Goal: Task Accomplishment & Management: Manage account settings

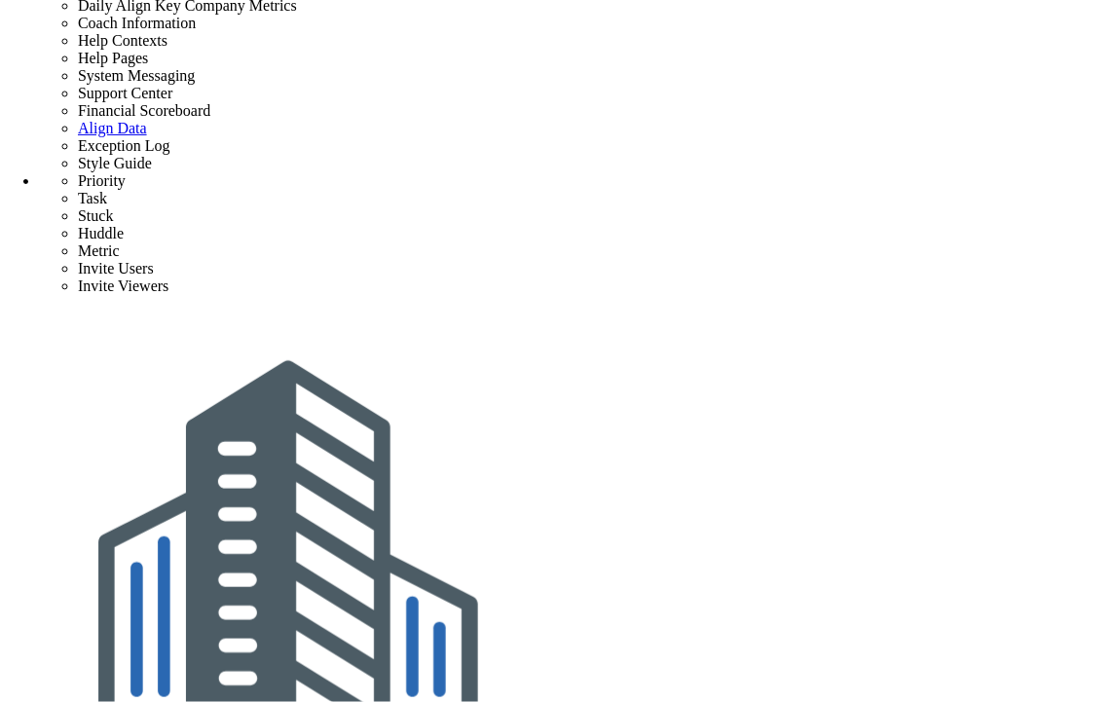
scroll to position [0, 0]
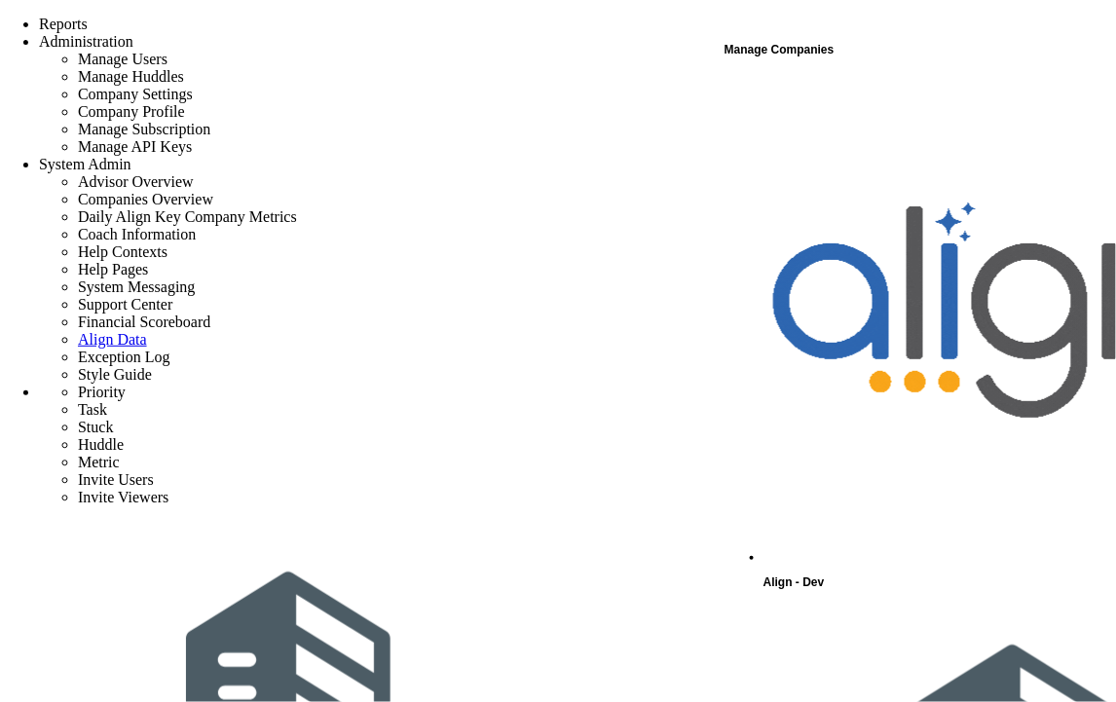
click at [825, 575] on span "Align - Dev" at bounding box center [793, 582] width 61 height 14
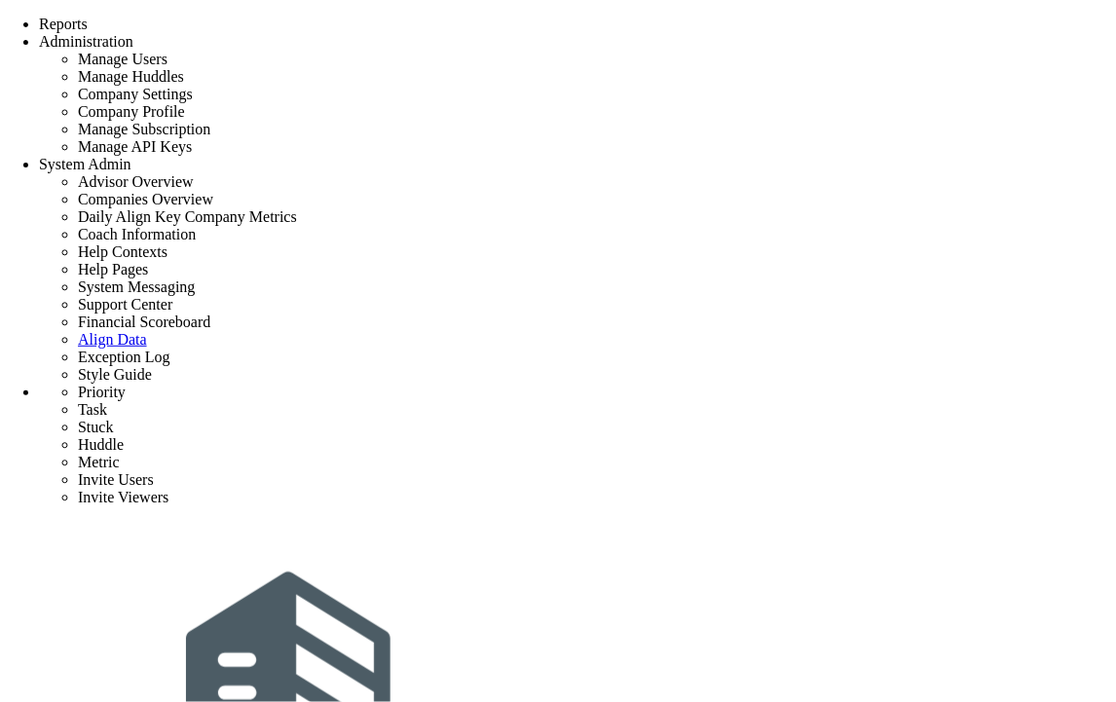
drag, startPoint x: 1040, startPoint y: 212, endPoint x: 1006, endPoint y: 333, distance: 125.4
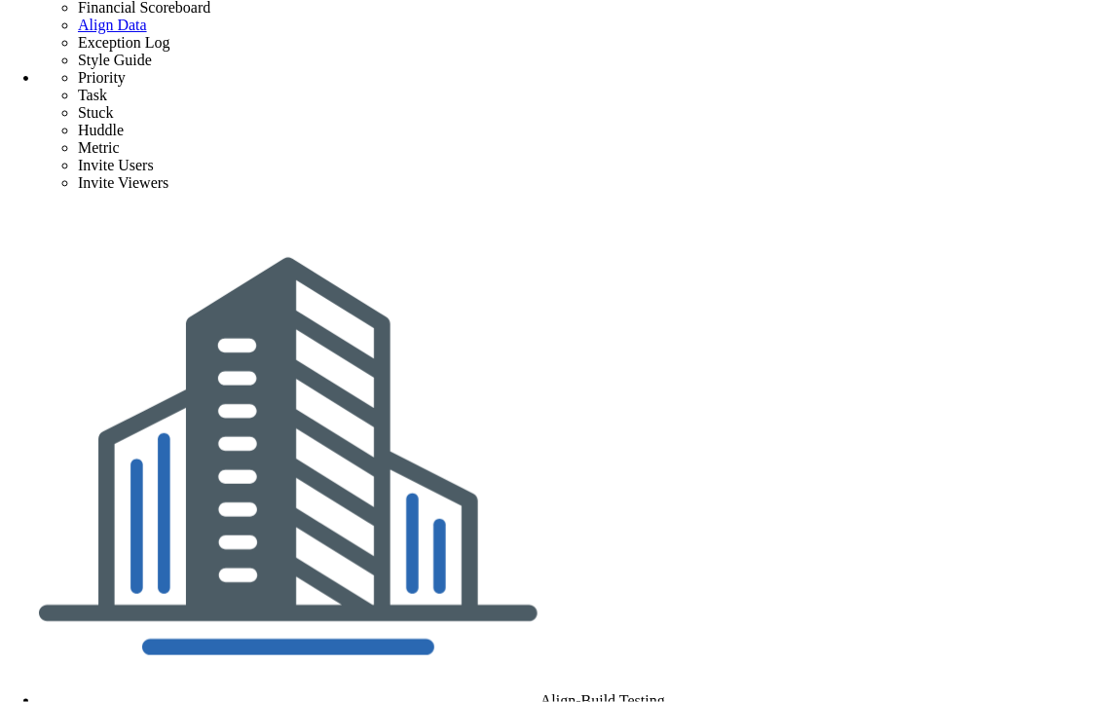
drag, startPoint x: 442, startPoint y: 79, endPoint x: 861, endPoint y: 139, distance: 423.0
drag, startPoint x: 877, startPoint y: 160, endPoint x: 445, endPoint y: 83, distance: 439.1
copy ul "Delete this Priority, but keep its Child Priorities. The child Priorities will …"
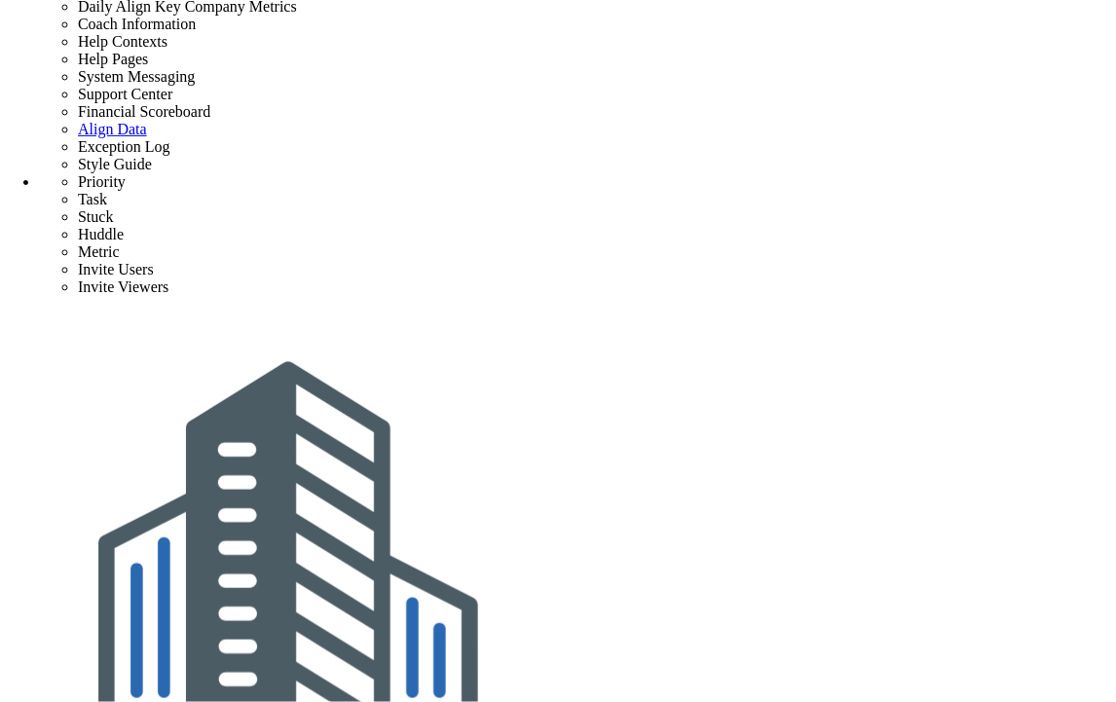
scroll to position [0, 0]
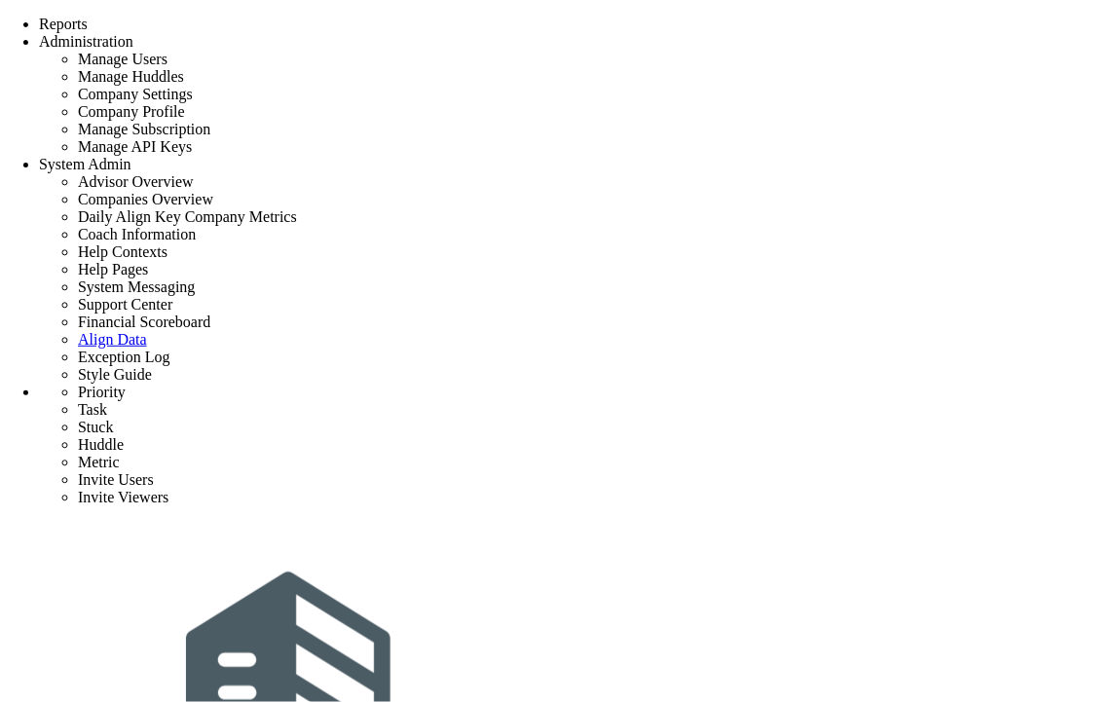
scroll to position [316, 0]
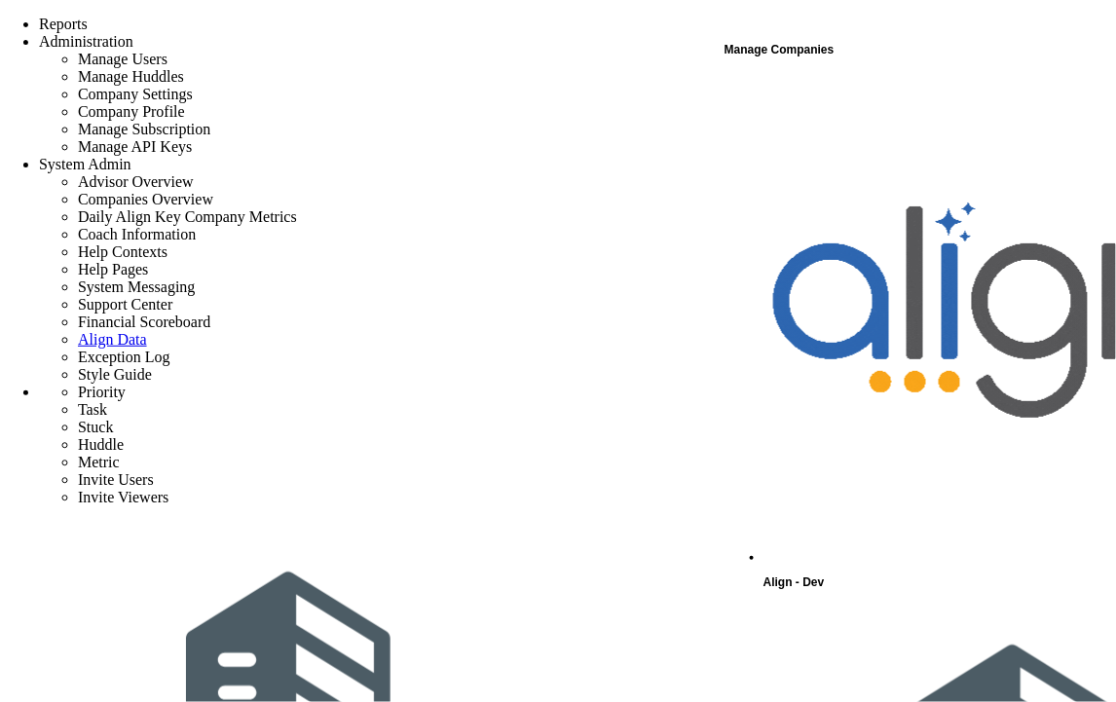
click at [857, 83] on div "Align - Dev" at bounding box center [938, 334] width 350 height 521
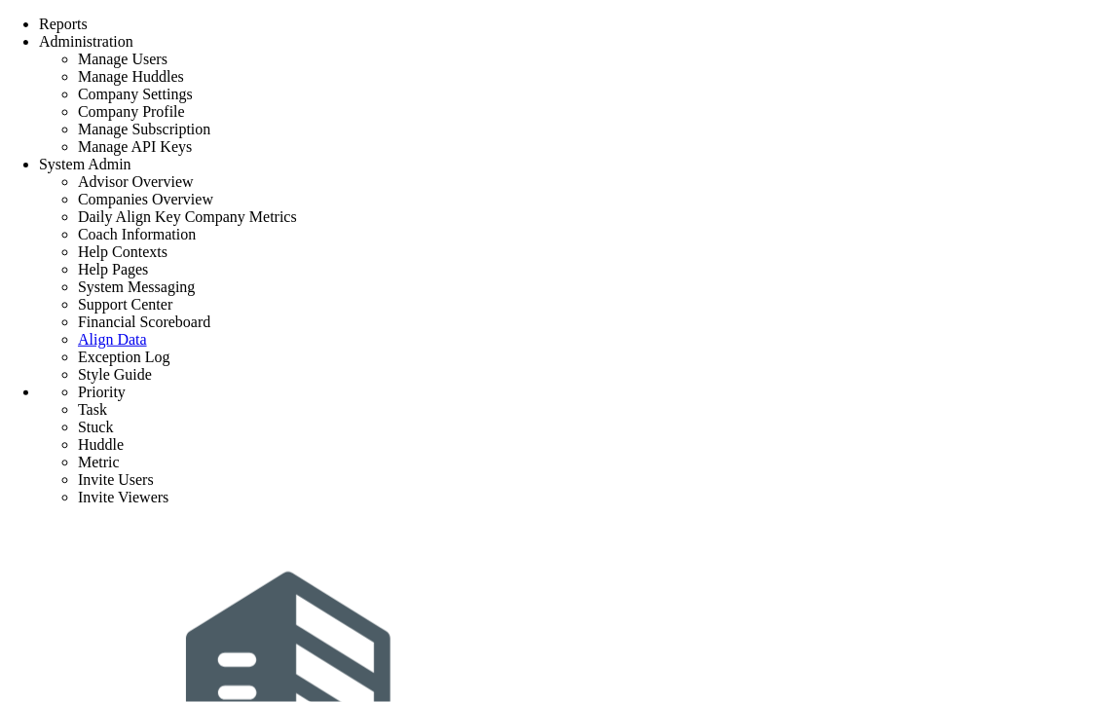
drag, startPoint x: 1047, startPoint y: 219, endPoint x: 1006, endPoint y: 336, distance: 123.8
drag, startPoint x: 1038, startPoint y: 216, endPoint x: 1020, endPoint y: 331, distance: 116.2
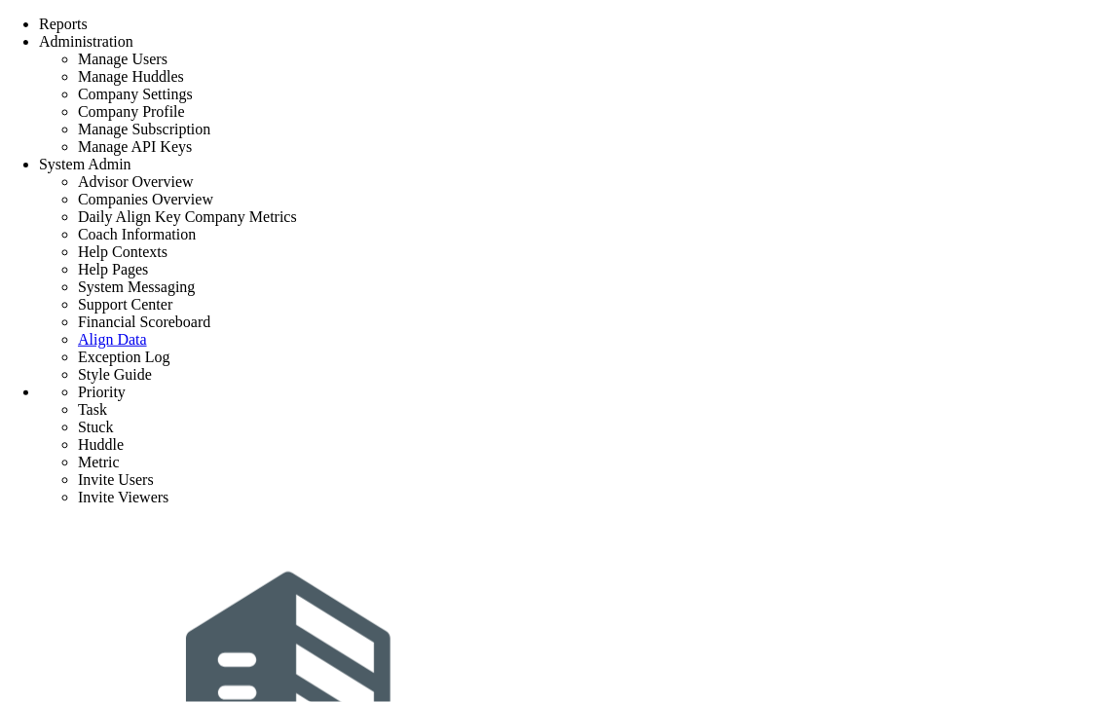
scroll to position [316, 0]
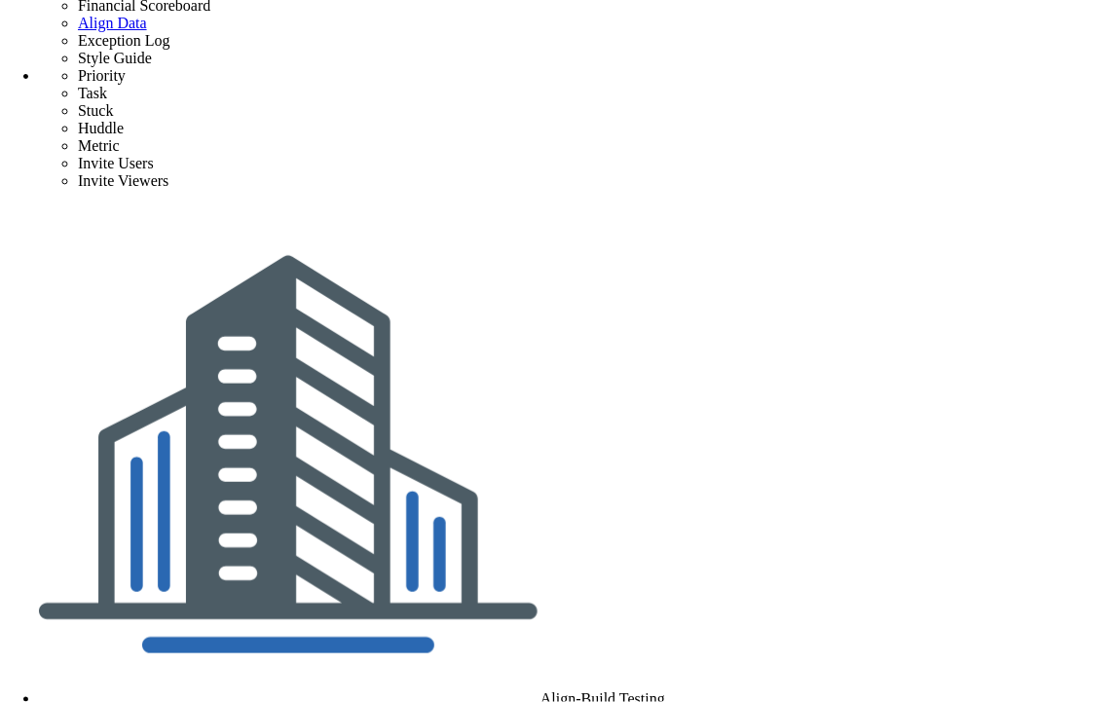
drag, startPoint x: 422, startPoint y: 303, endPoint x: 559, endPoint y: 302, distance: 137.3
copy h4 "Task Handling Options"
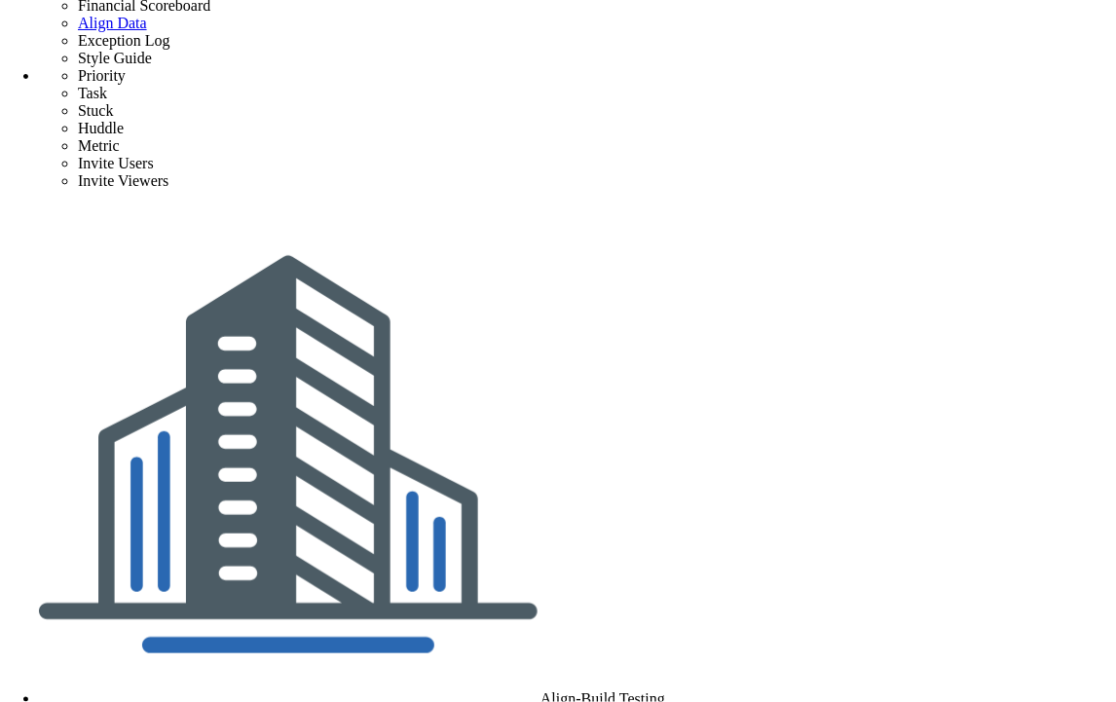
scroll to position [0, 0]
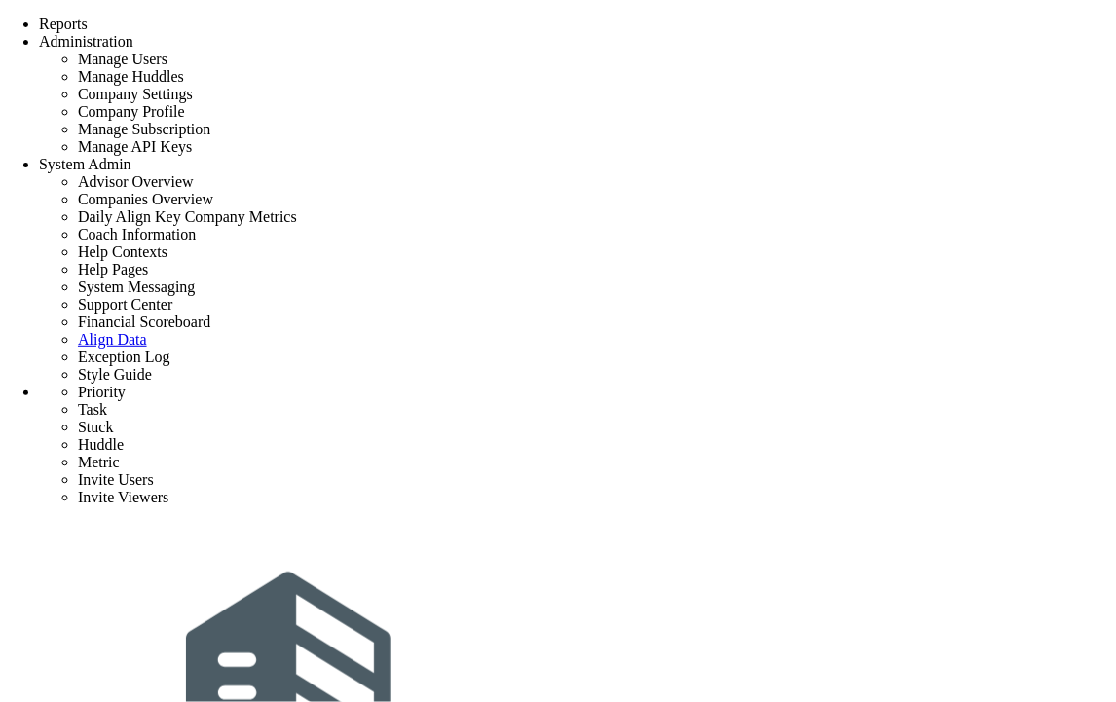
drag, startPoint x: 1038, startPoint y: 220, endPoint x: 987, endPoint y: 332, distance: 122.9
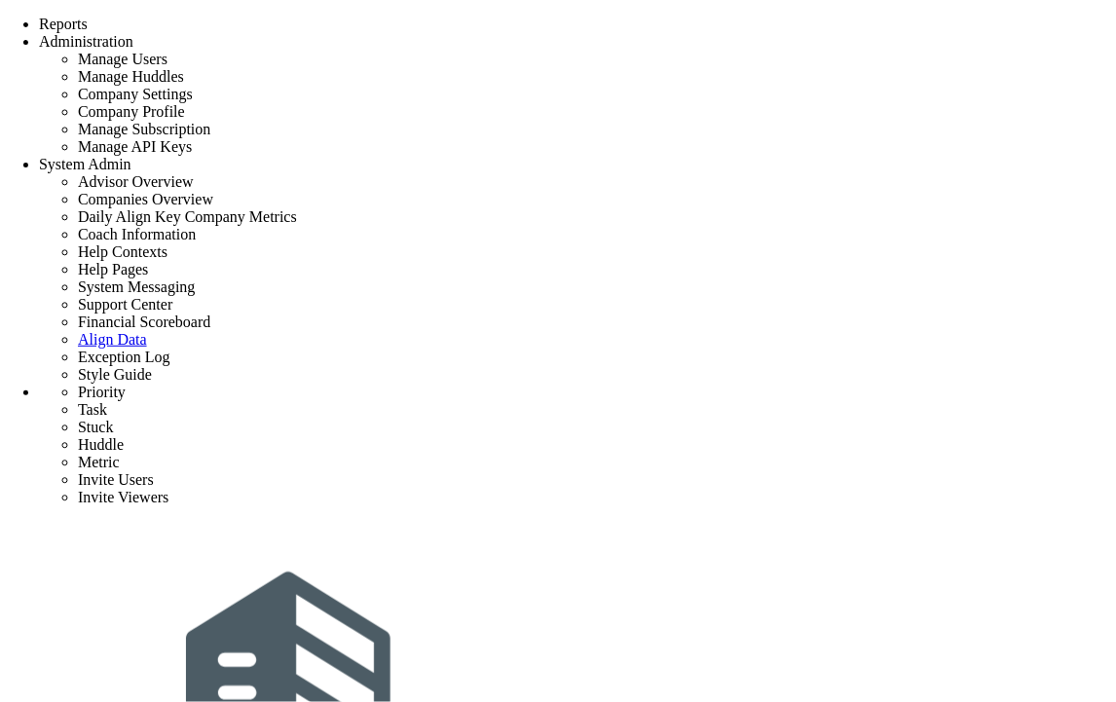
scroll to position [20, 0]
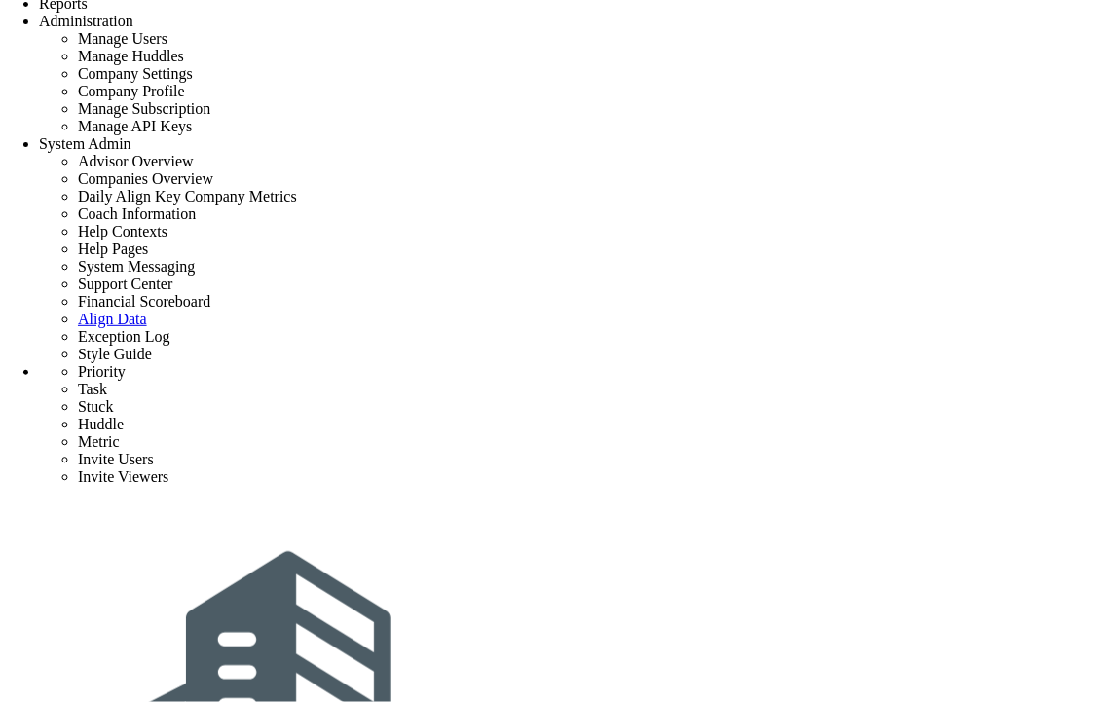
drag, startPoint x: 826, startPoint y: 589, endPoint x: 426, endPoint y: 386, distance: 448.0
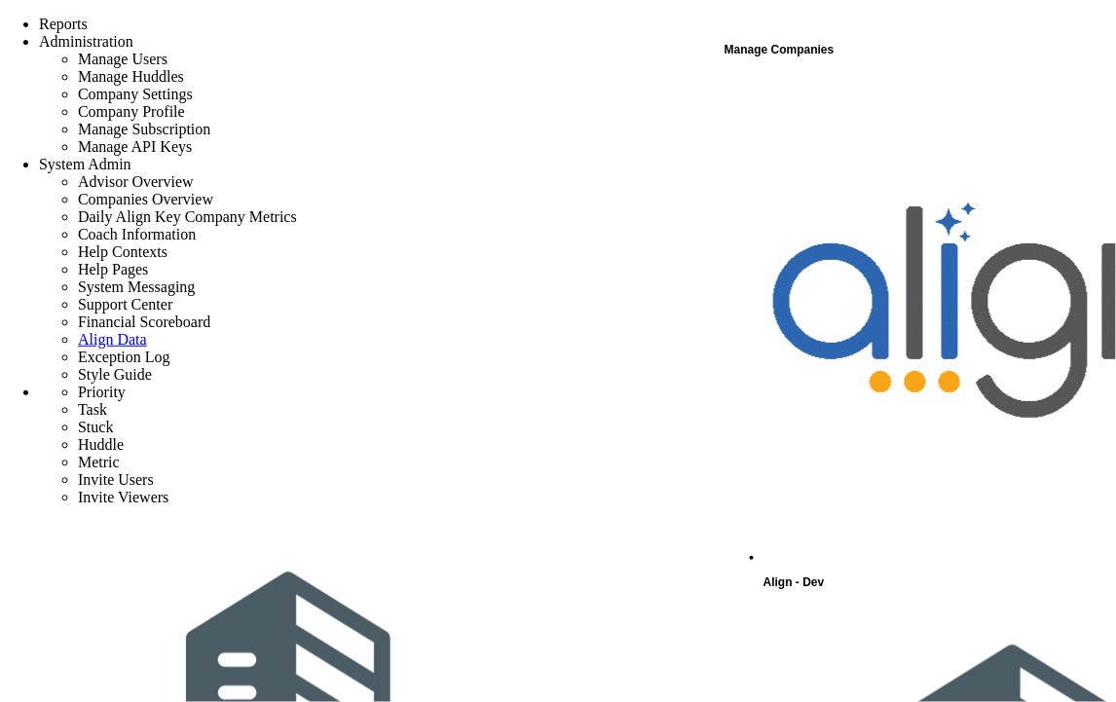
click at [825, 575] on span "Align - Dev" at bounding box center [793, 582] width 61 height 14
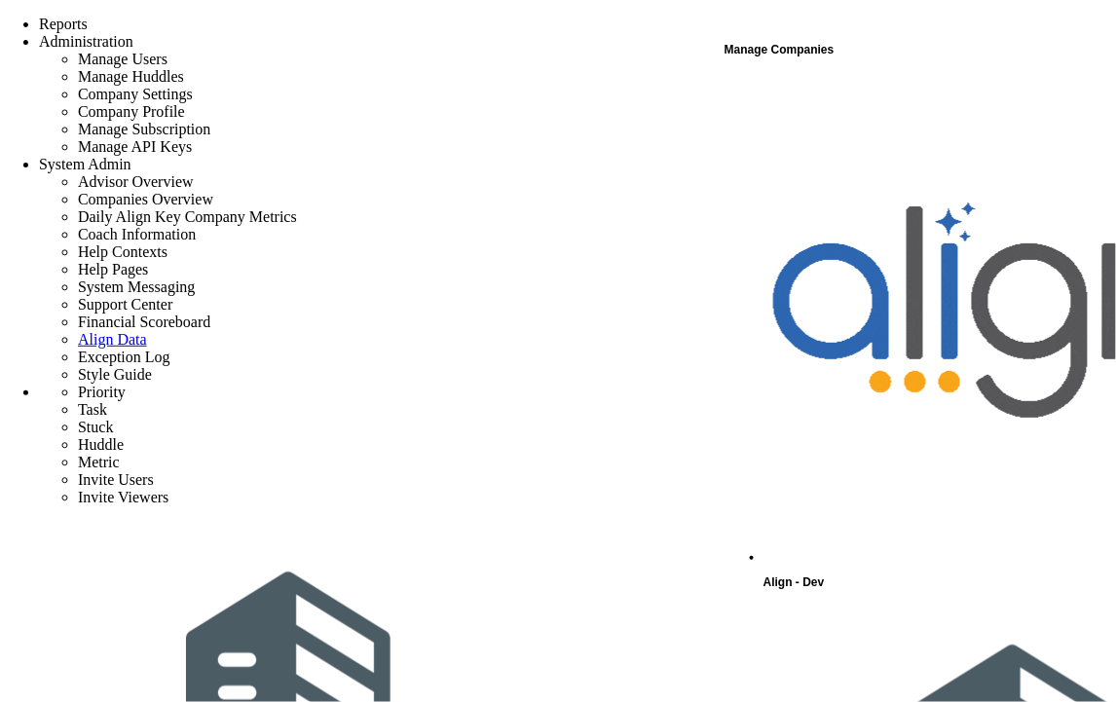
click at [850, 88] on div "Align - Dev" at bounding box center [938, 334] width 350 height 521
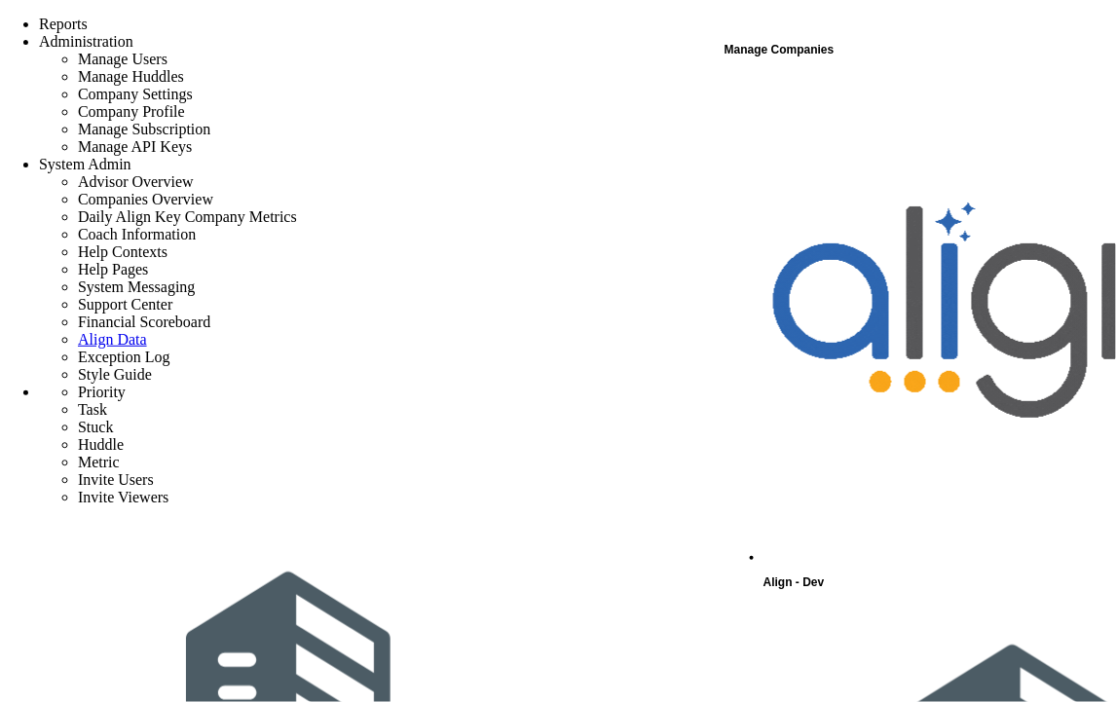
click at [825, 575] on span "Align - Dev" at bounding box center [793, 582] width 61 height 14
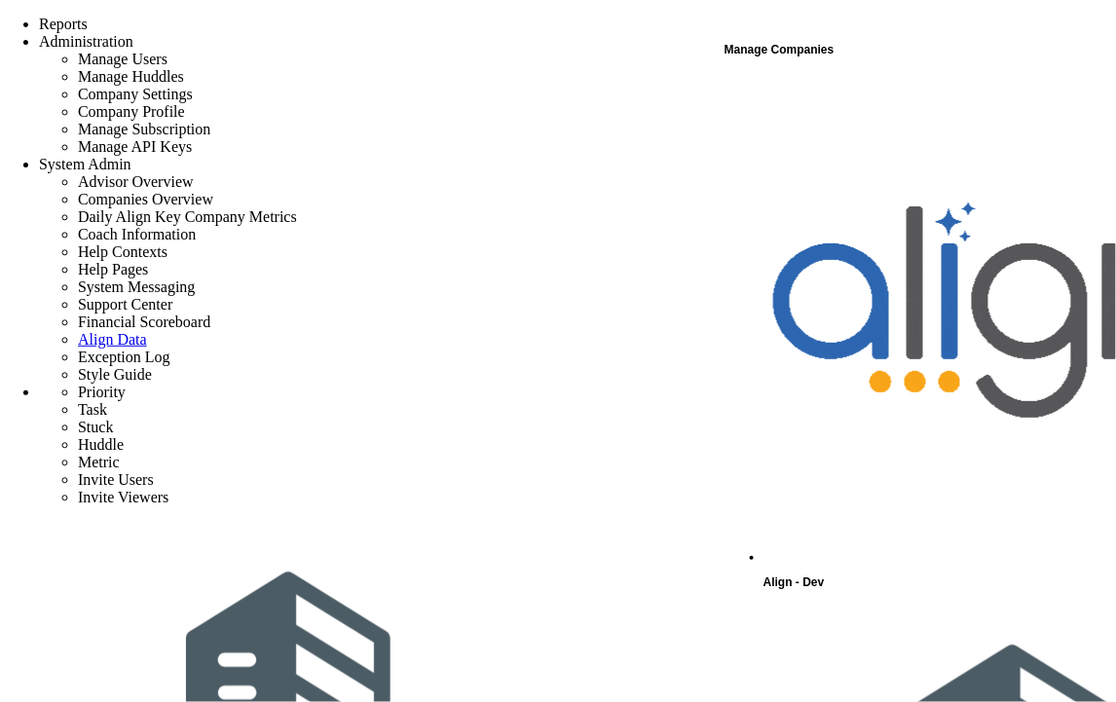
click at [824, 575] on span "Align - Dev" at bounding box center [793, 582] width 61 height 14
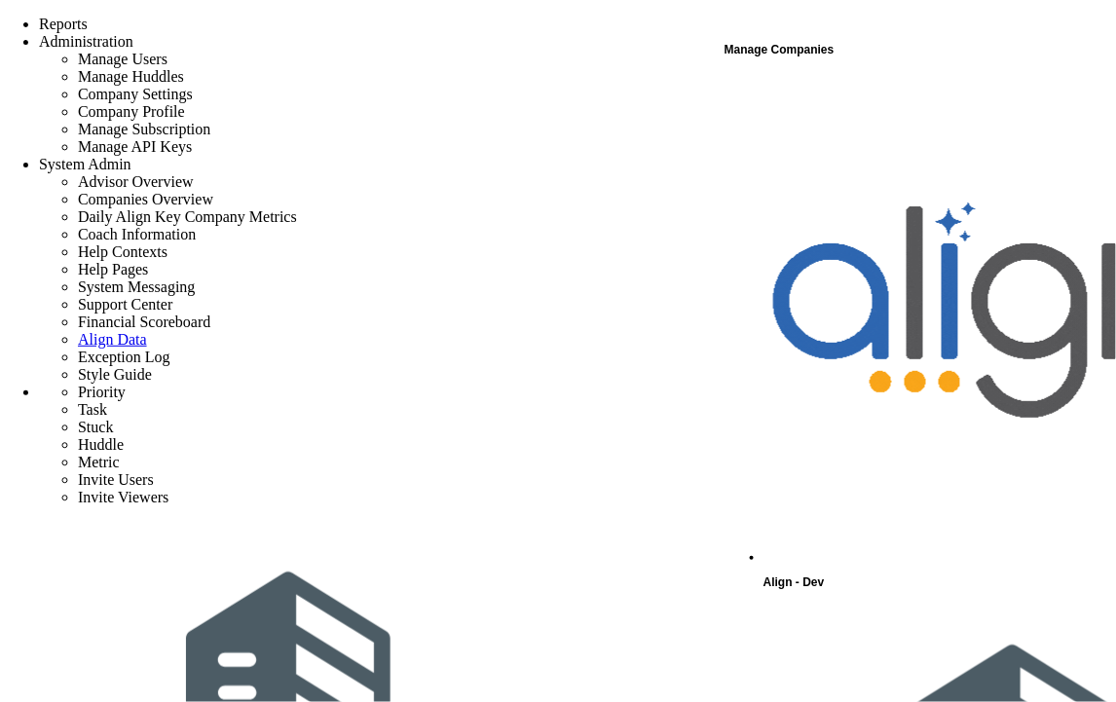
click at [825, 575] on span "Align - Dev" at bounding box center [793, 582] width 61 height 14
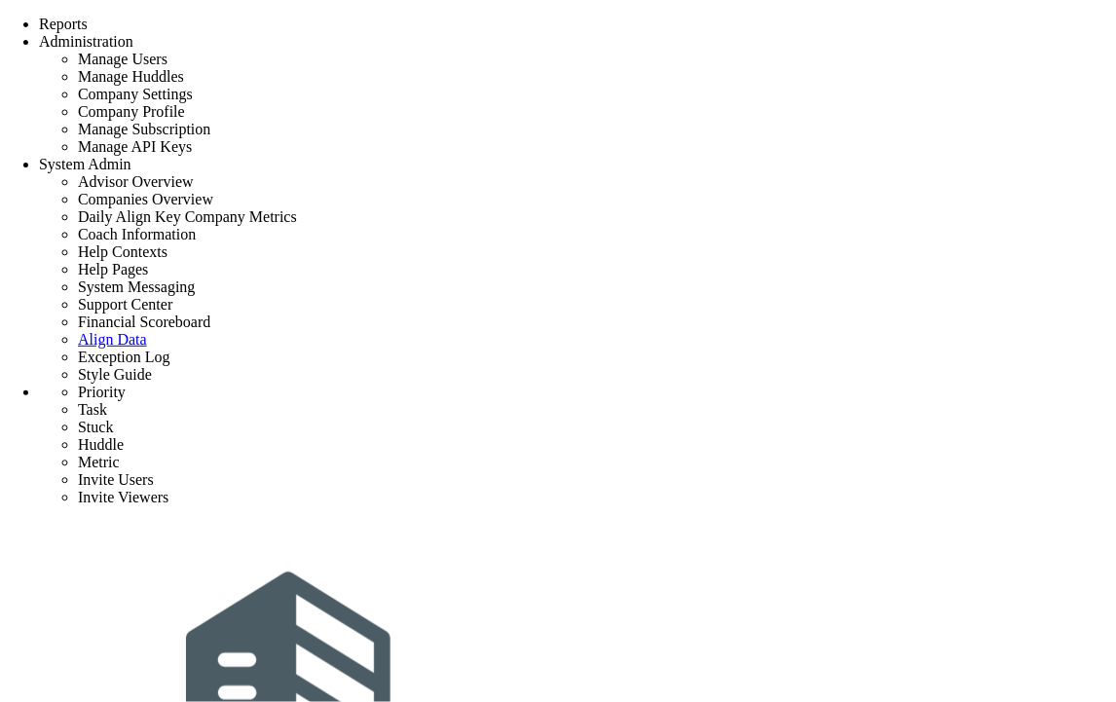
drag, startPoint x: 271, startPoint y: 333, endPoint x: 854, endPoint y: 347, distance: 583.3
drag, startPoint x: 327, startPoint y: 282, endPoint x: 941, endPoint y: 282, distance: 614.3
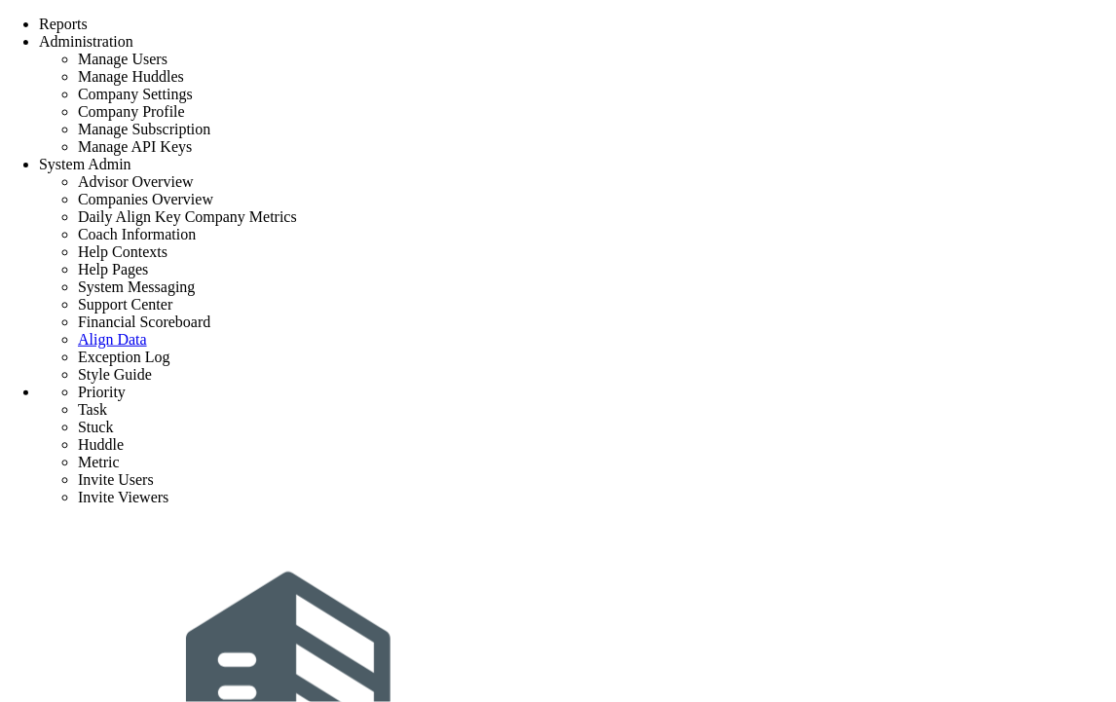
checkbox input "false"
type input "9/8/2025"
checkbox input "false"
type input "Project Launch - project 3"
type input "task 9-8-25"
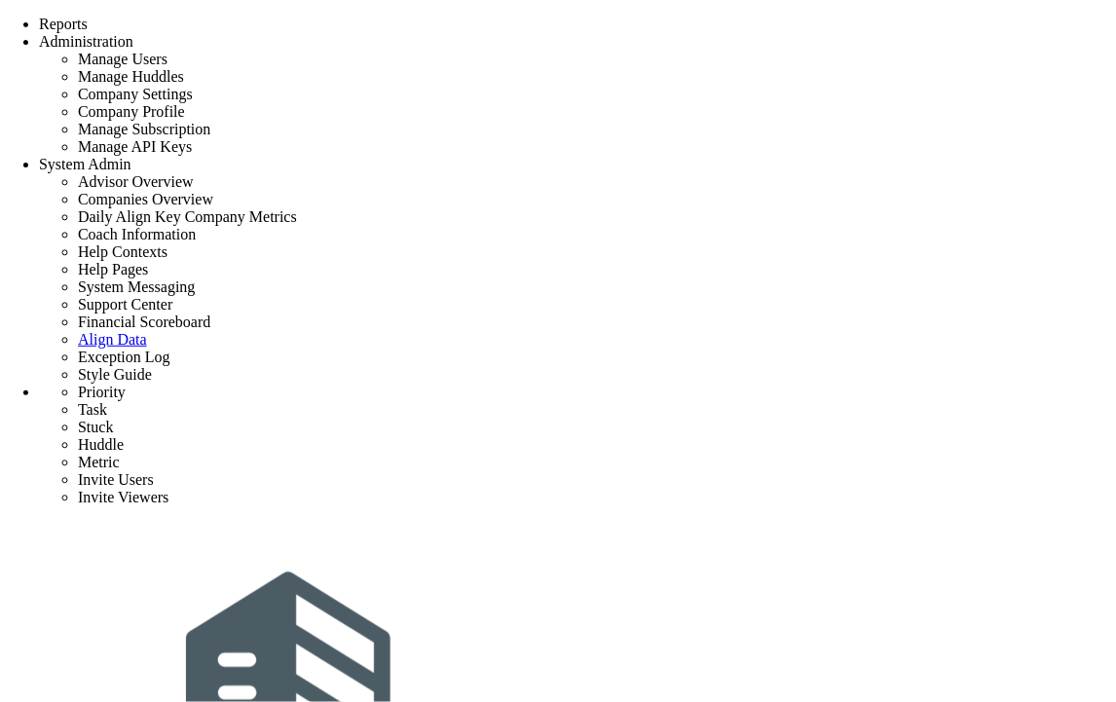
drag, startPoint x: 179, startPoint y: 316, endPoint x: 928, endPoint y: 360, distance: 750.0
drag, startPoint x: 177, startPoint y: 316, endPoint x: 896, endPoint y: 360, distance: 719.8
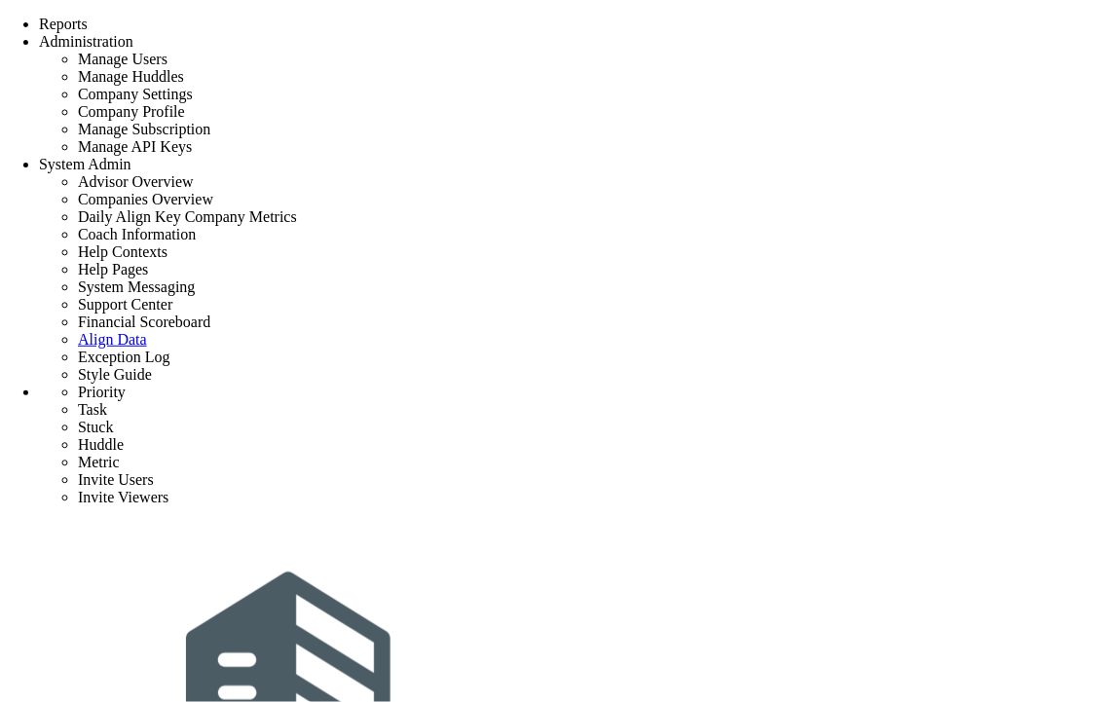
copy p "There was a problem deleting a Priority: The system was unable to successfully …"
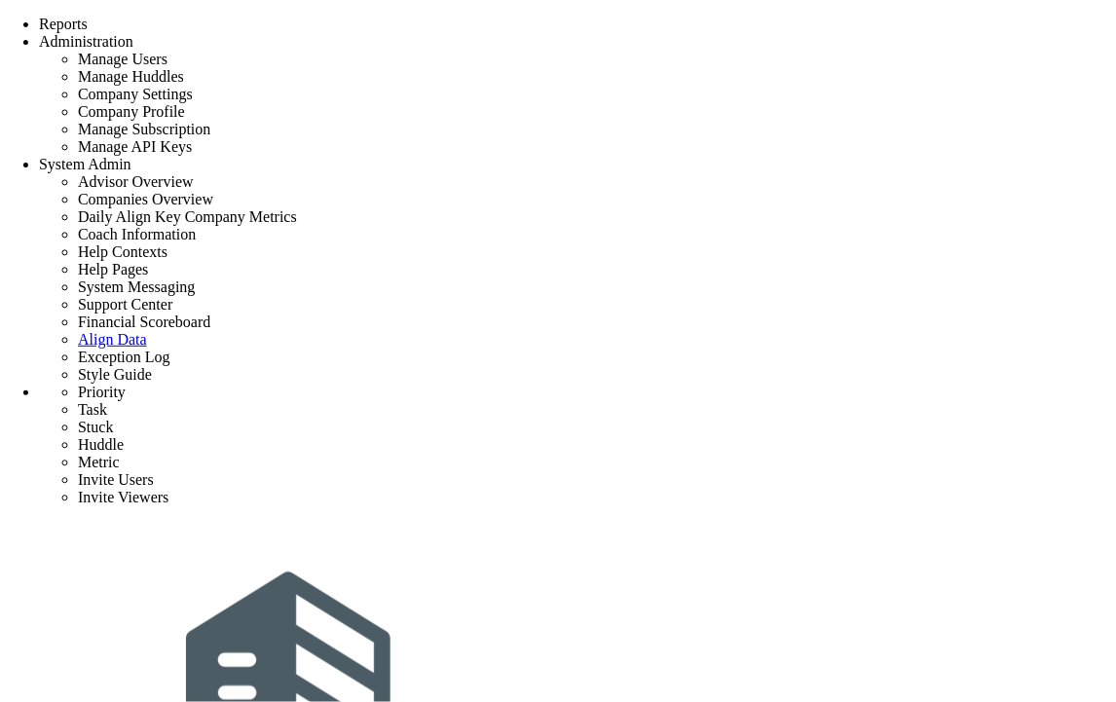
drag, startPoint x: 1115, startPoint y: 524, endPoint x: 1043, endPoint y: 672, distance: 164.6
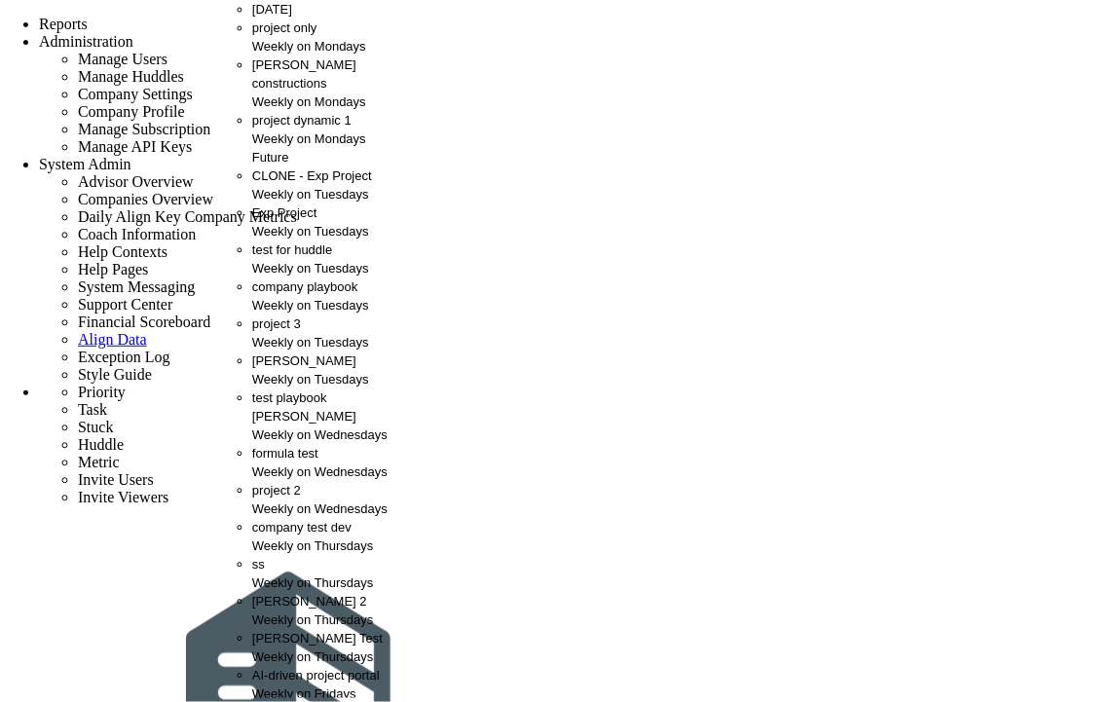
scroll to position [324, 0]
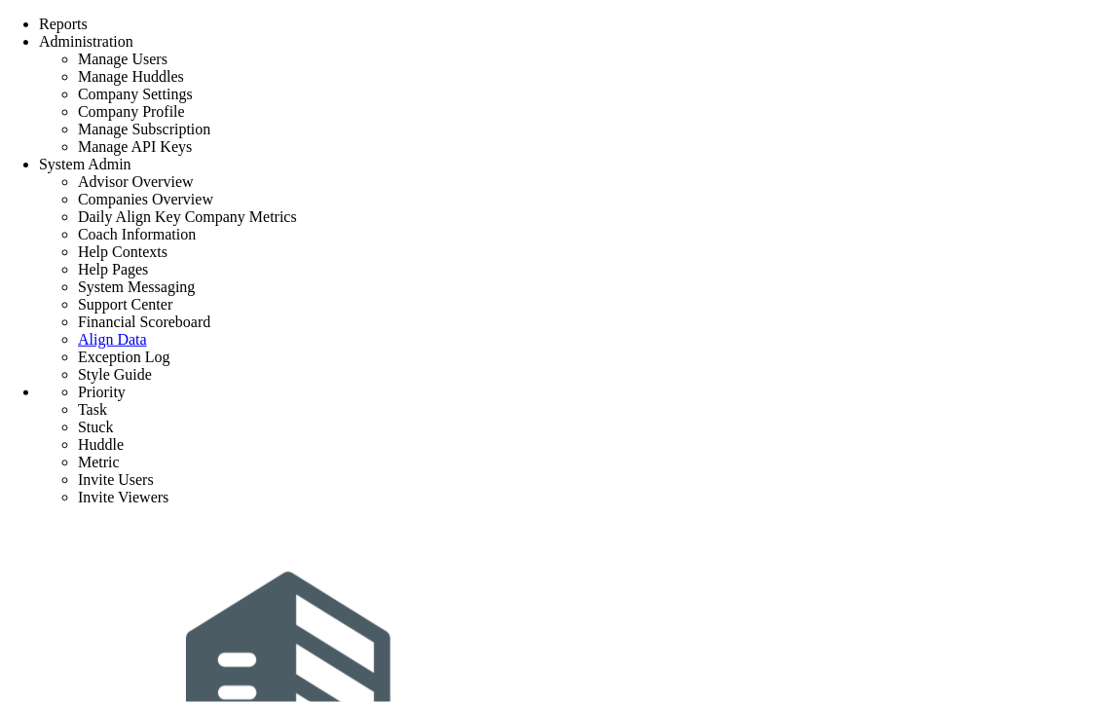
drag, startPoint x: 181, startPoint y: 318, endPoint x: 900, endPoint y: 367, distance: 720.2
copy p "There was a problem deleting a Priority: The system was unable to successfully …"
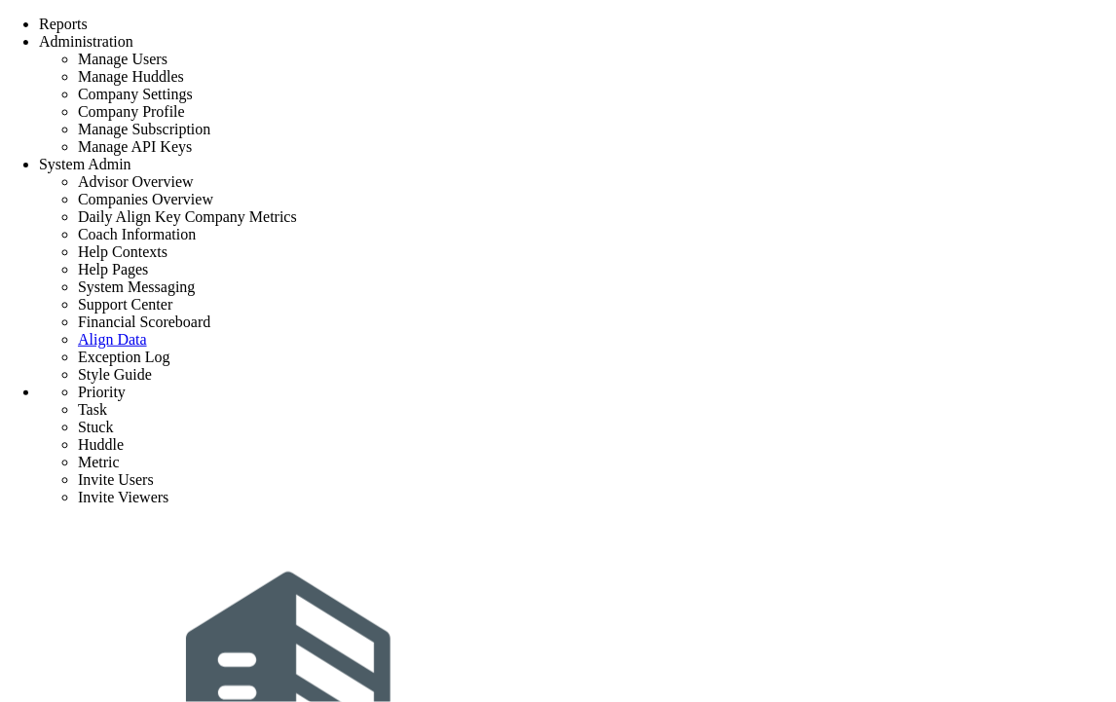
click at [273, 17] on span "Tasks" at bounding box center [268, 9] width 32 height 15
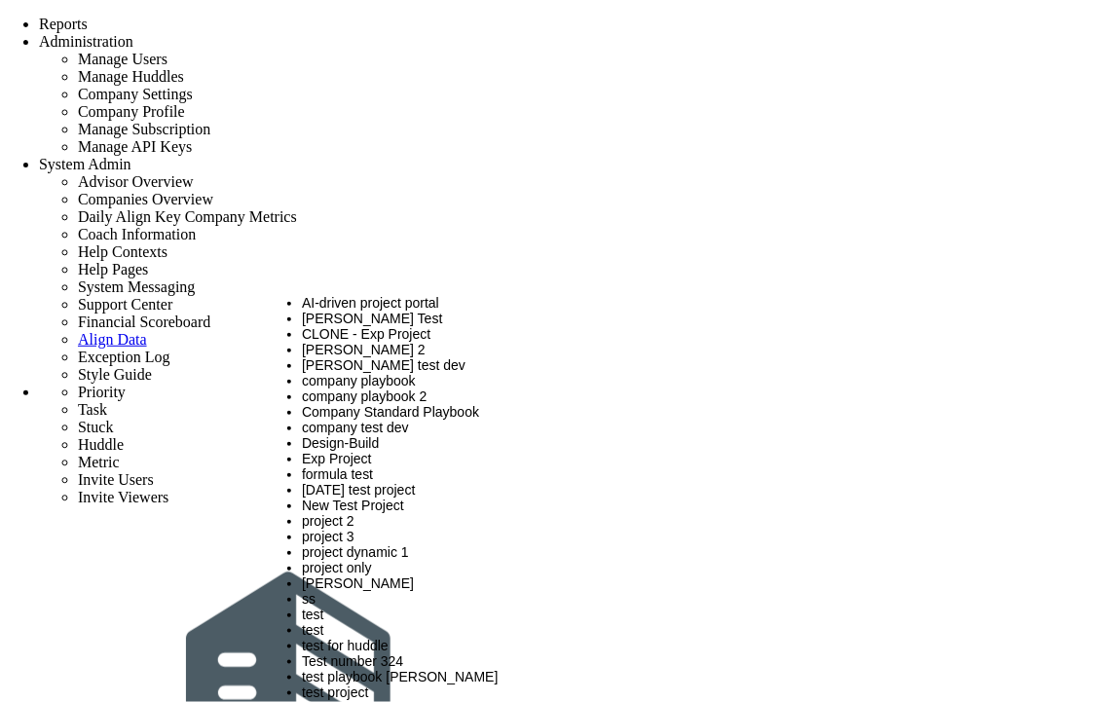
type input "Team Name"
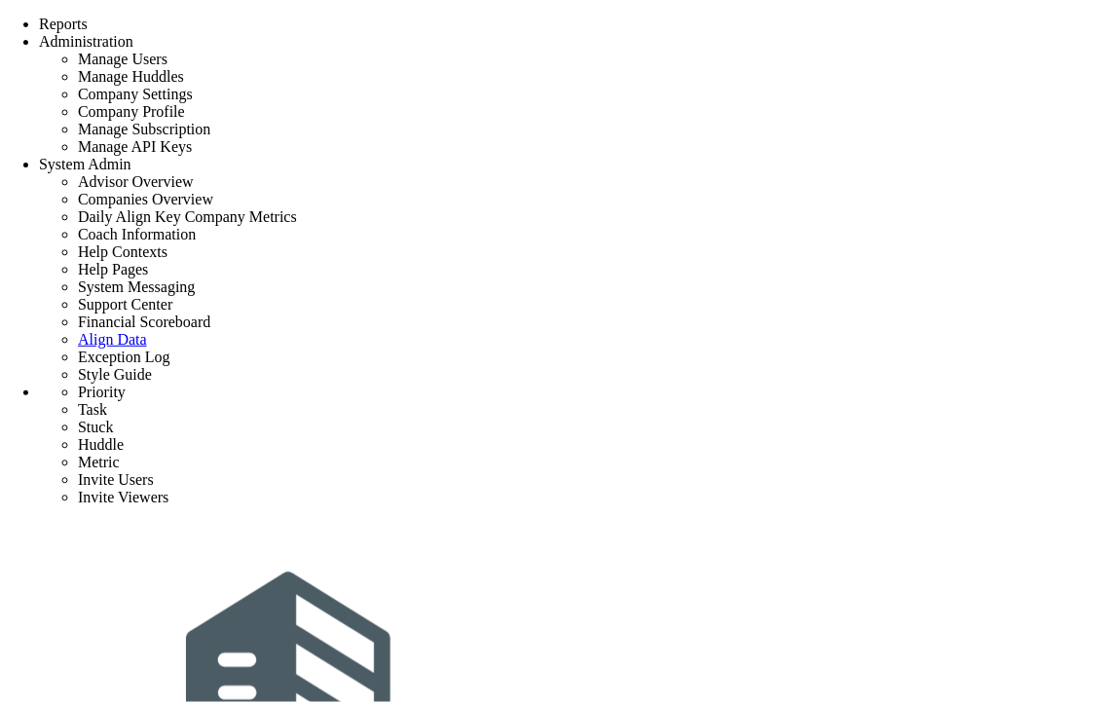
type input "t"
type input "0"
type input "9"
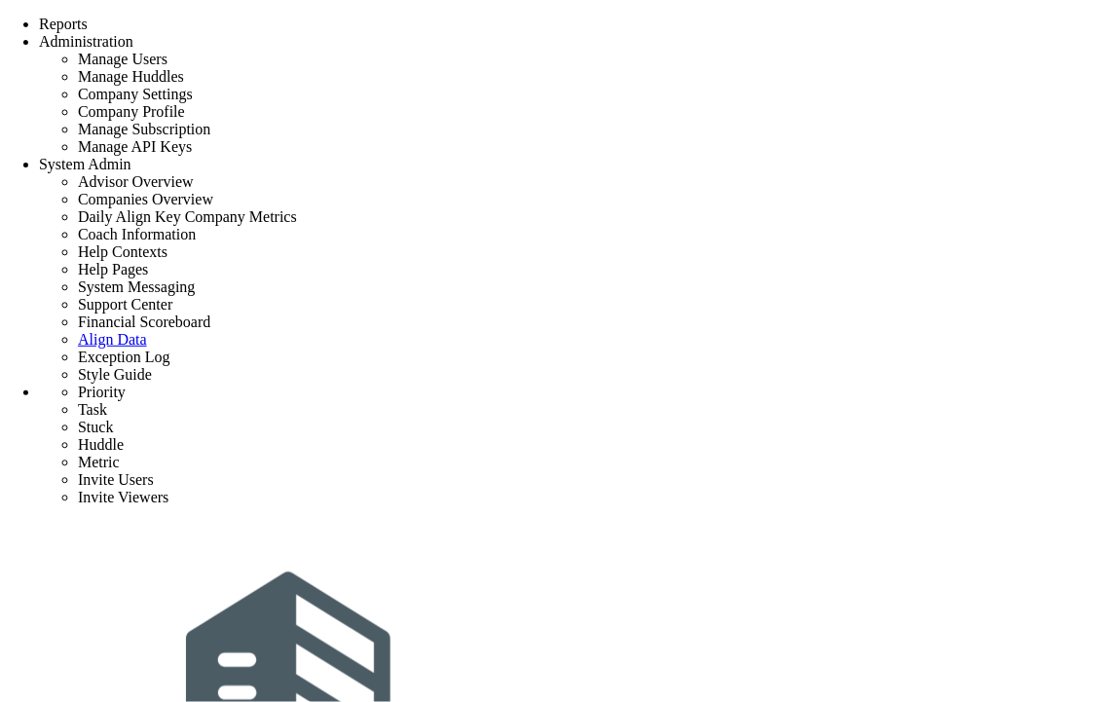
drag, startPoint x: 179, startPoint y: 321, endPoint x: 939, endPoint y: 366, distance: 760.7
copy p "There was a problem deleting a Priority: The system was unable to successfully …"
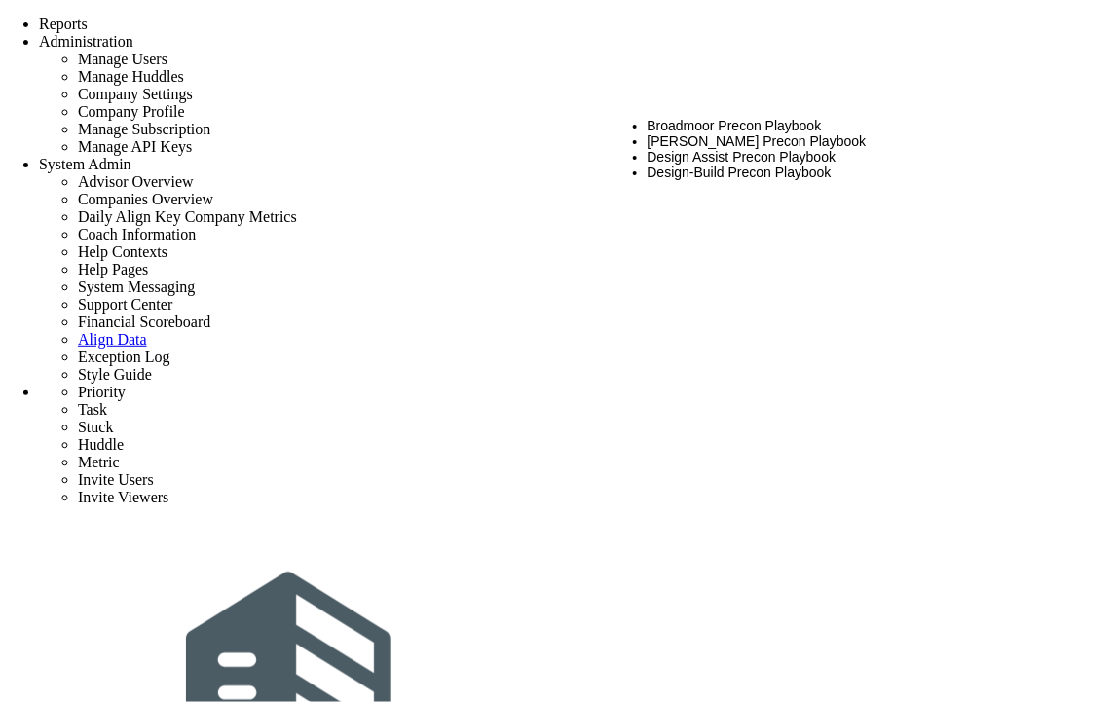
click at [799, 160] on li "Design Assist Precon Playbook" at bounding box center [867, 157] width 440 height 16
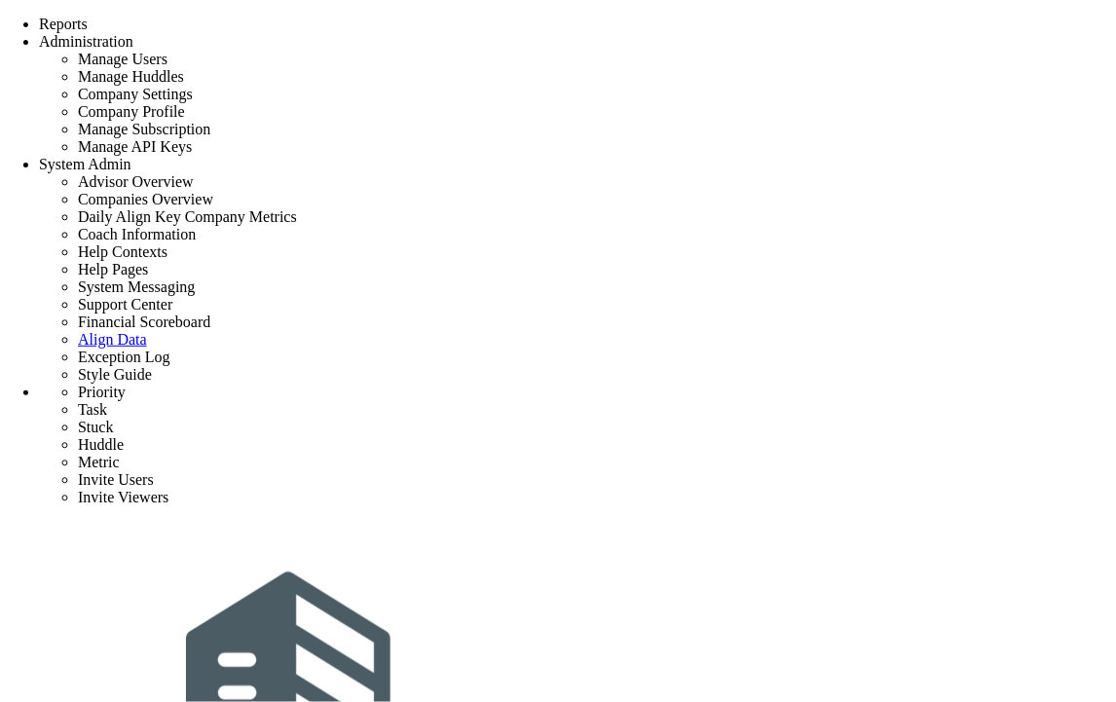
type input "t"
type input "project 5"
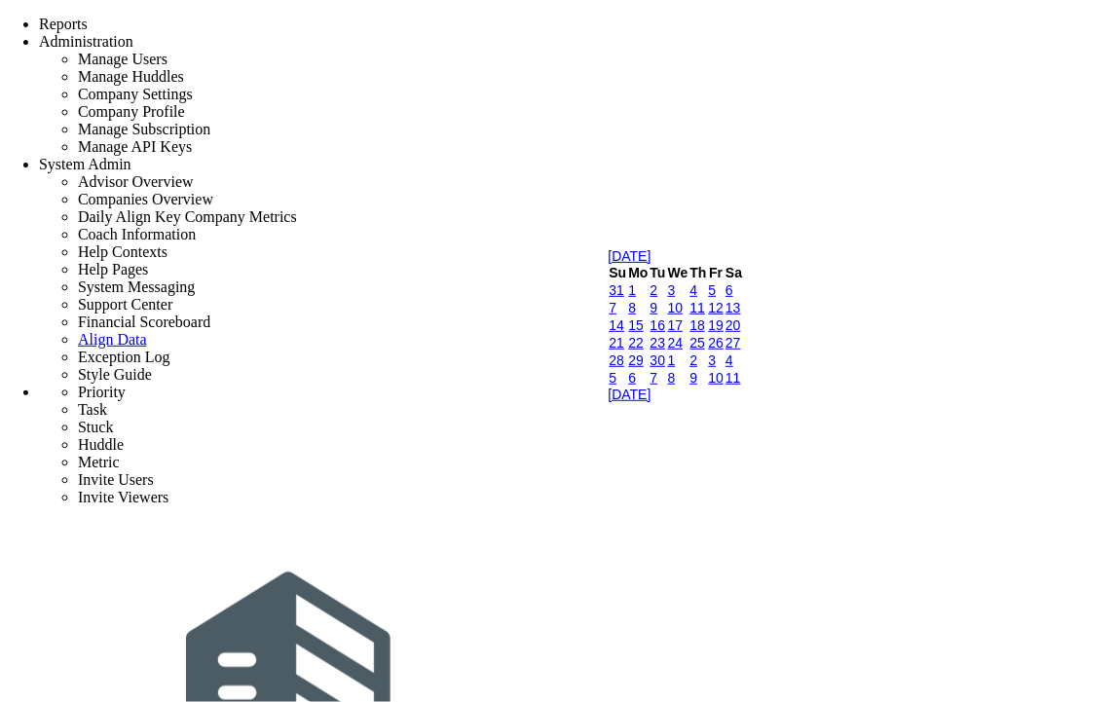
click at [725, 281] on th "Fr" at bounding box center [717, 273] width 18 height 18
click at [724, 315] on link "12" at bounding box center [717, 308] width 16 height 16
type input "[DATE]"
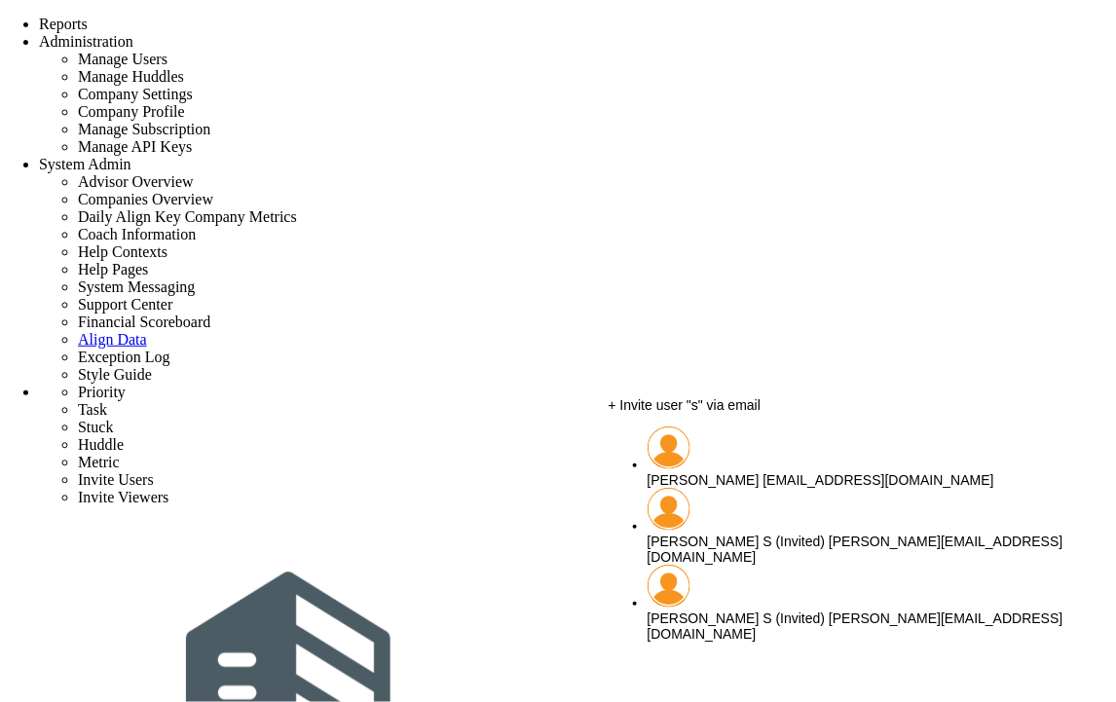
click at [742, 472] on span "[PERSON_NAME]" at bounding box center [703, 480] width 112 height 16
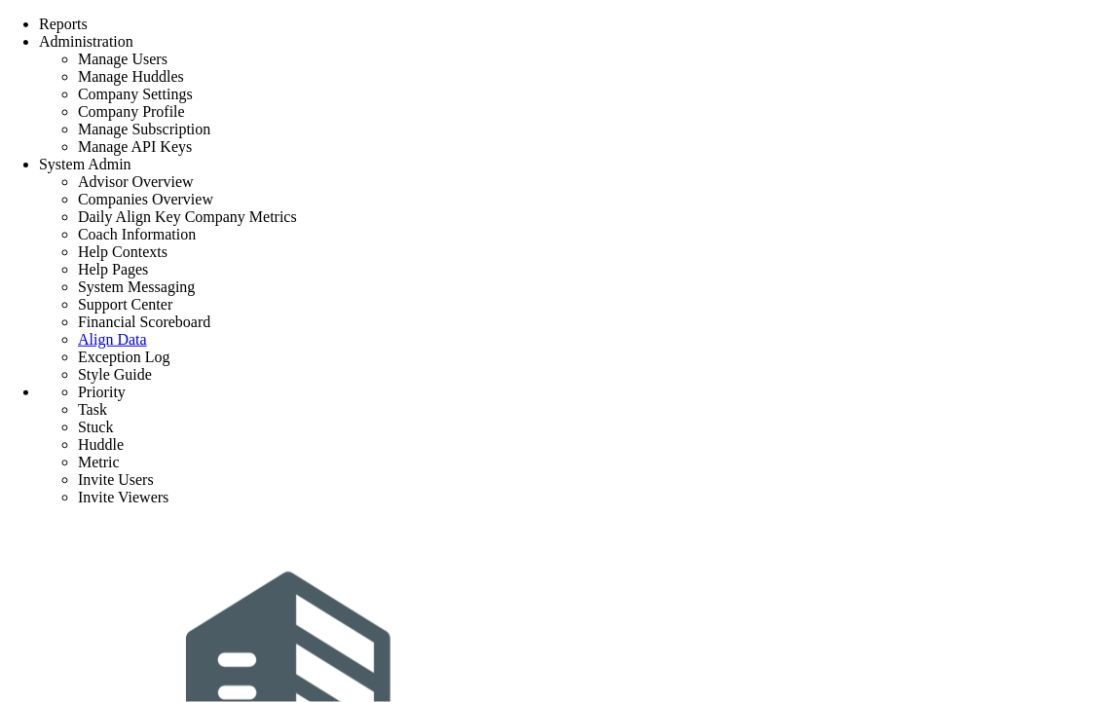
type input "[PERSON_NAME]"
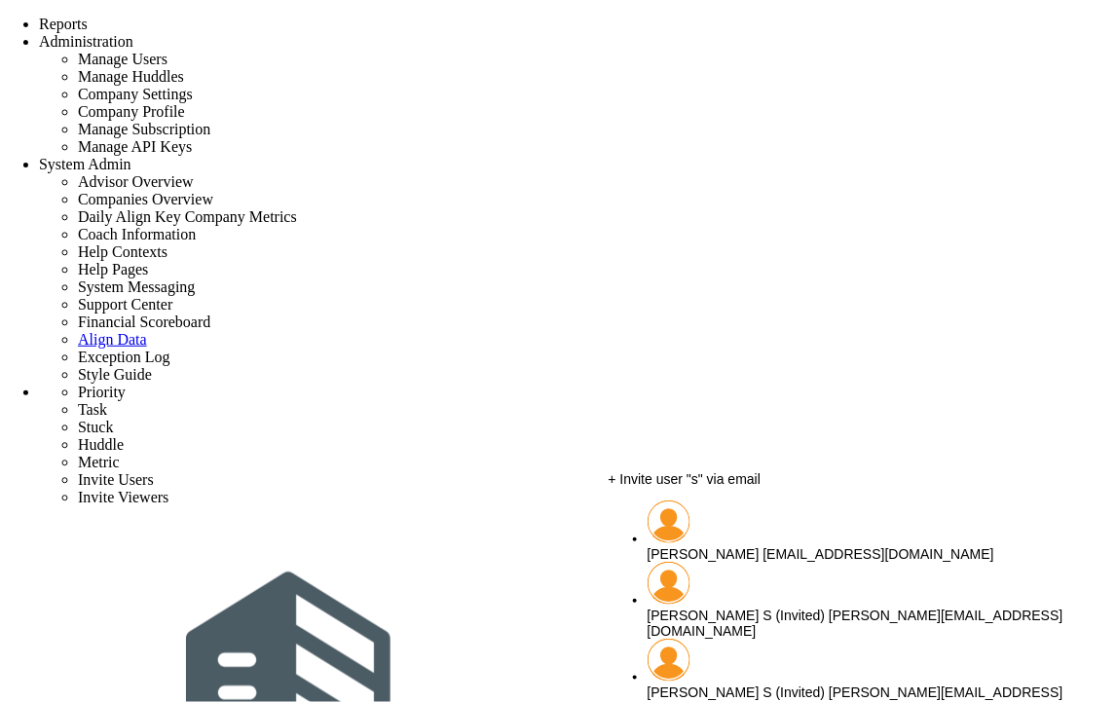
click at [753, 487] on div "+ Invite user "s" via email" at bounding box center [847, 479] width 479 height 16
click at [759, 546] on div "Sudhir Dakshinamurthy sudhirbd@gmail.com" at bounding box center [867, 554] width 440 height 16
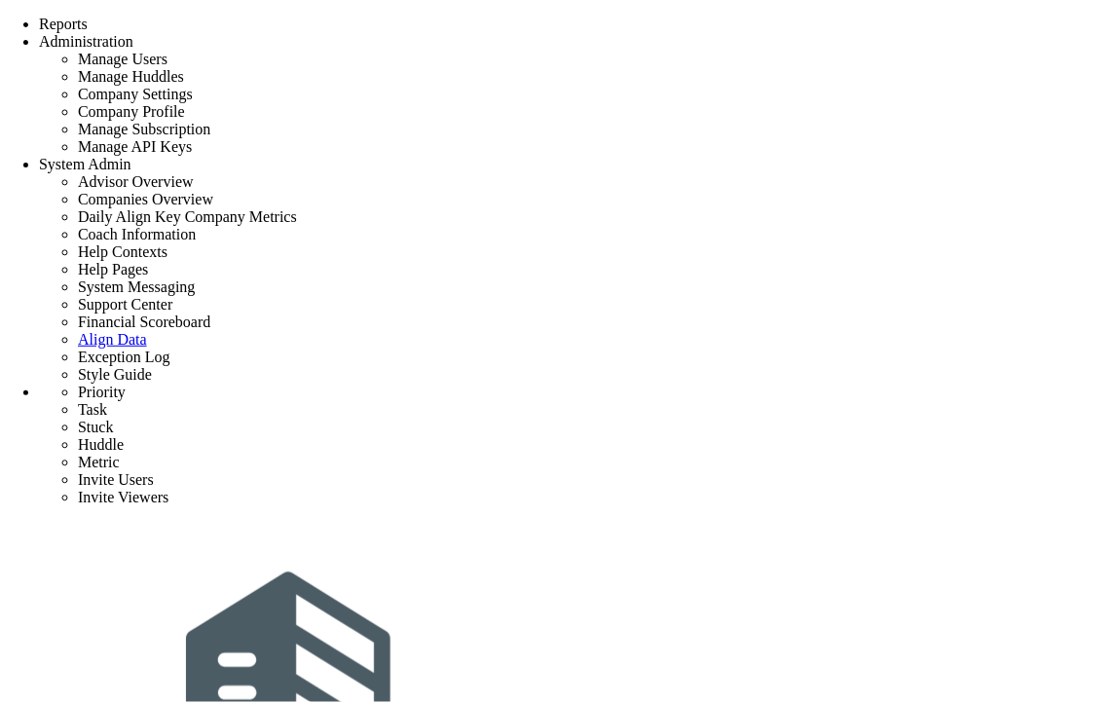
type input "[PERSON_NAME]"
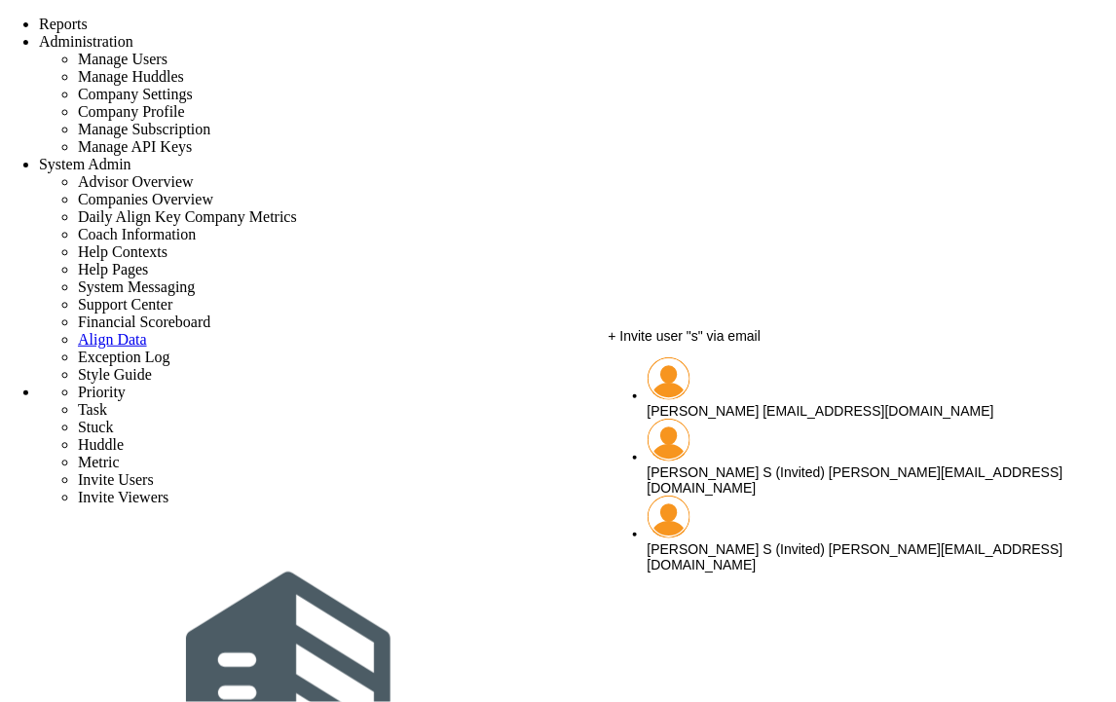
click at [753, 407] on div "Sudhir Dakshinamurthy sudhirbd@gmail.com" at bounding box center [867, 411] width 440 height 16
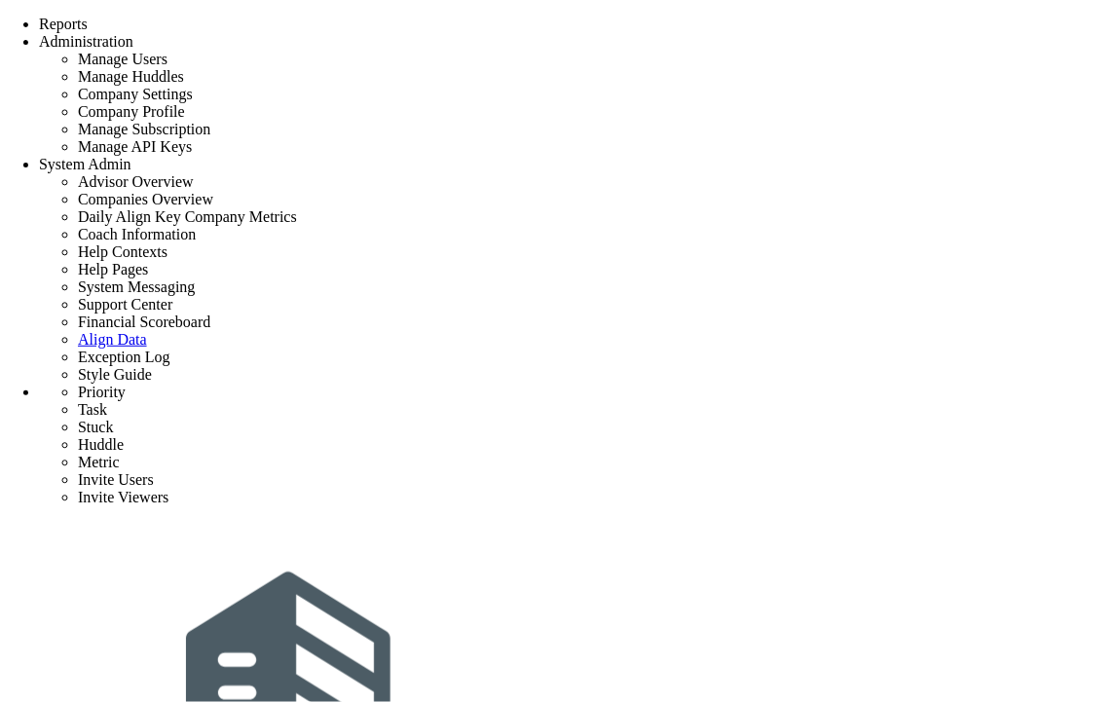
type input "[PERSON_NAME]"
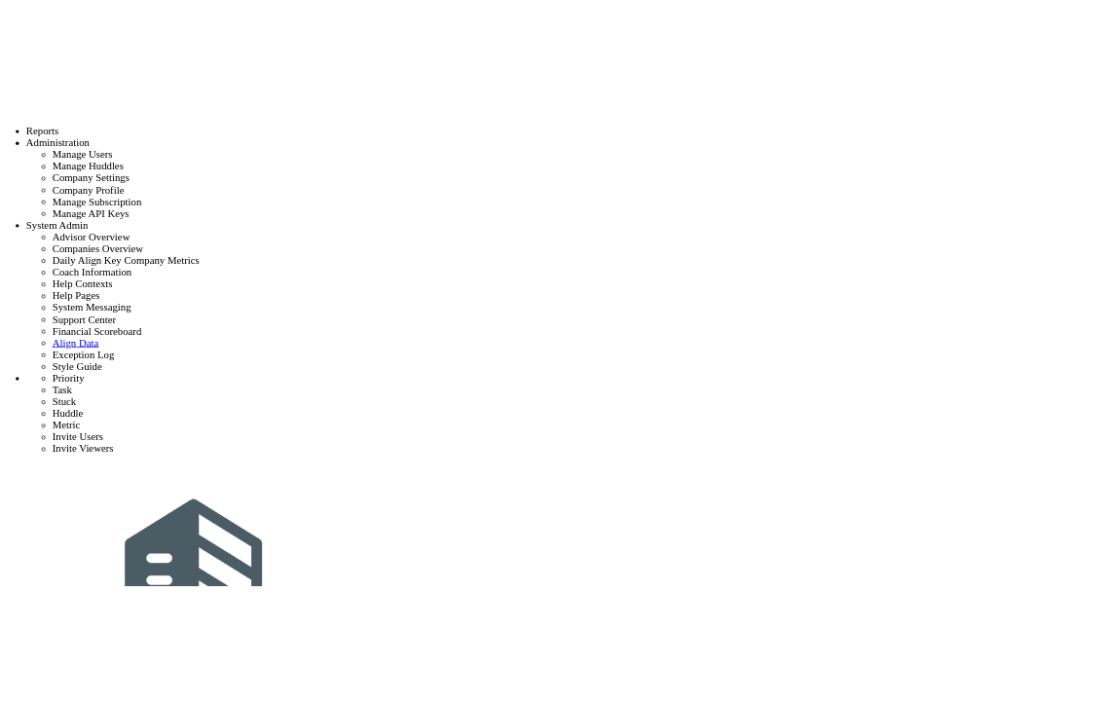
scroll to position [911, 0]
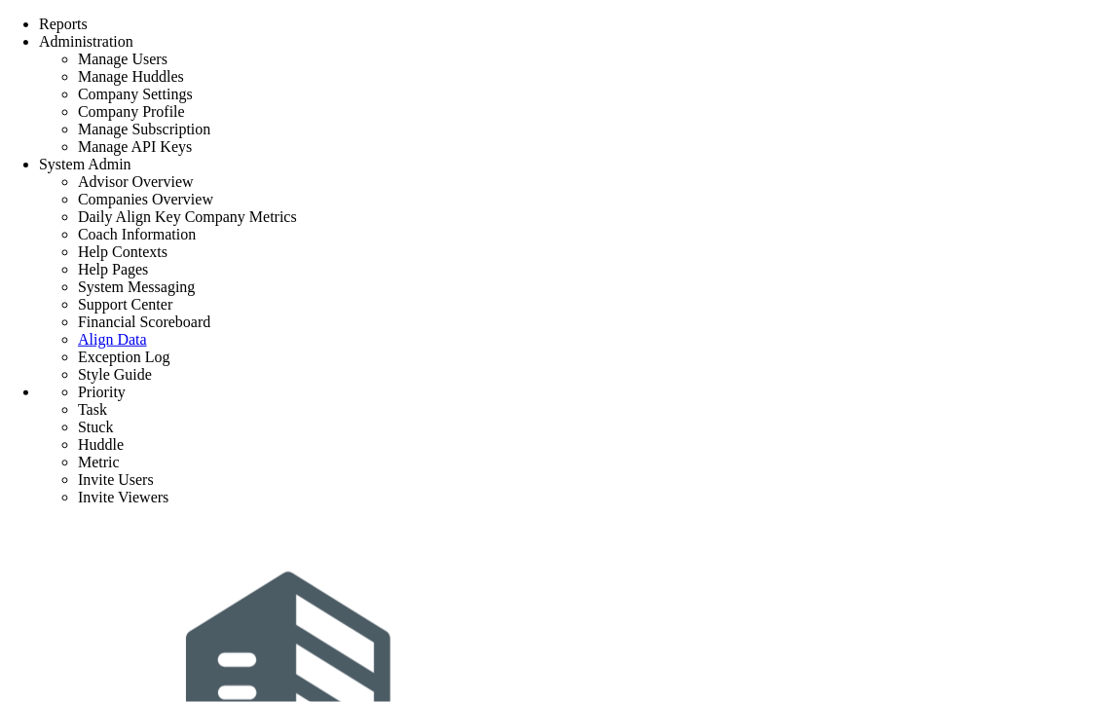
drag, startPoint x: 491, startPoint y: 557, endPoint x: 751, endPoint y: 605, distance: 264.3
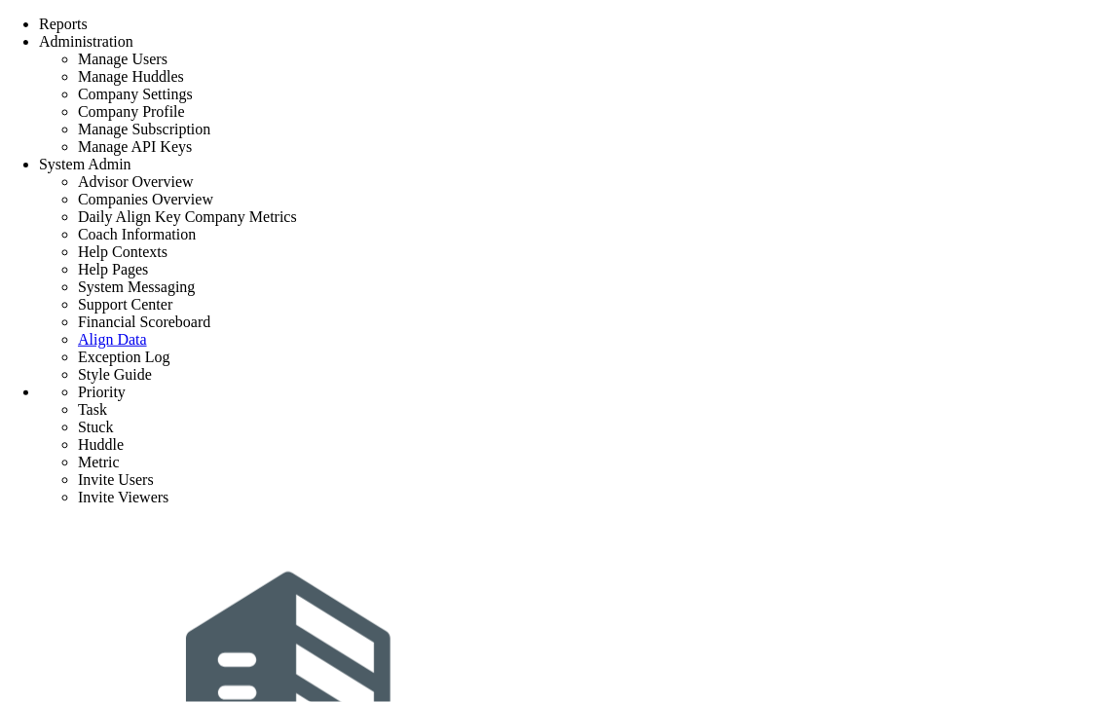
drag, startPoint x: 177, startPoint y: 319, endPoint x: 896, endPoint y: 367, distance: 720.1
copy p "There was a problem deleting a Priority: The system was unable to successfully …"
drag, startPoint x: 900, startPoint y: 361, endPoint x: 110, endPoint y: 313, distance: 791.0
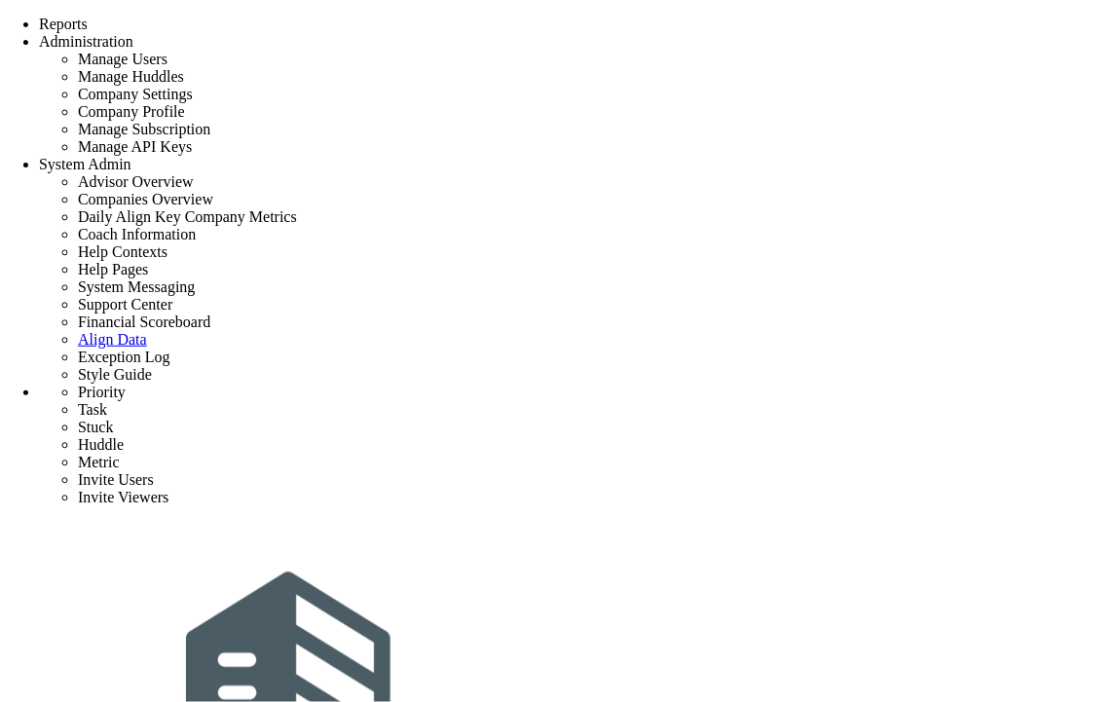
click at [110, 313] on body "Welcome to Precon Playbook! You are currently logged into a sandbox company. Yo…" at bounding box center [558, 367] width 1116 height 702
copy p "There was a problem deleting a Priority: The system was unable to successfully …"
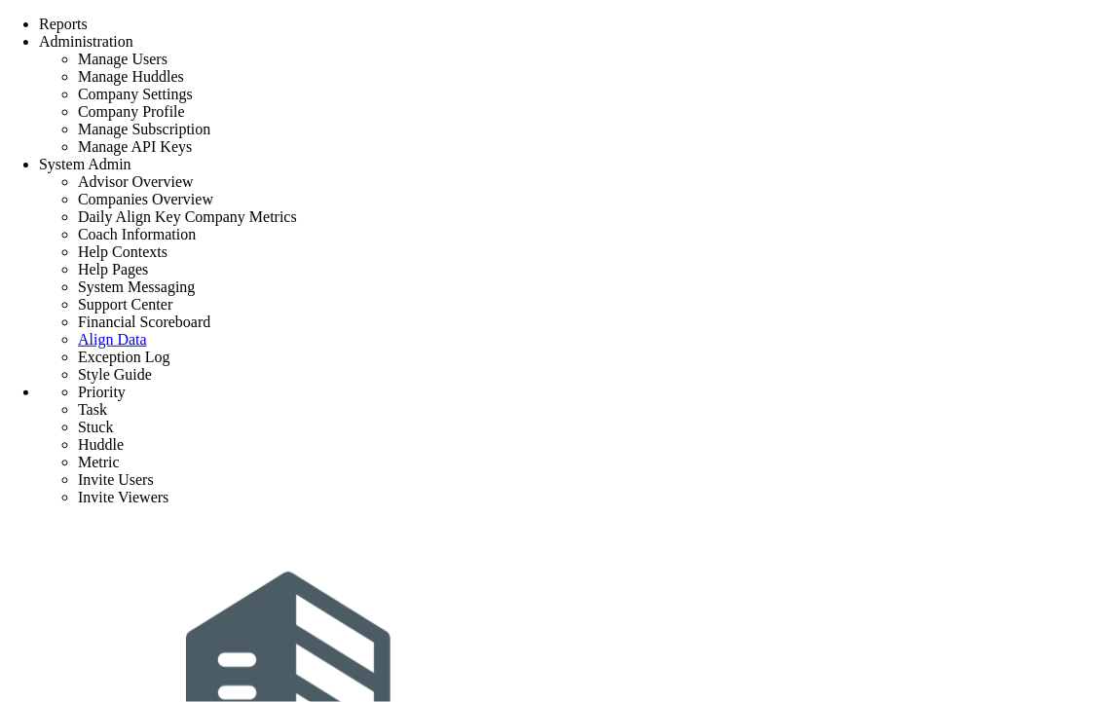
scroll to position [911, 0]
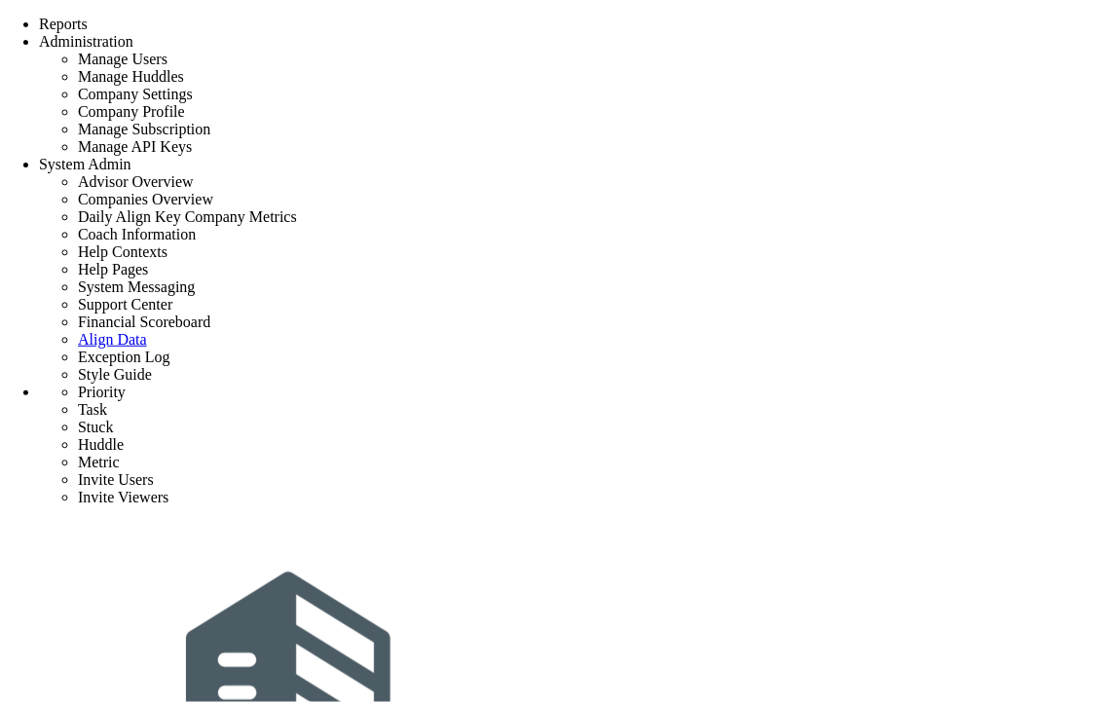
scroll to position [847, 0]
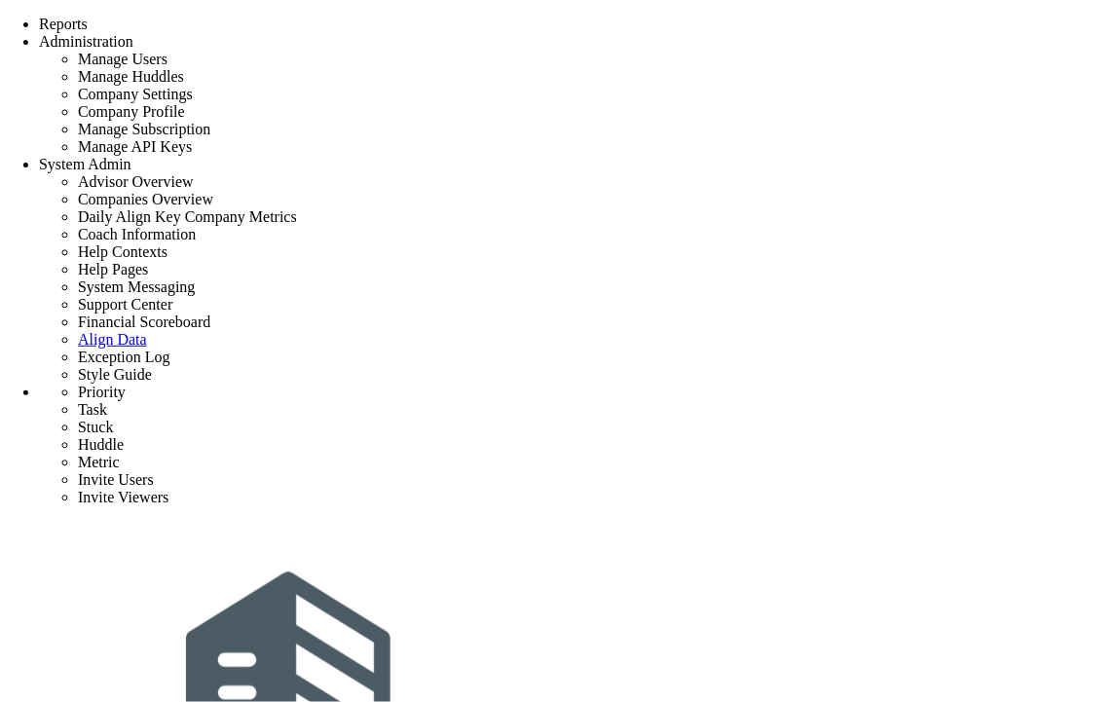
scroll to position [716, 0]
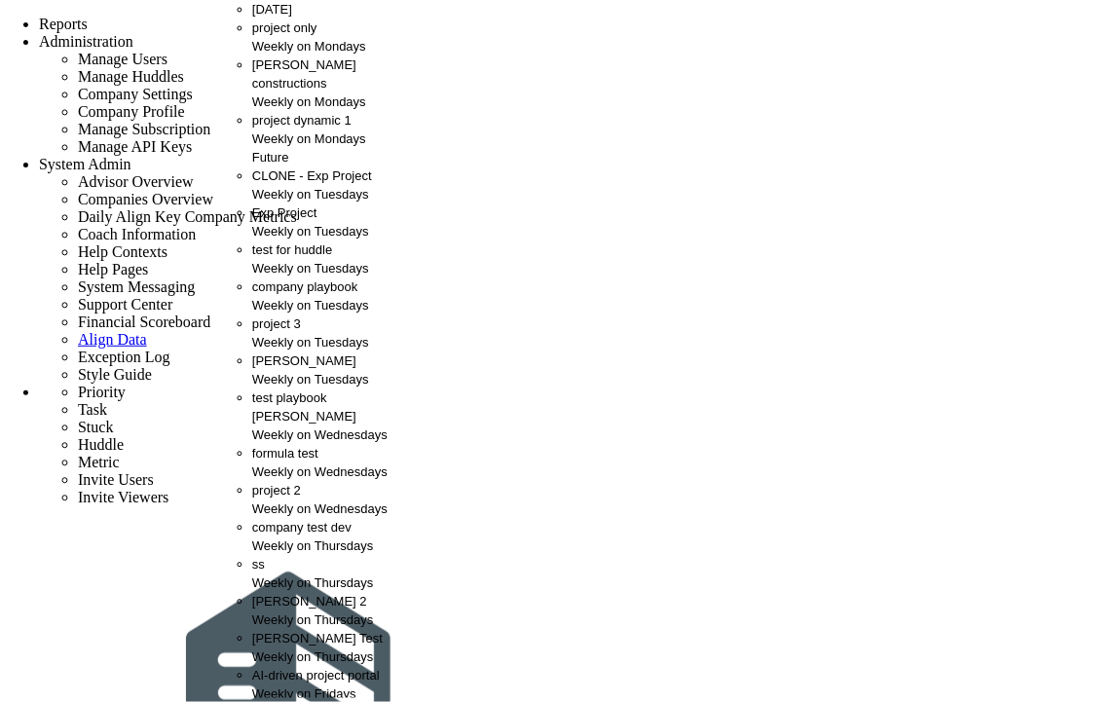
scroll to position [621, 0]
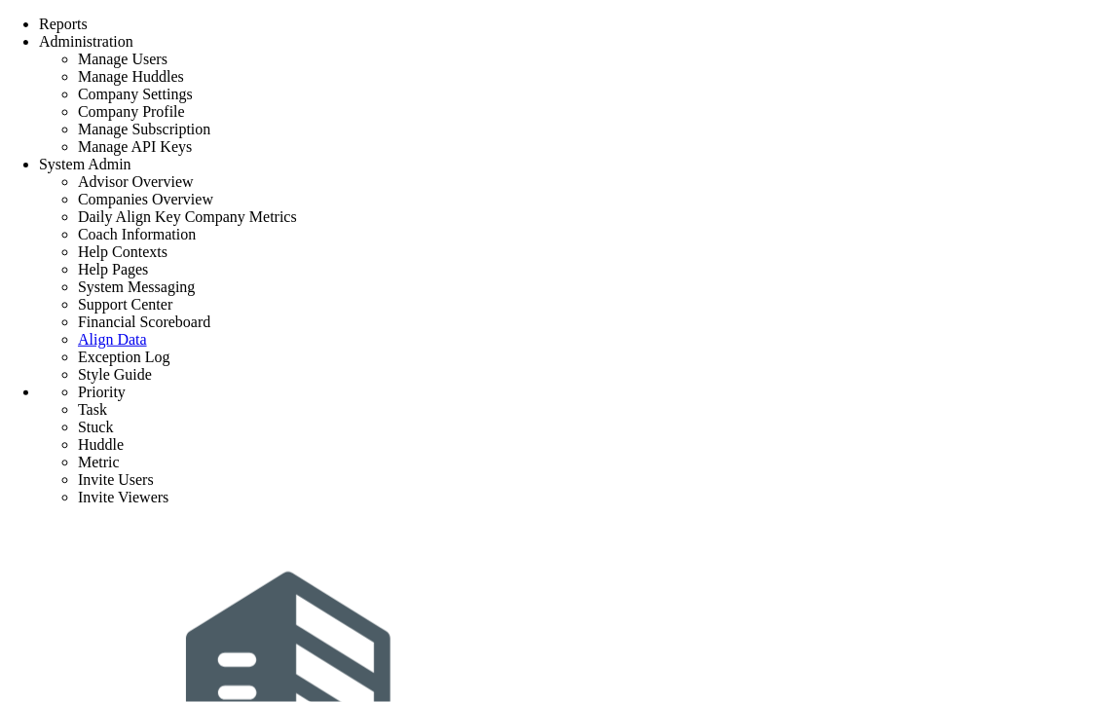
type input "0"
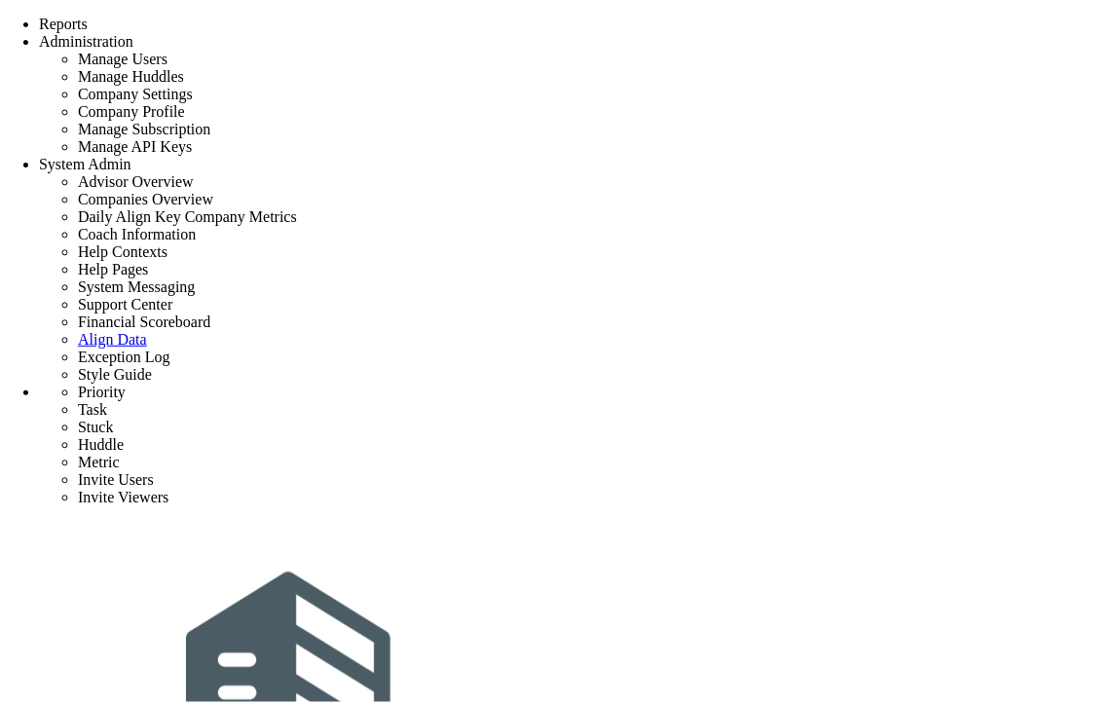
type input "0"
radio input "true"
type input "[PERSON_NAME]"
type input "0"
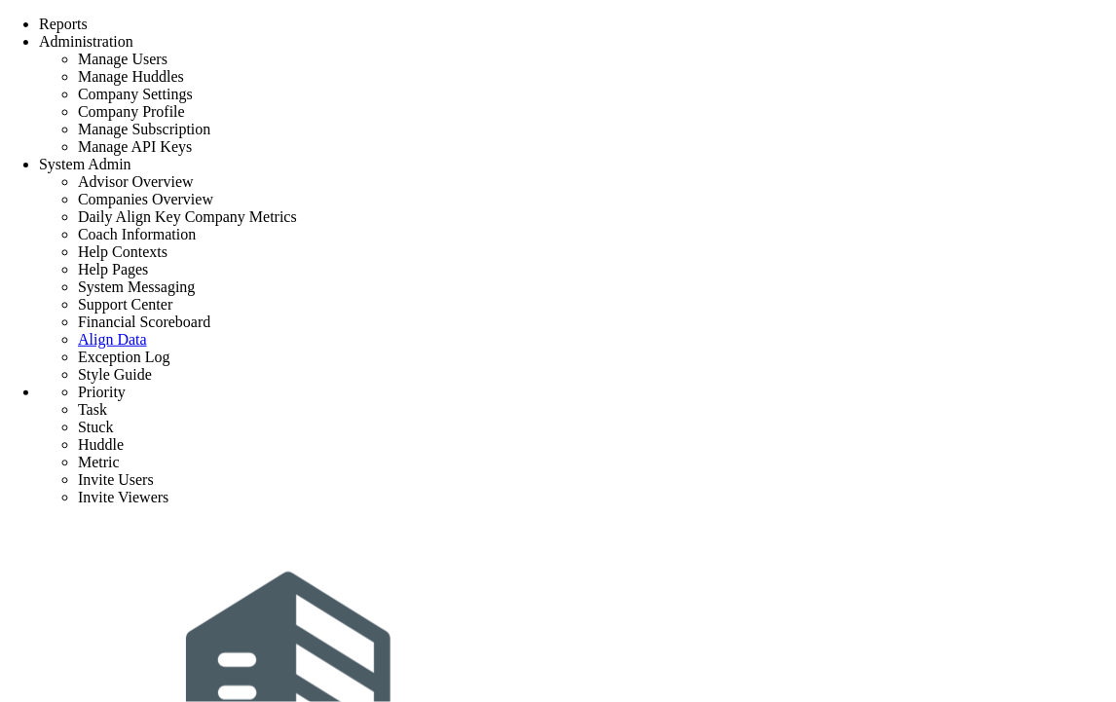
type input "0"
radio input "true"
type input "ygfbs"
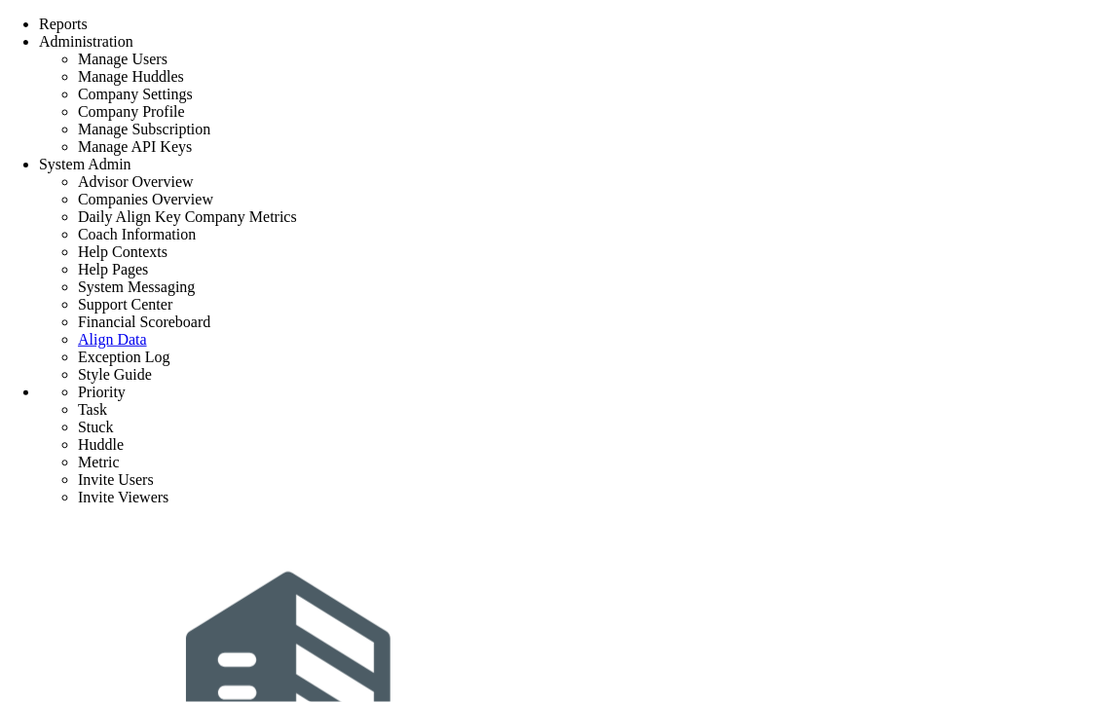
scroll to position [781, 0]
type input "0"
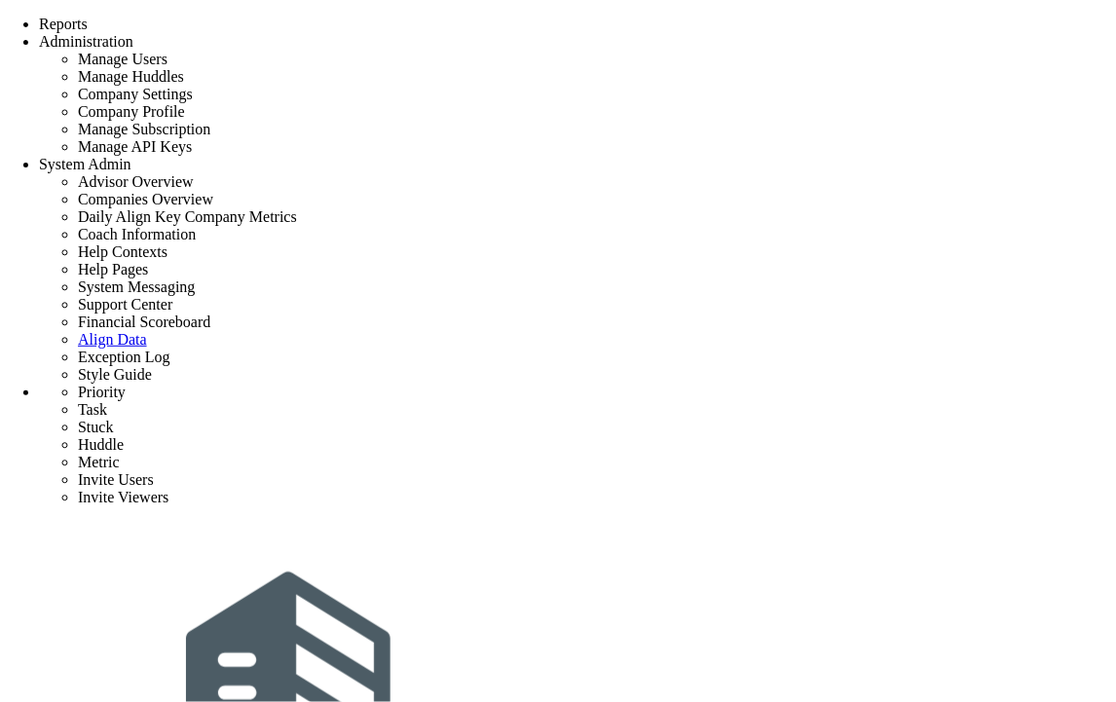
radio input "true"
type input "[PERSON_NAME]"
type input "0"
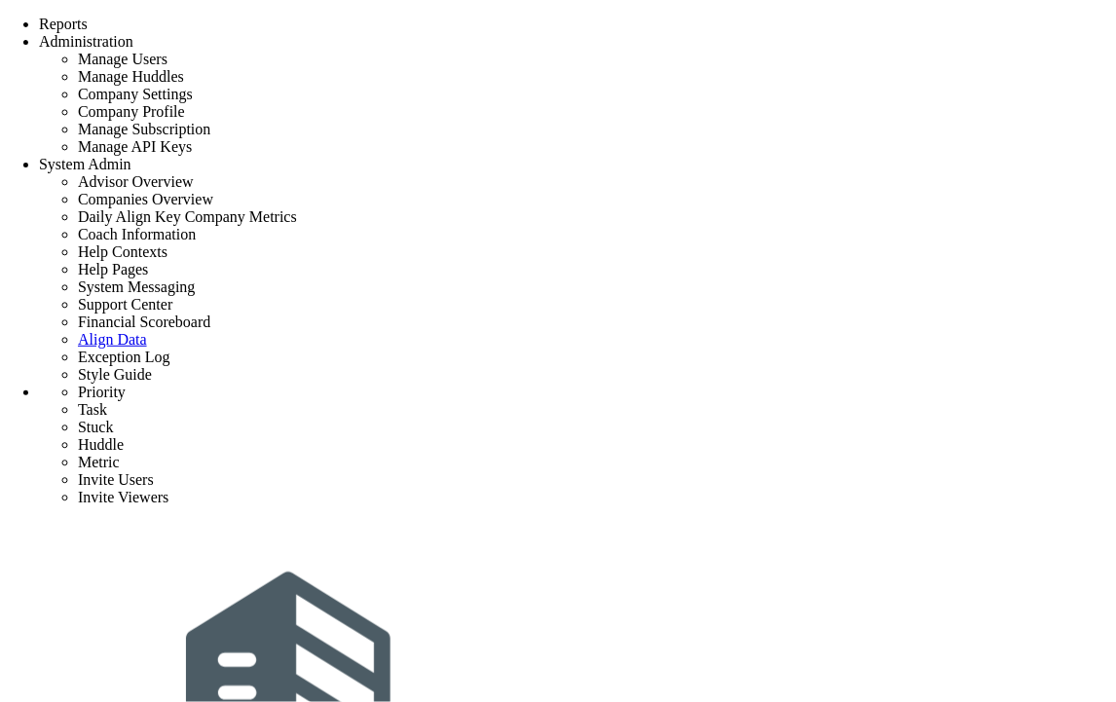
radio input "true"
type input "sjhfegiusbf"
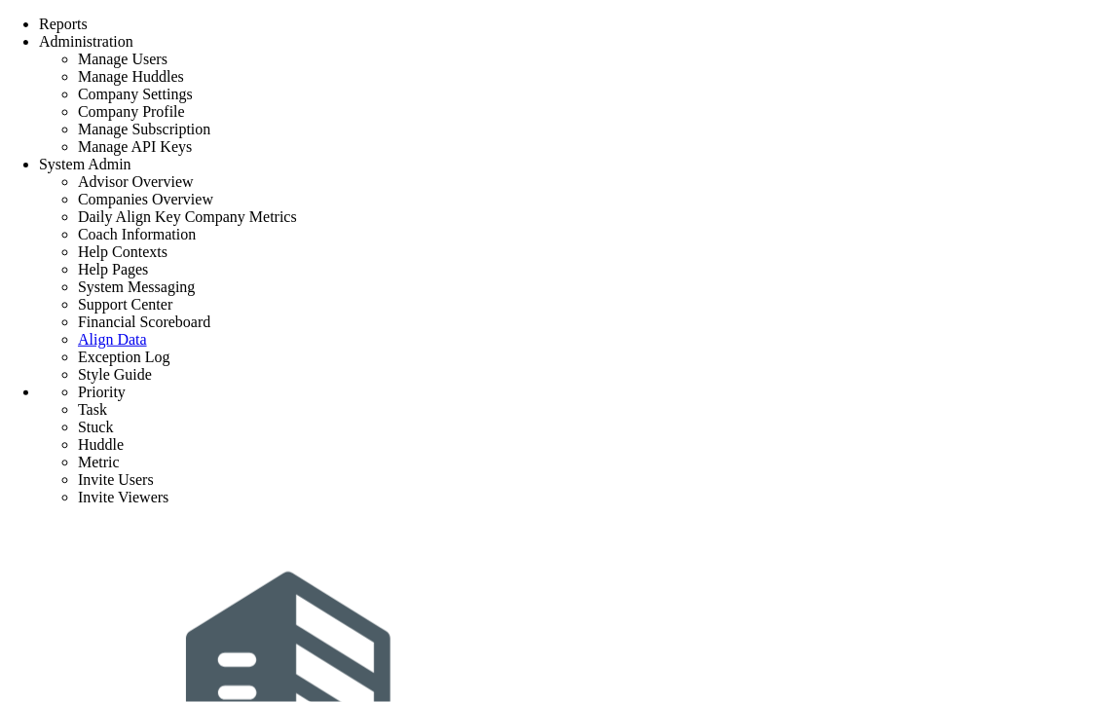
click at [88, 22] on span "Reports" at bounding box center [63, 24] width 49 height 17
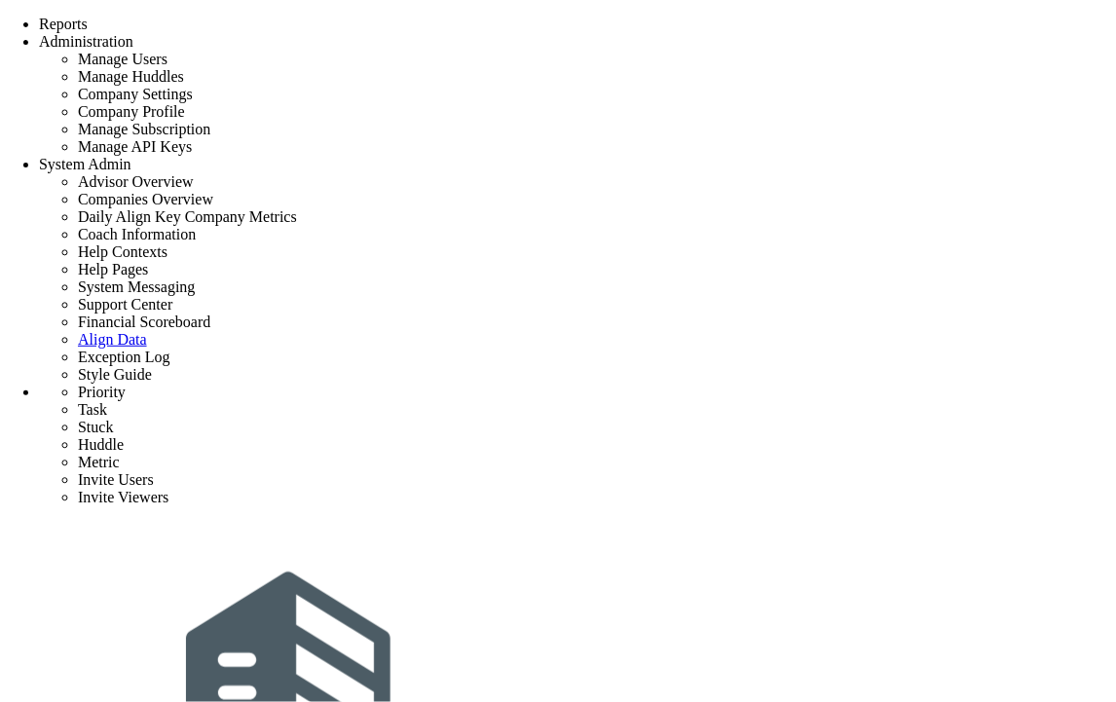
click at [88, 16] on span "Reports" at bounding box center [63, 24] width 49 height 17
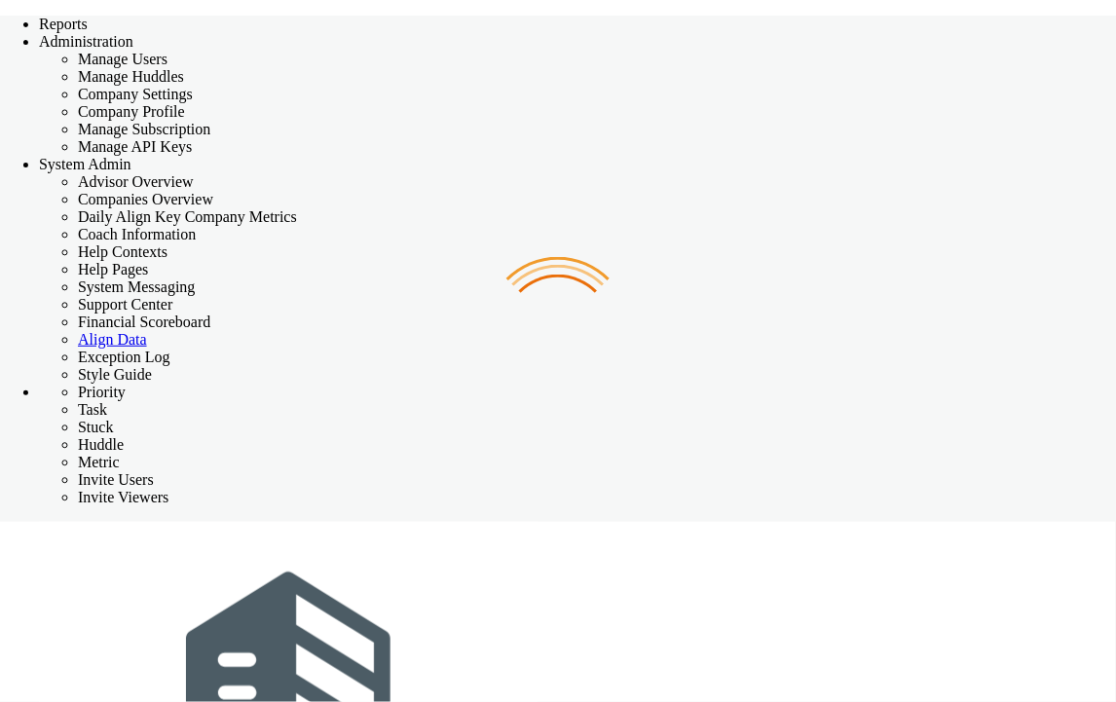
checkbox input "false"
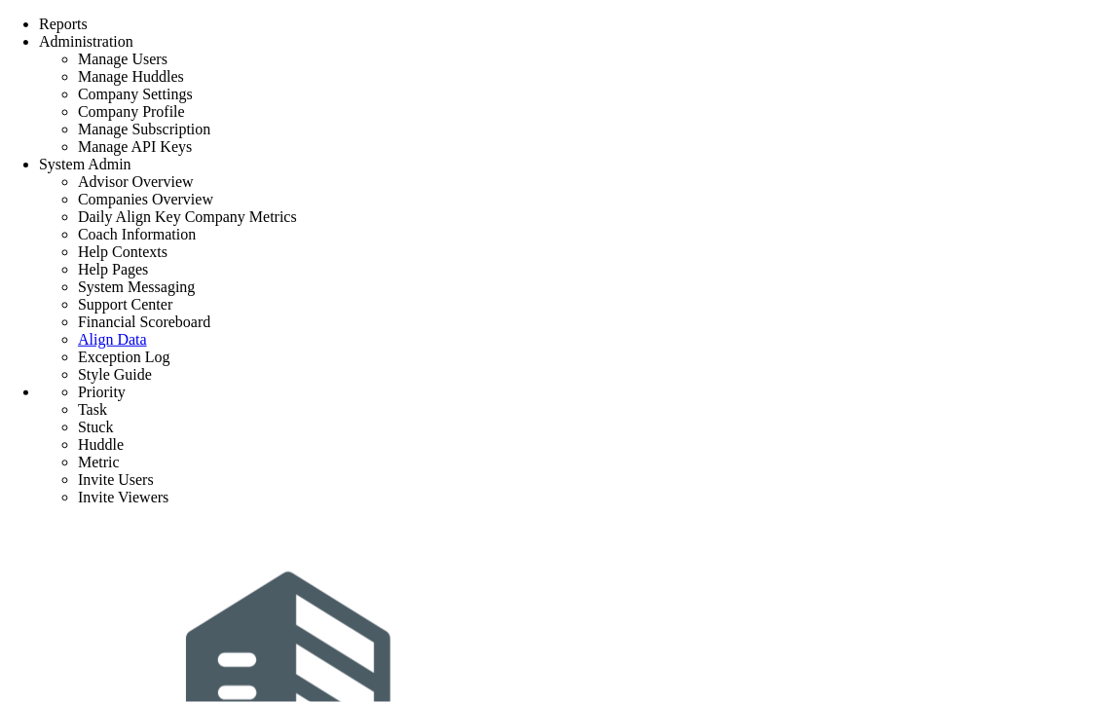
scroll to position [716, 0]
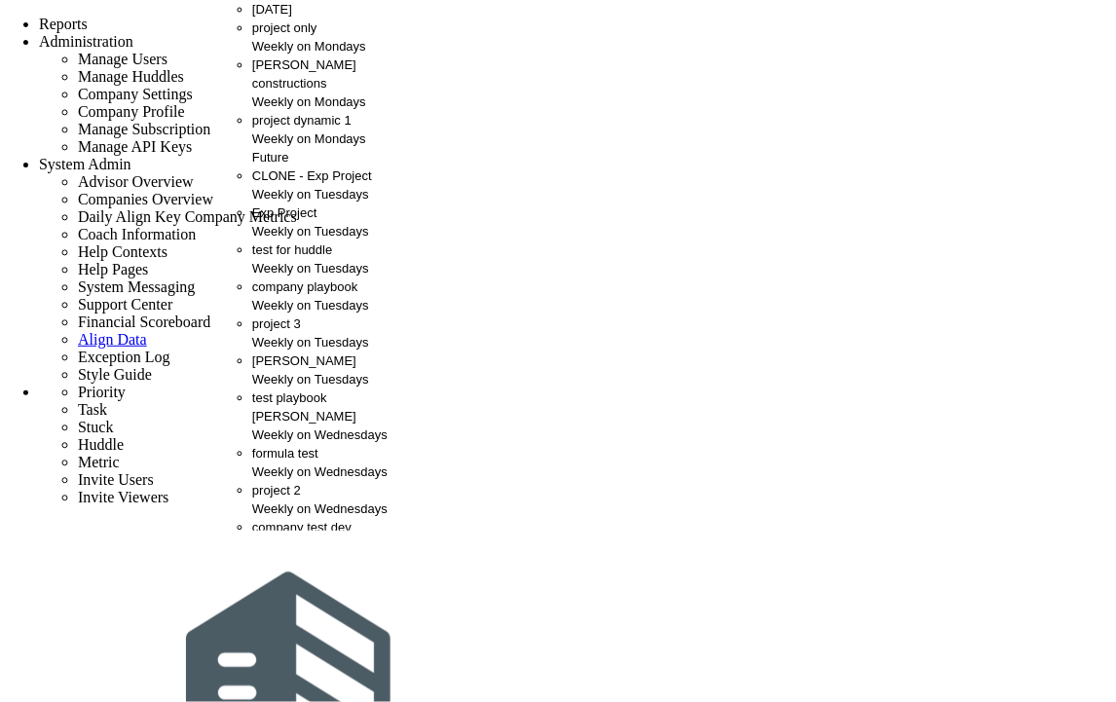
scroll to position [0, 0]
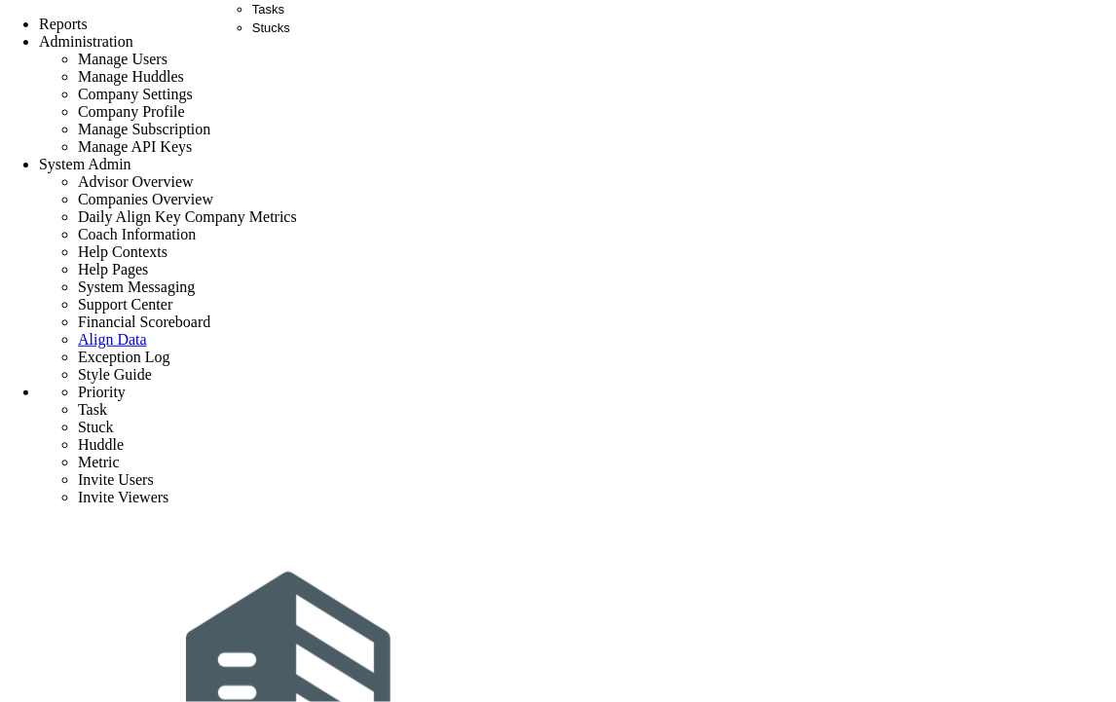
click at [254, 17] on span "Tasks" at bounding box center [268, 9] width 32 height 15
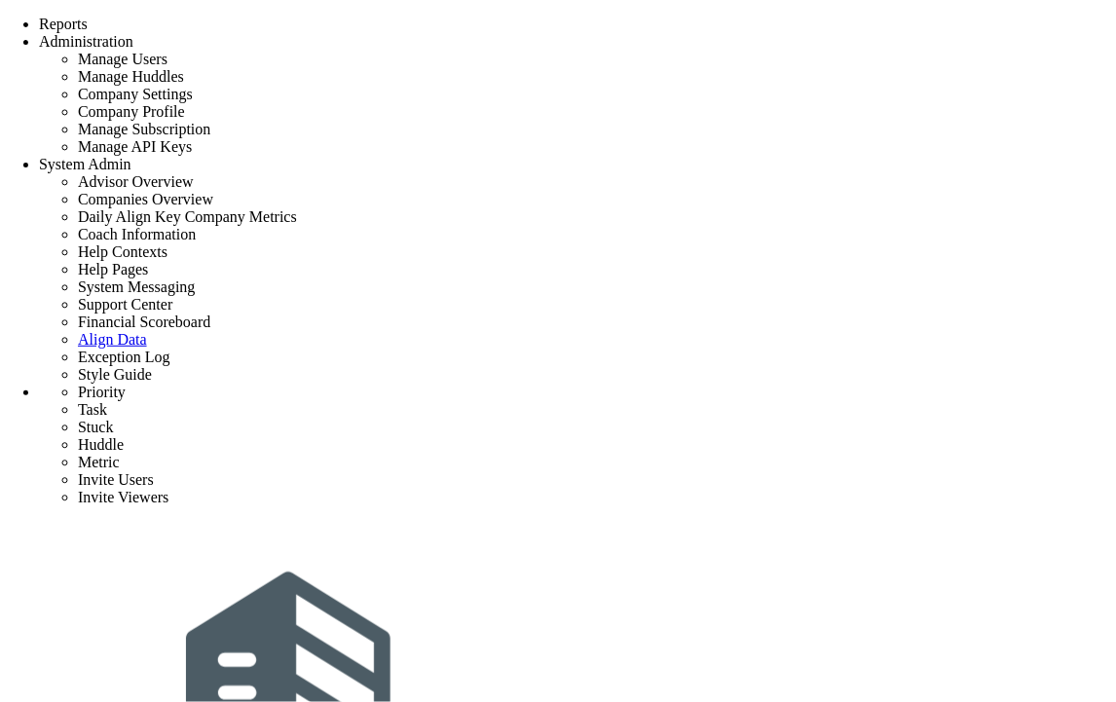
click at [276, 17] on span "Tasks" at bounding box center [268, 9] width 32 height 15
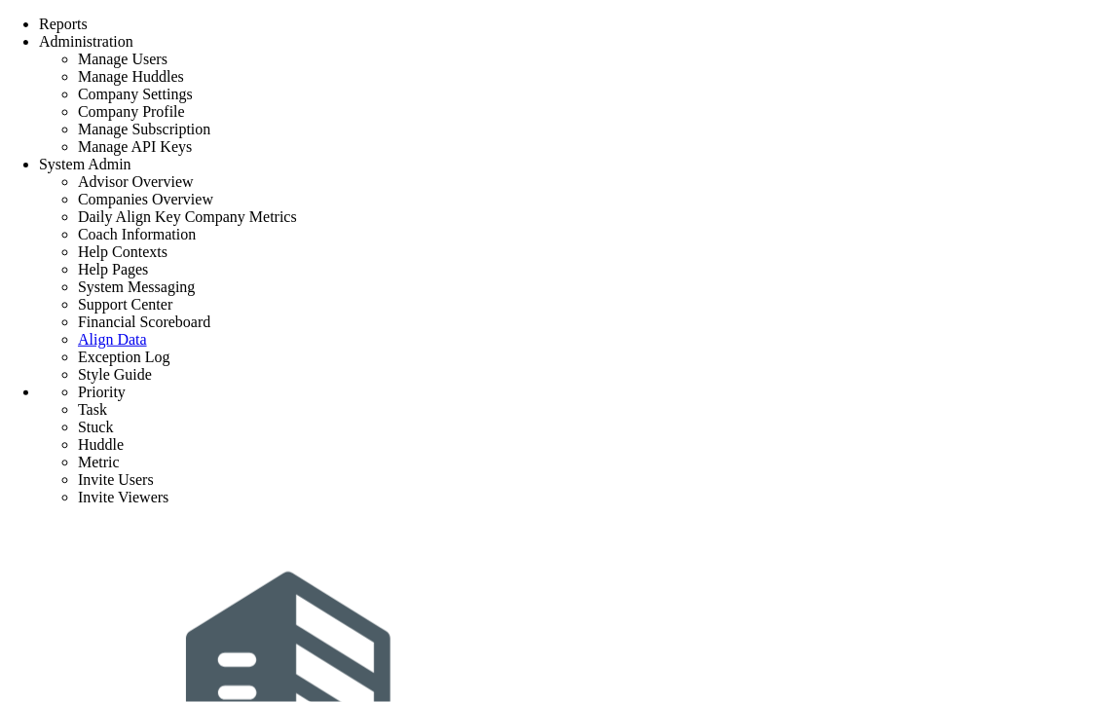
scroll to position [4148, 0]
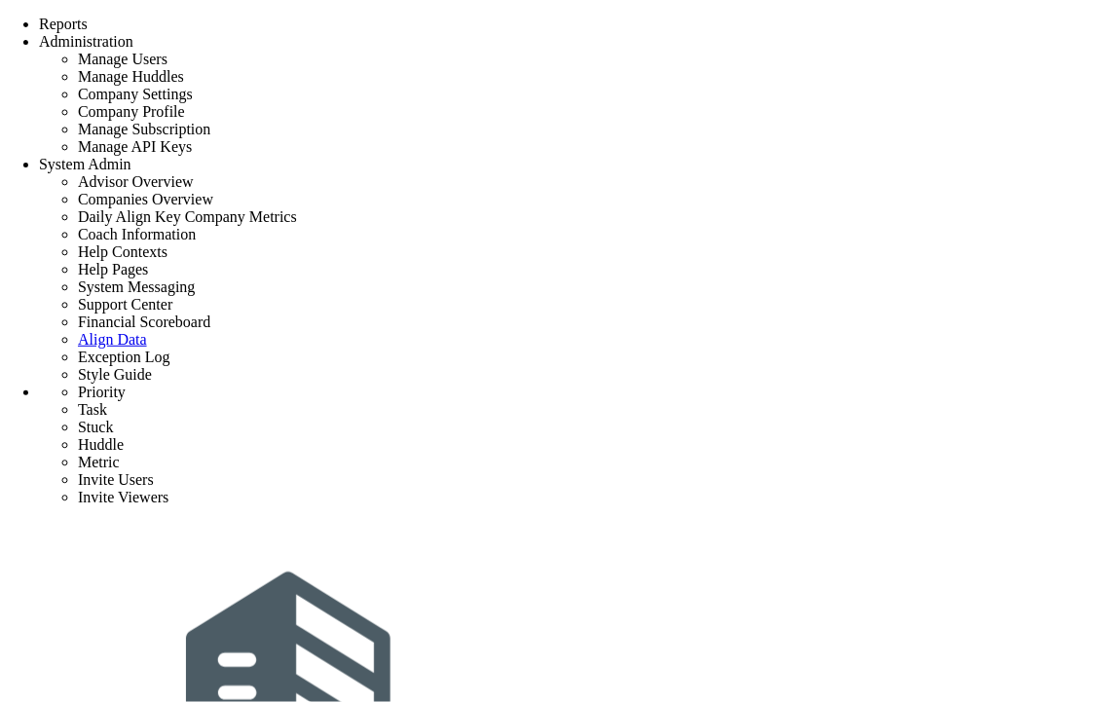
click at [290, 18] on div "Tasks" at bounding box center [271, 9] width 38 height 18
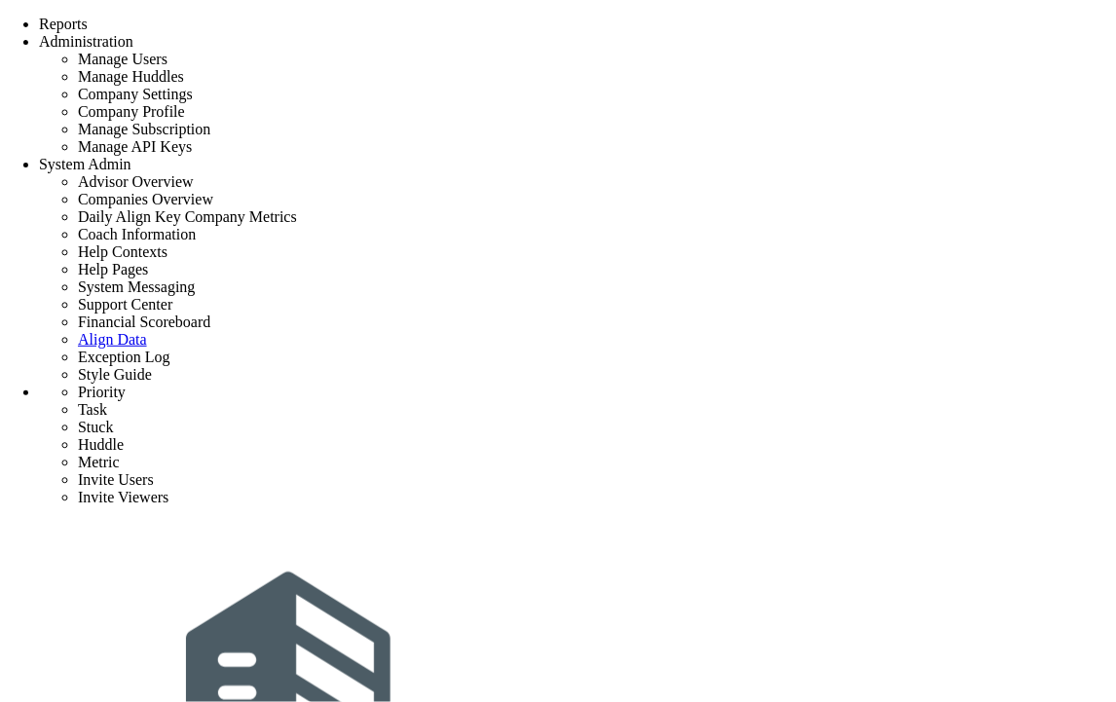
click at [290, 18] on div "Tasks" at bounding box center [271, 9] width 38 height 18
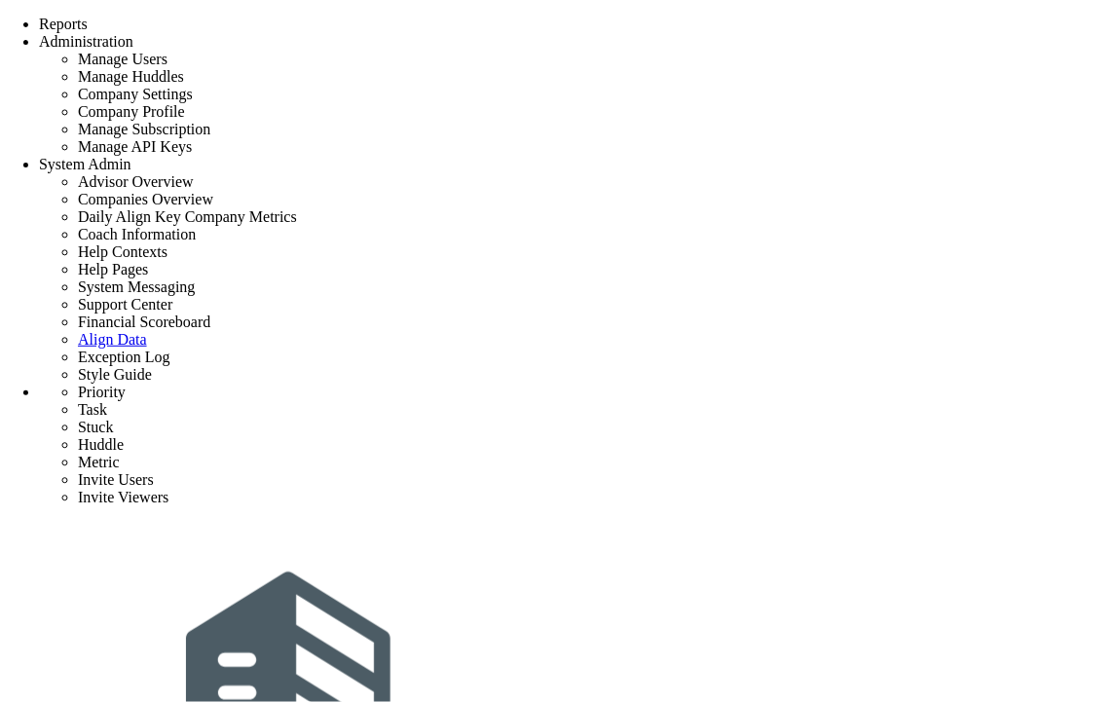
scroll to position [649, 0]
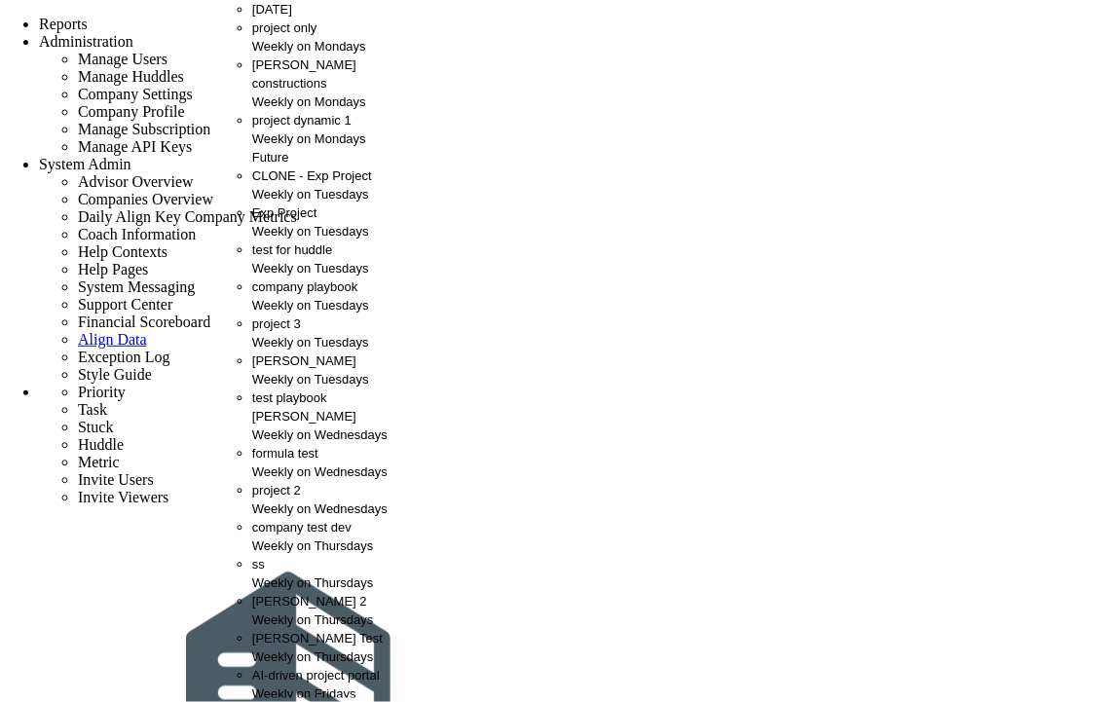
scroll to position [108, 0]
click at [268, 368] on span "[PERSON_NAME]" at bounding box center [304, 360] width 104 height 15
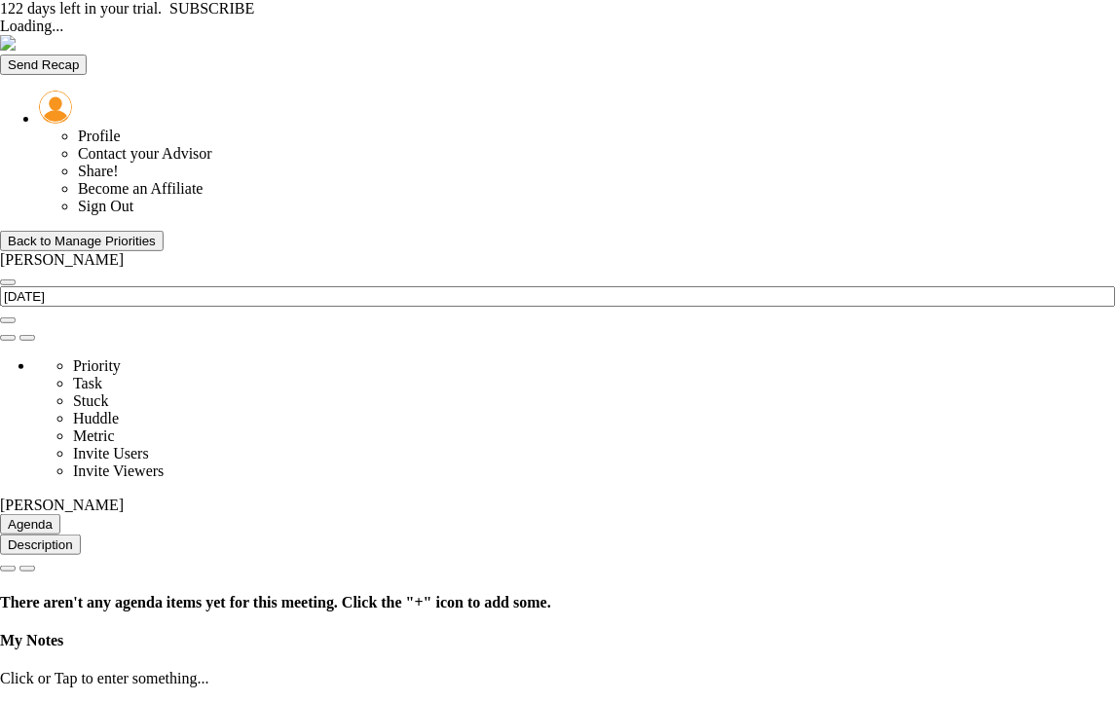
type input "[DATE]"
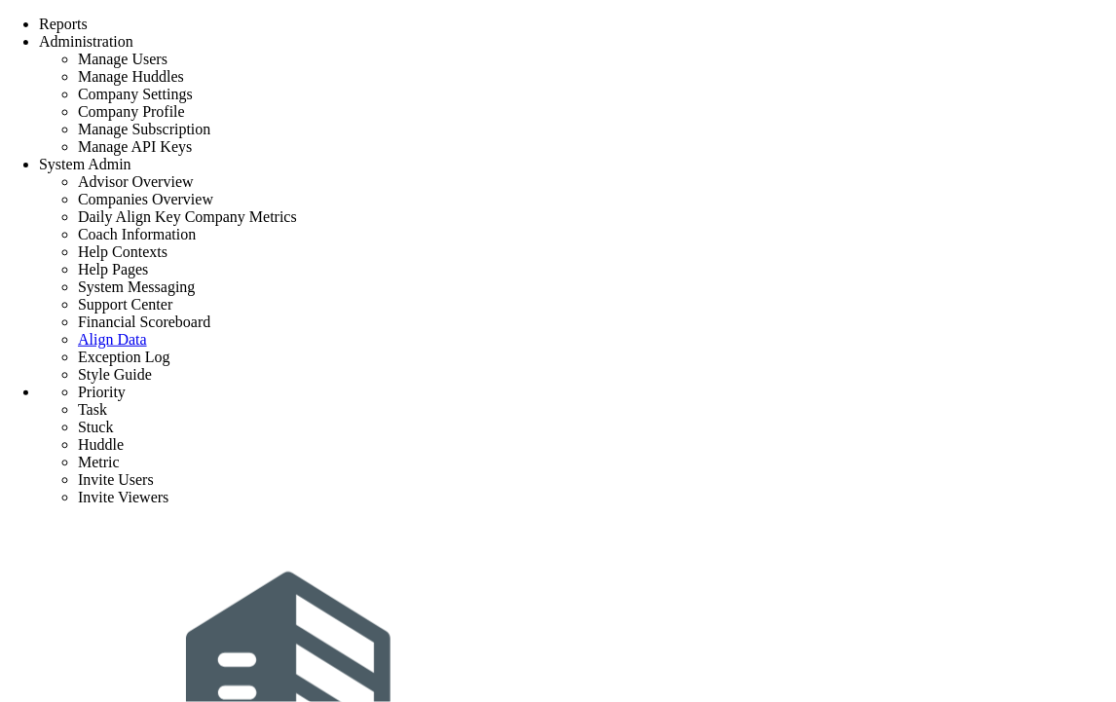
scroll to position [585, 0]
drag, startPoint x: 207, startPoint y: 1, endPoint x: 137, endPoint y: 148, distance: 162.9
click at [280, 17] on span "Tasks" at bounding box center [268, 9] width 32 height 15
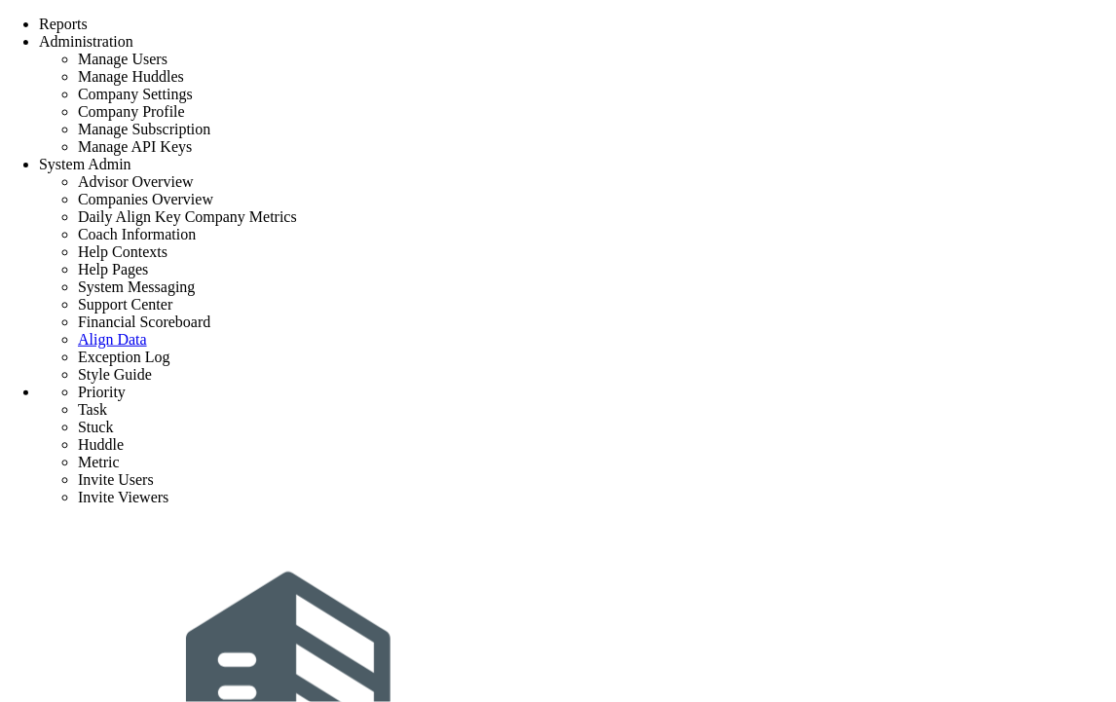
scroll to position [4148, 0]
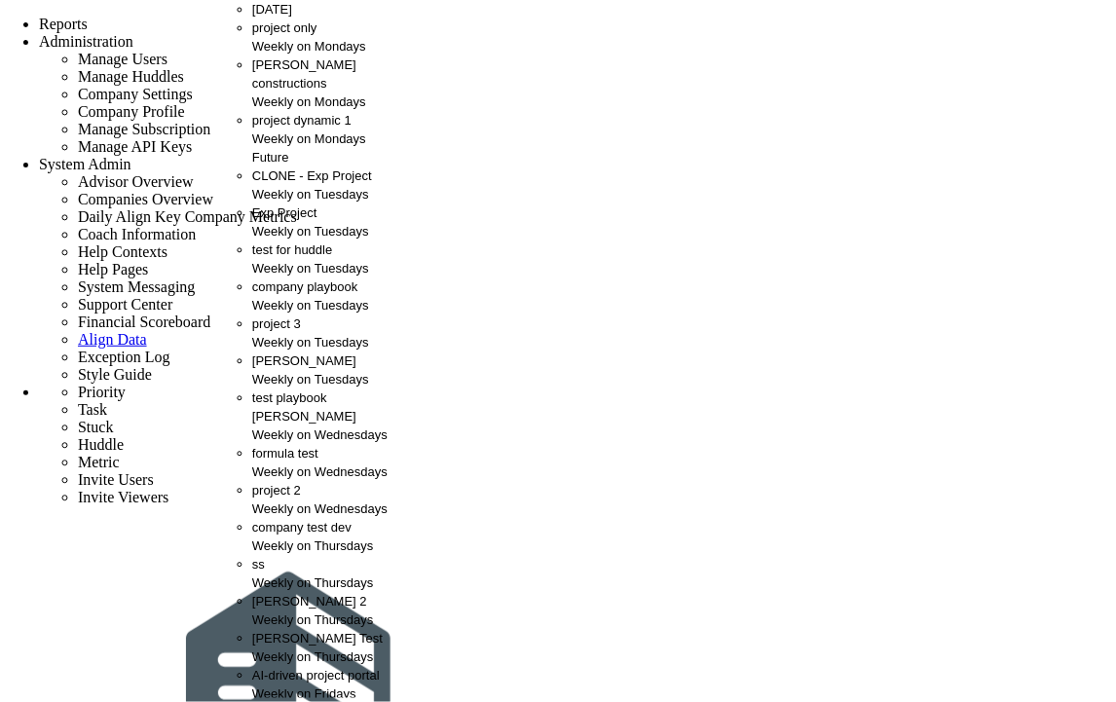
click at [287, 388] on div "[PERSON_NAME] Weekly on Tuesdays" at bounding box center [330, 369] width 156 height 37
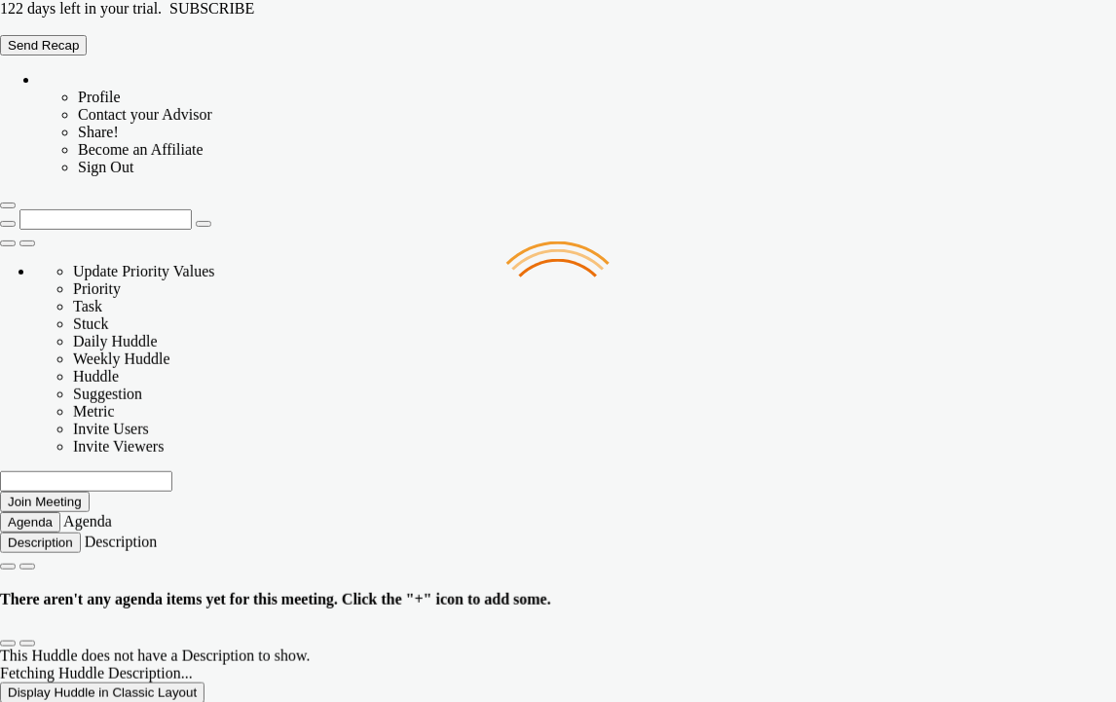
type input "[DATE]"
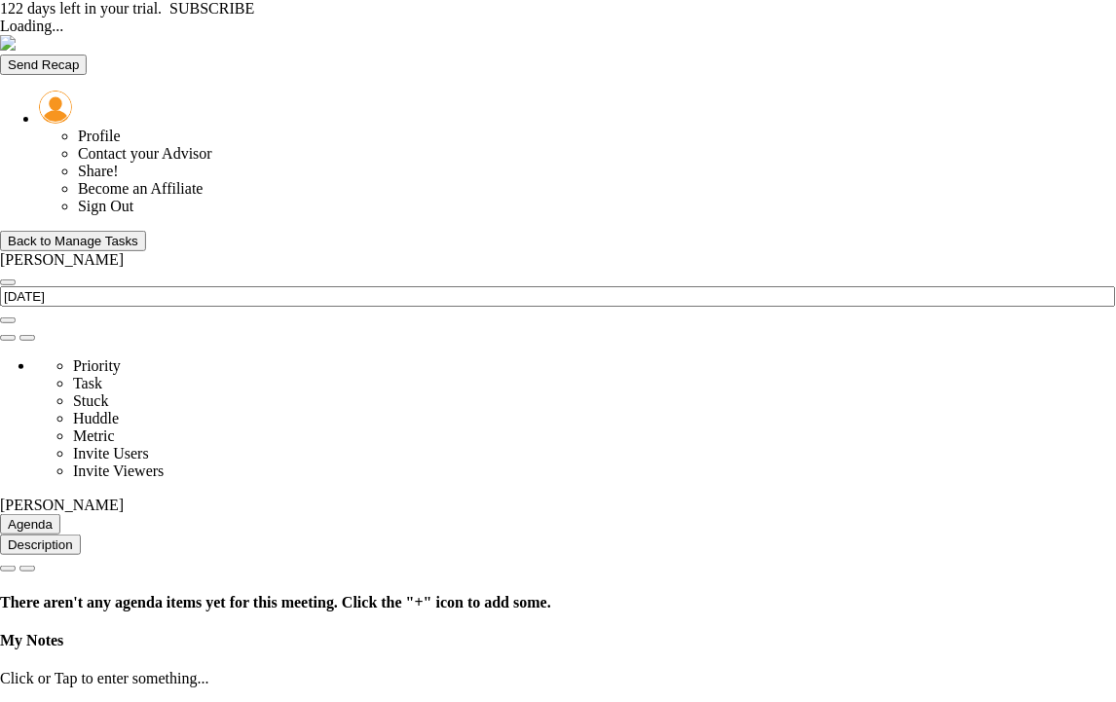
type input "[DATE]"
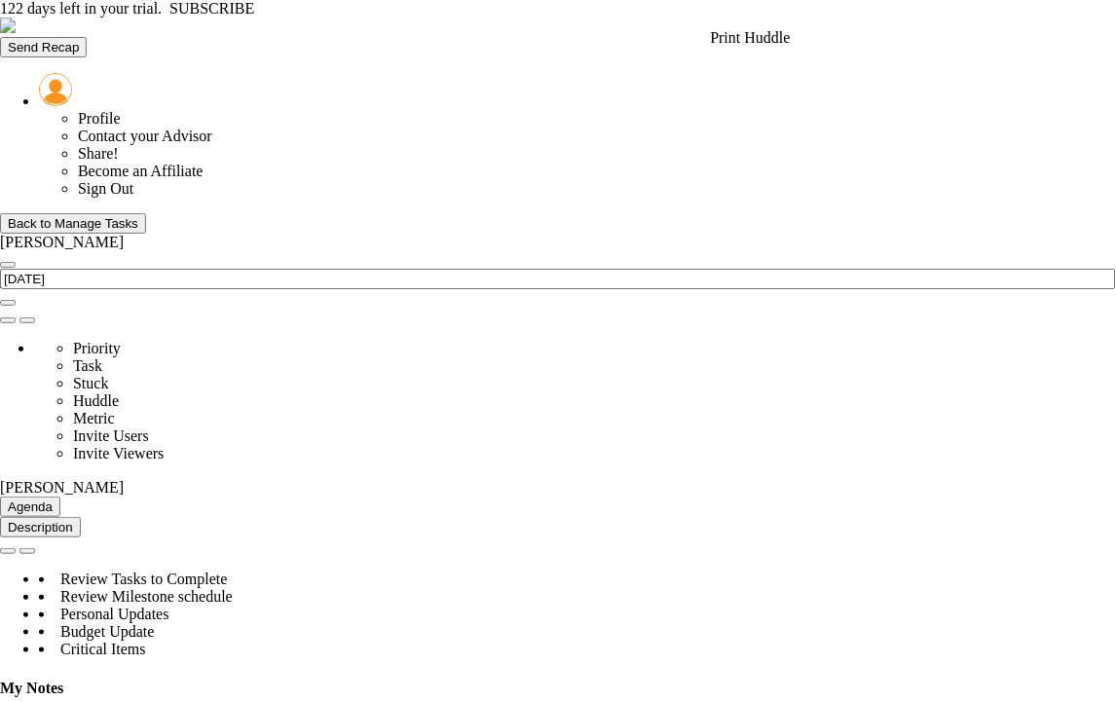
scroll to position [973524, 973424]
click at [8, 320] on span at bounding box center [8, 320] width 0 height 0
type input "[PERSON_NAME]"
type input "[PERSON_NAME] A"
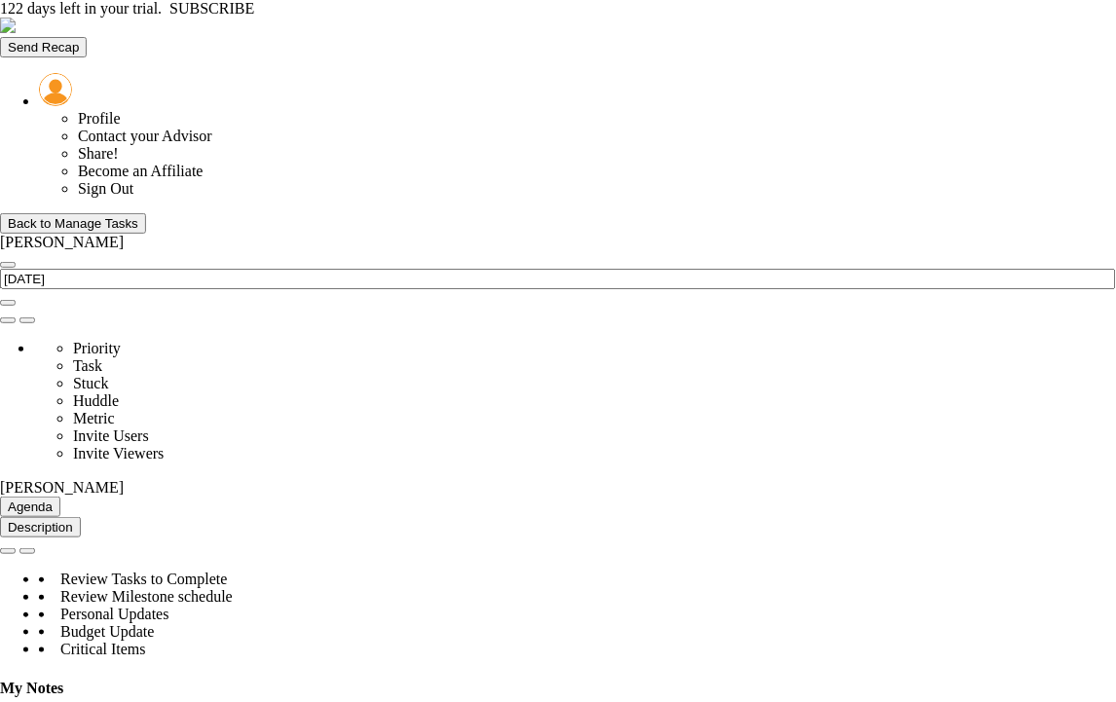
type input "new huddle"
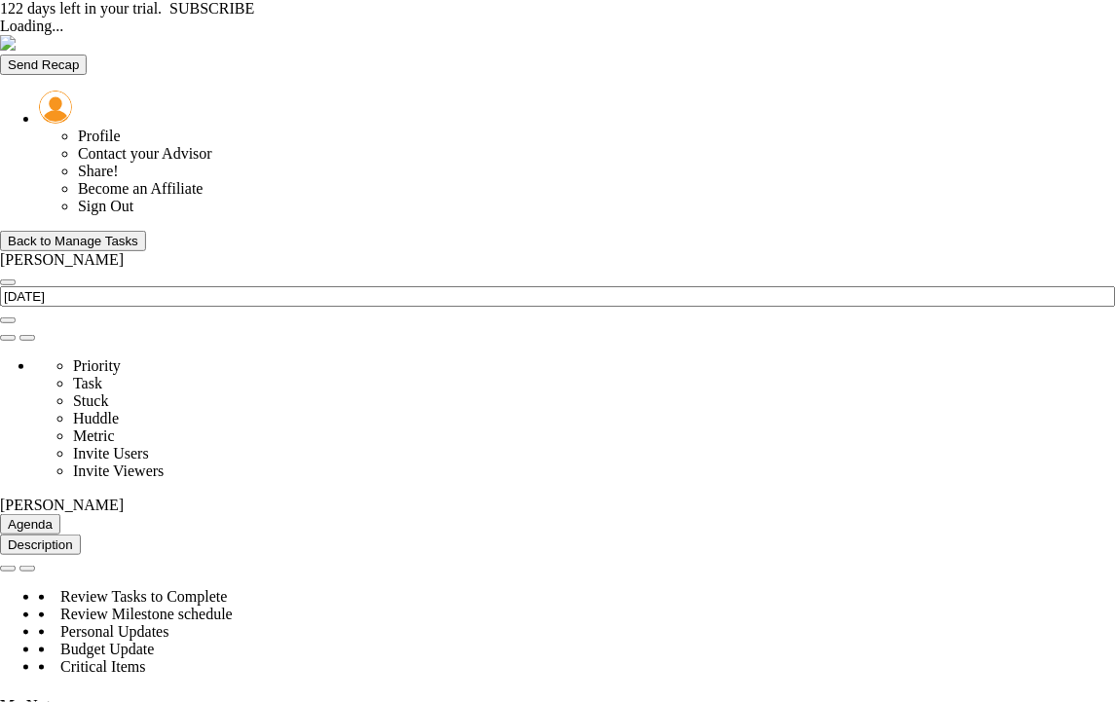
type input "[DATE]"
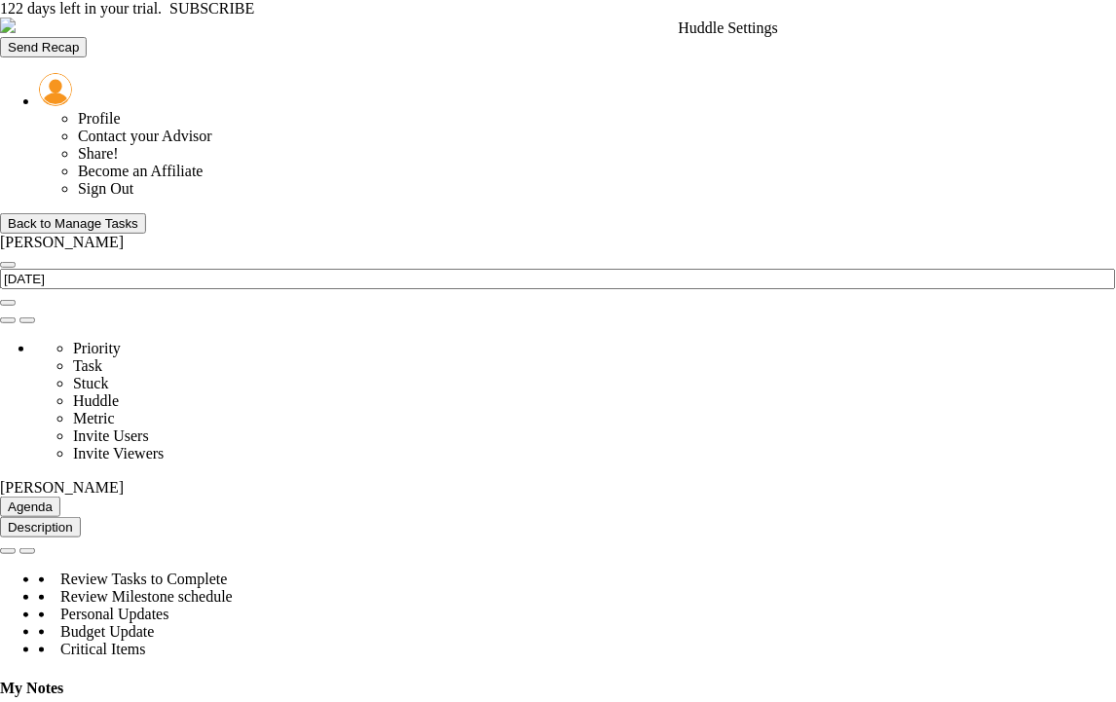
click at [8, 320] on span at bounding box center [8, 320] width 0 height 0
type input "new huddle"
type input "[PERSON_NAME] A"
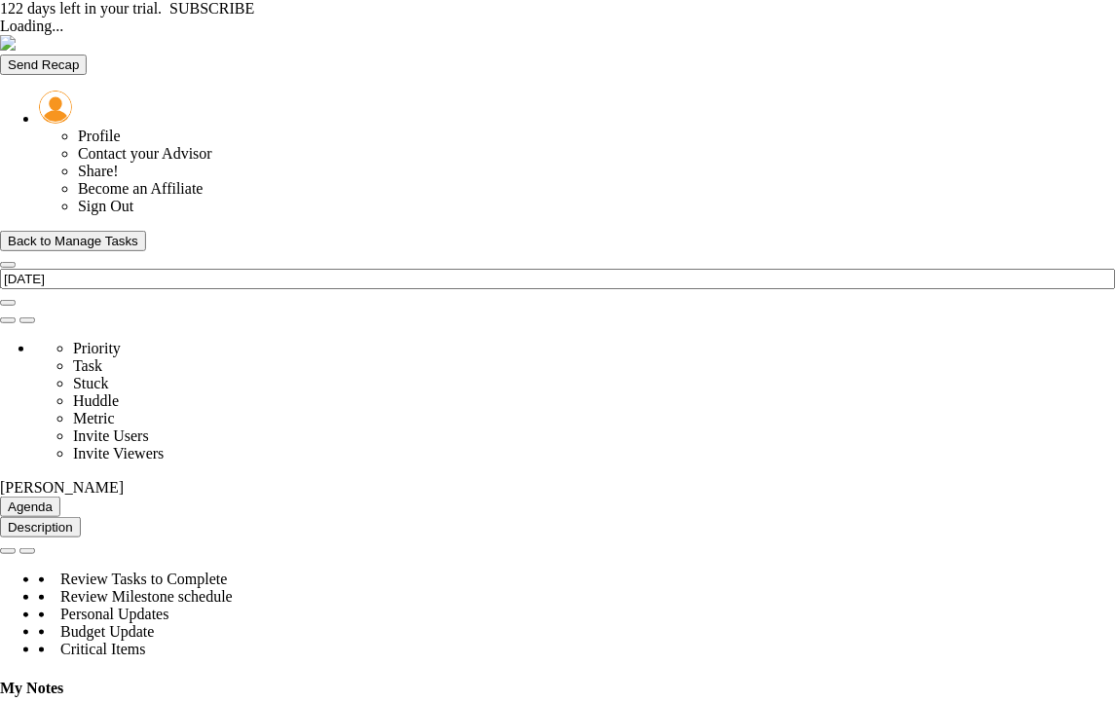
type input "[DATE]"
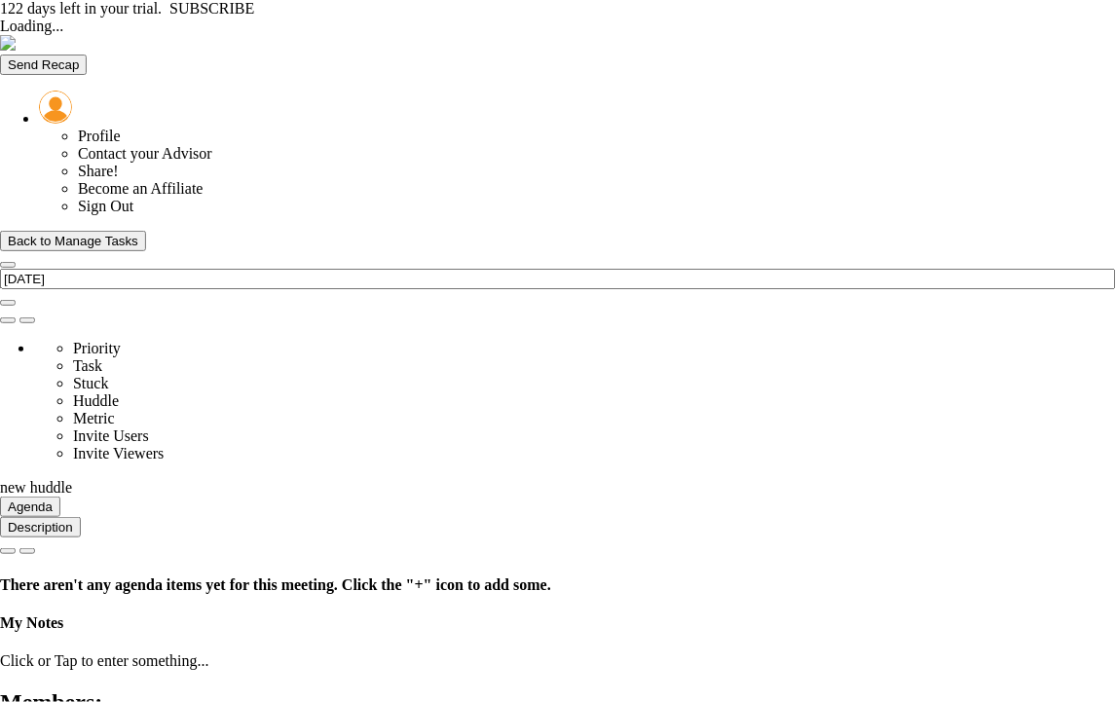
type input "Tuesday, September 9, 2025"
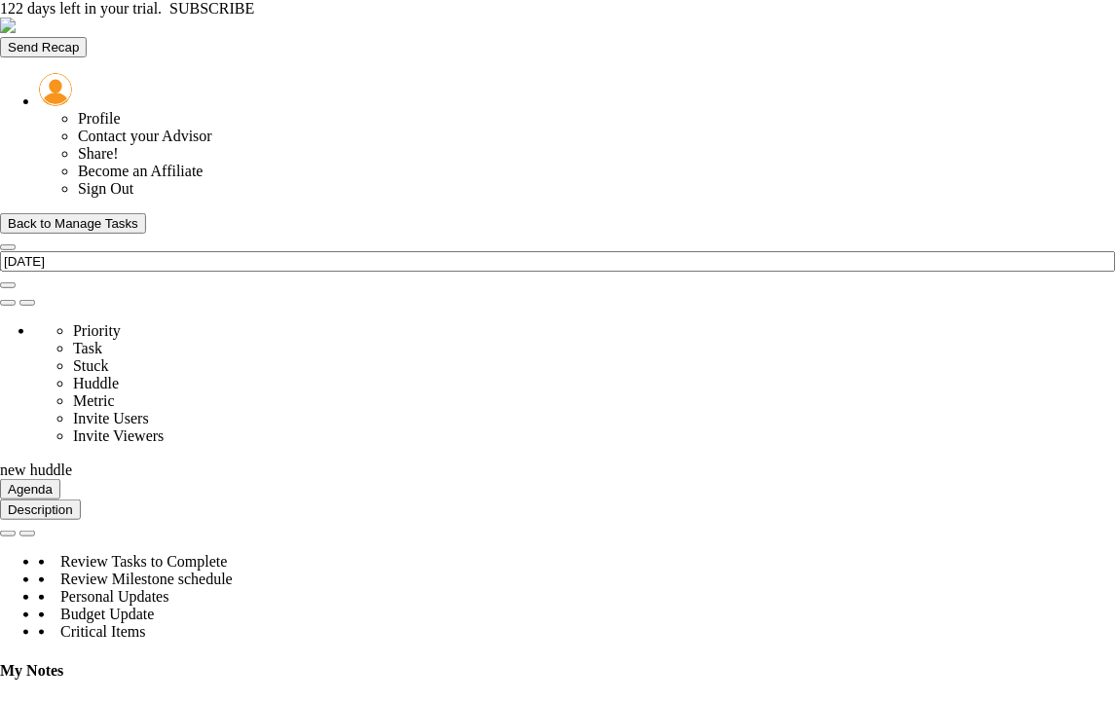
click at [56, 216] on div "Back to Manage Tasks" at bounding box center [73, 223] width 130 height 15
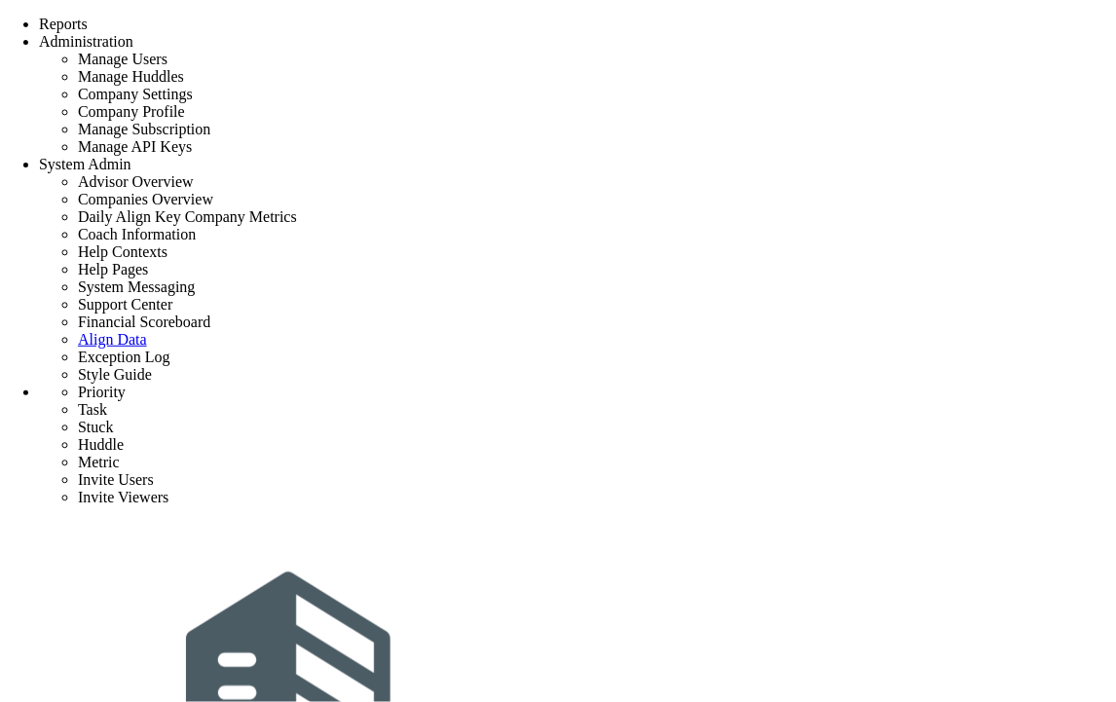
scroll to position [585, 0]
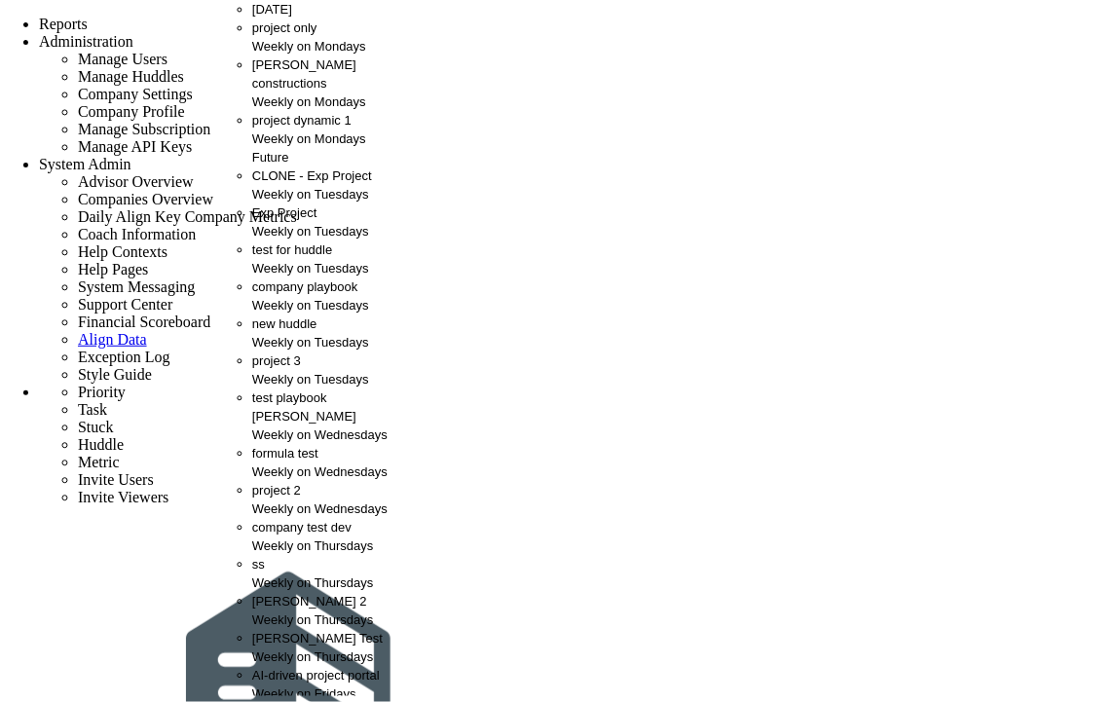
scroll to position [324, 0]
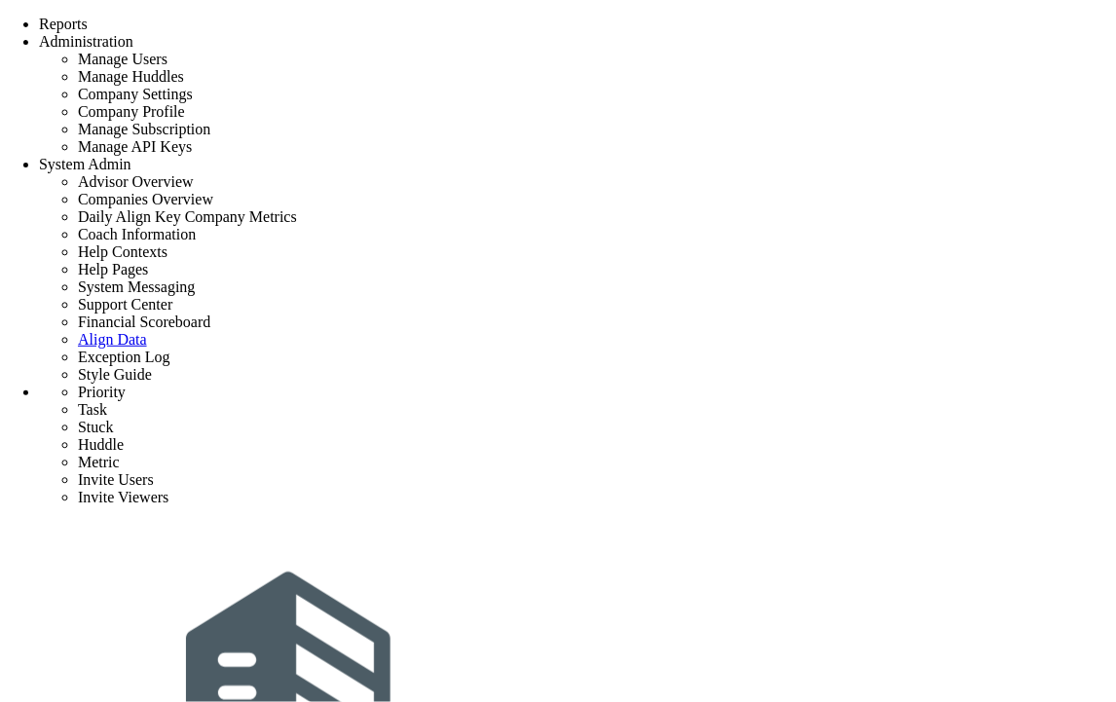
drag, startPoint x: 520, startPoint y: 166, endPoint x: 153, endPoint y: 95, distance: 373.7
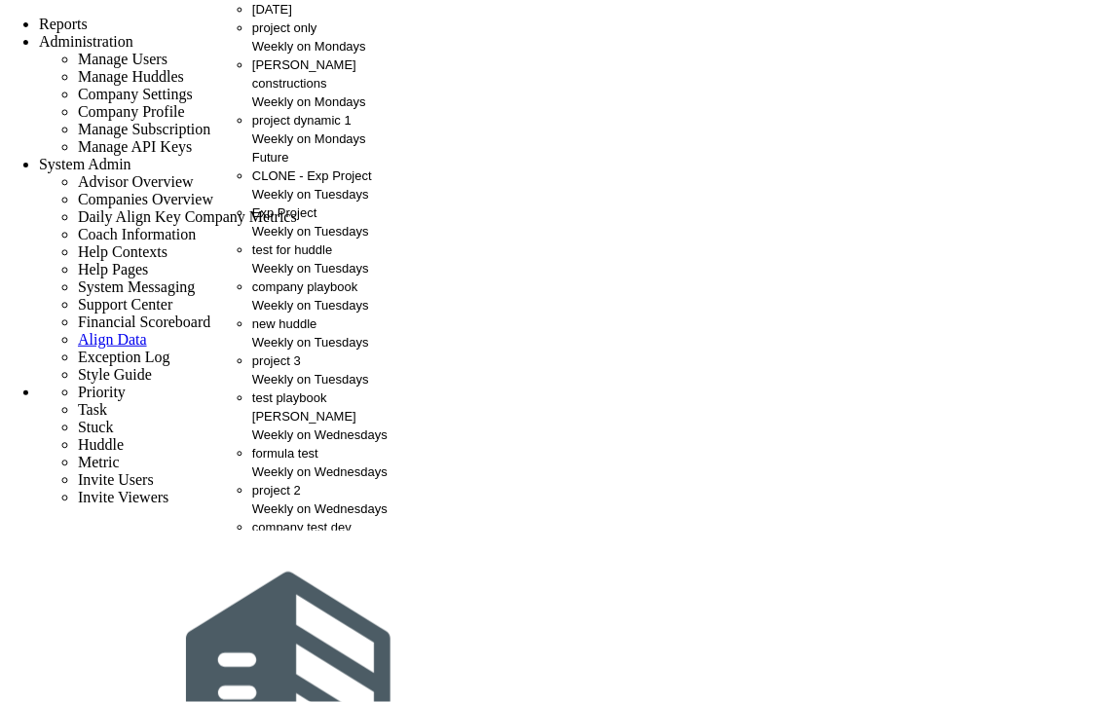
scroll to position [0, 0]
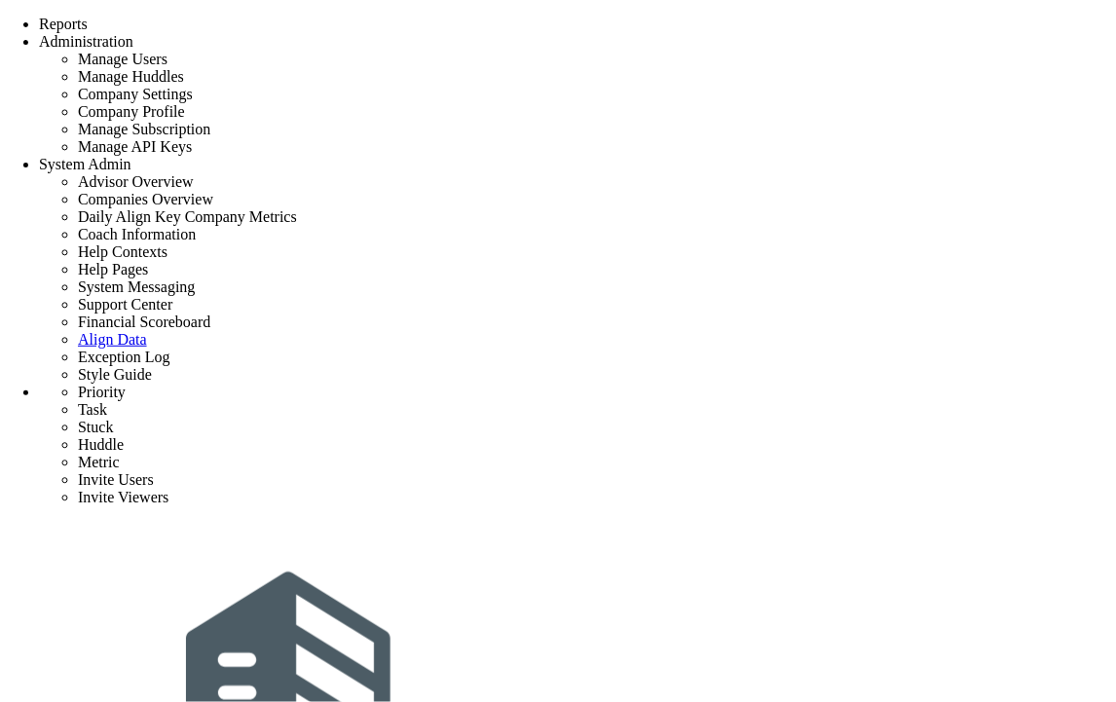
scroll to position [585, 0]
click at [271, 17] on span "Tasks" at bounding box center [268, 9] width 32 height 15
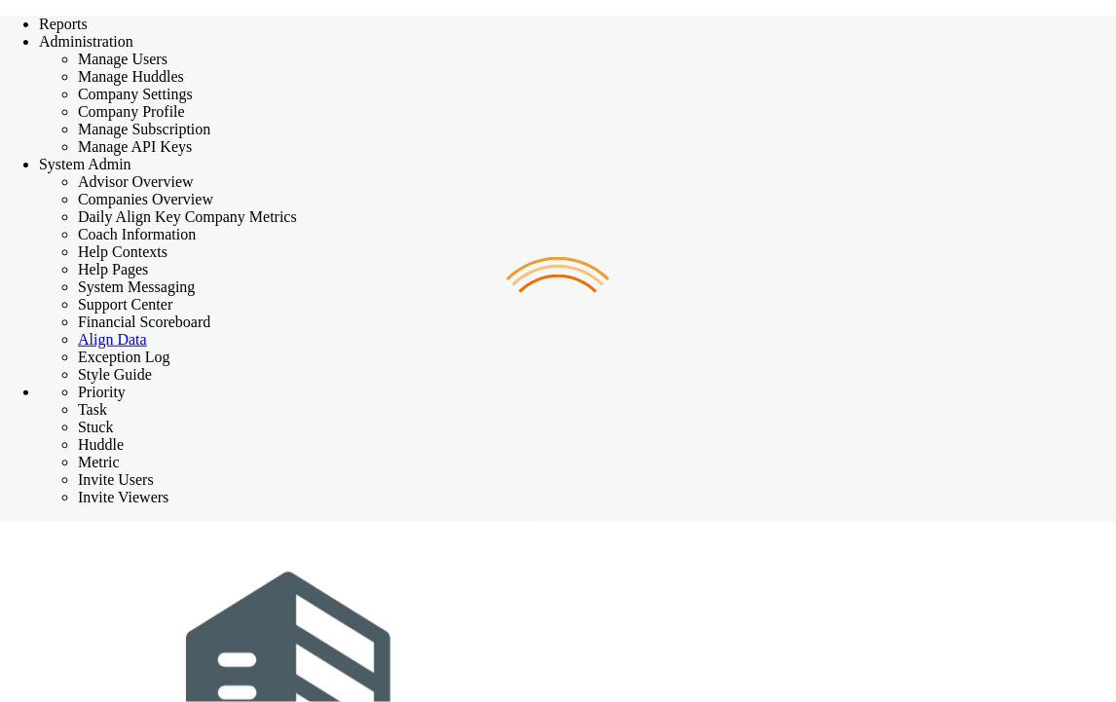
checkbox input "false"
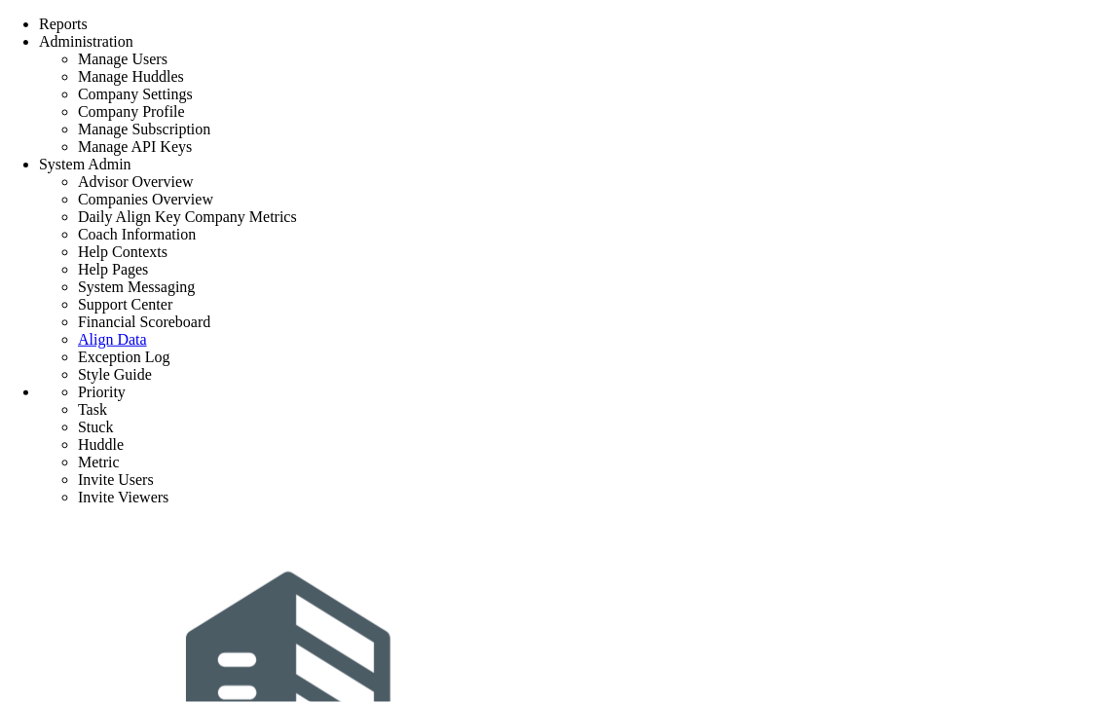
scroll to position [585, 0]
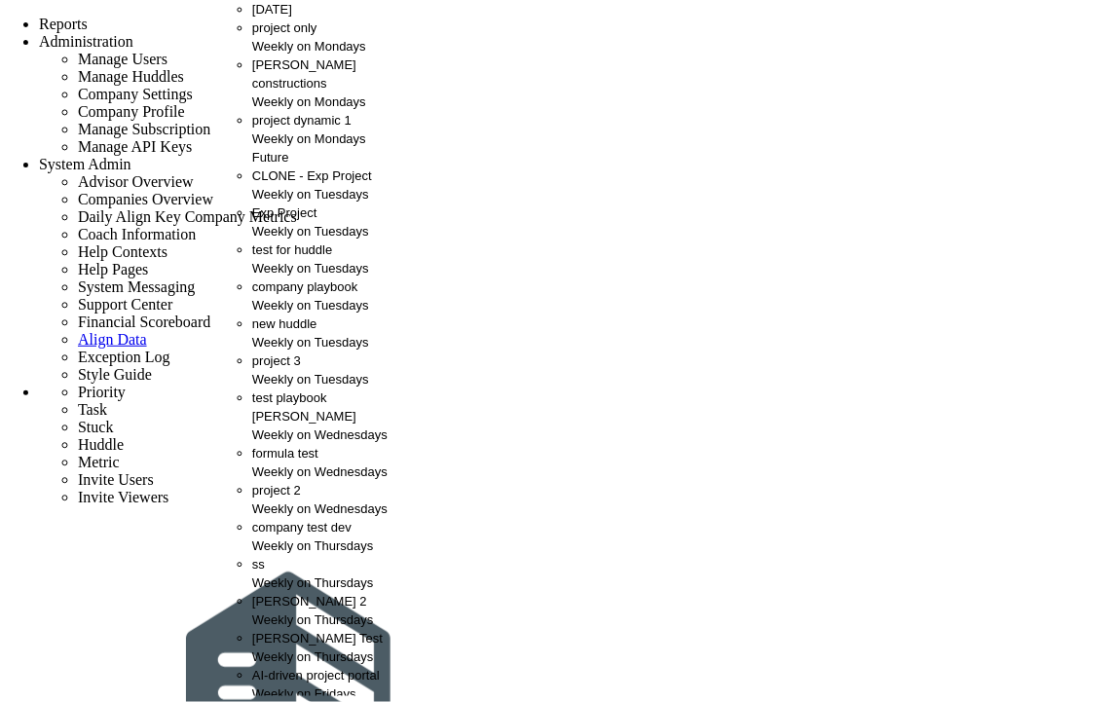
scroll to position [513, 0]
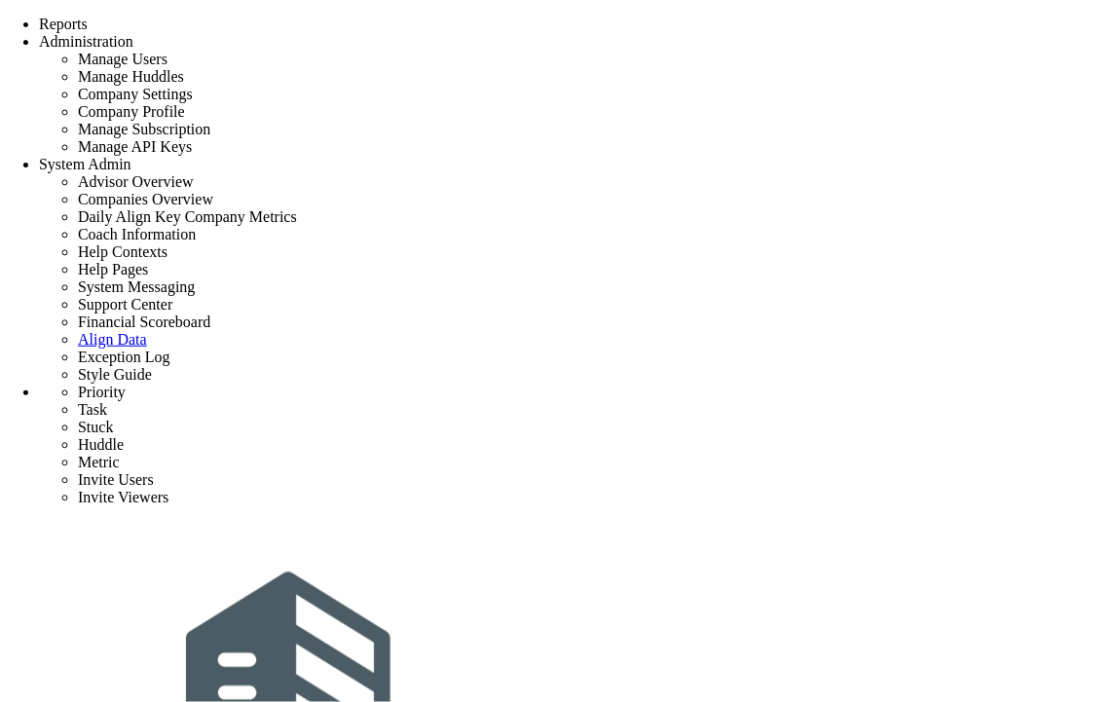
click at [290, 18] on div "Tasks" at bounding box center [271, 9] width 38 height 18
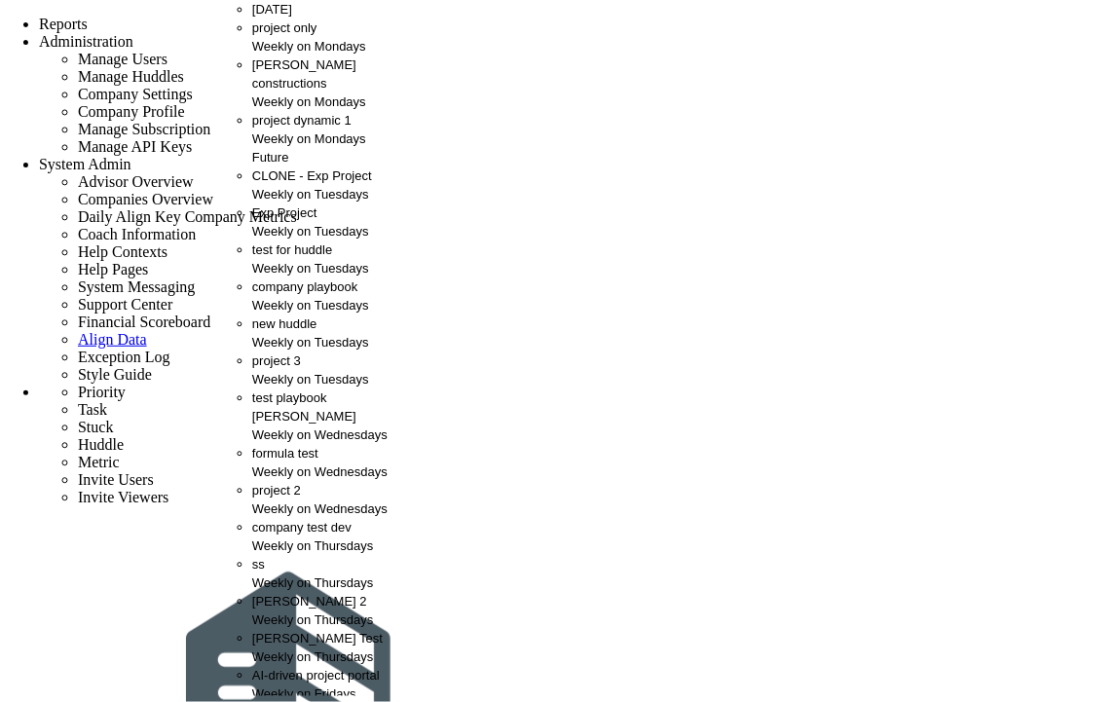
scroll to position [405, 0]
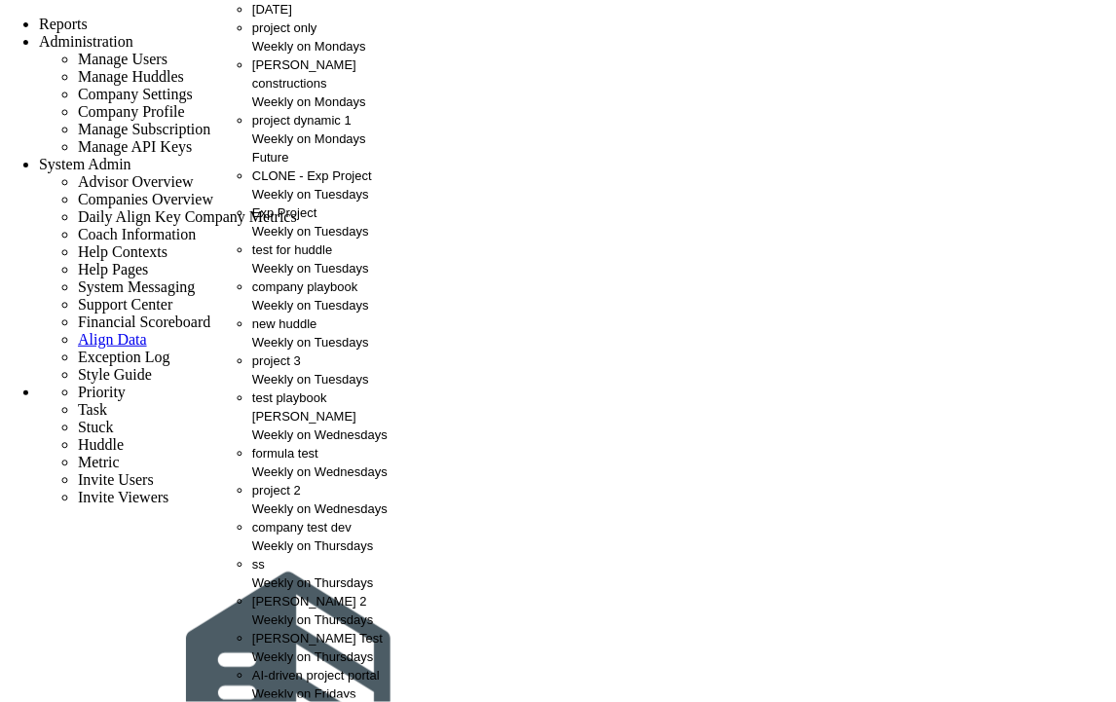
scroll to position [621, 0]
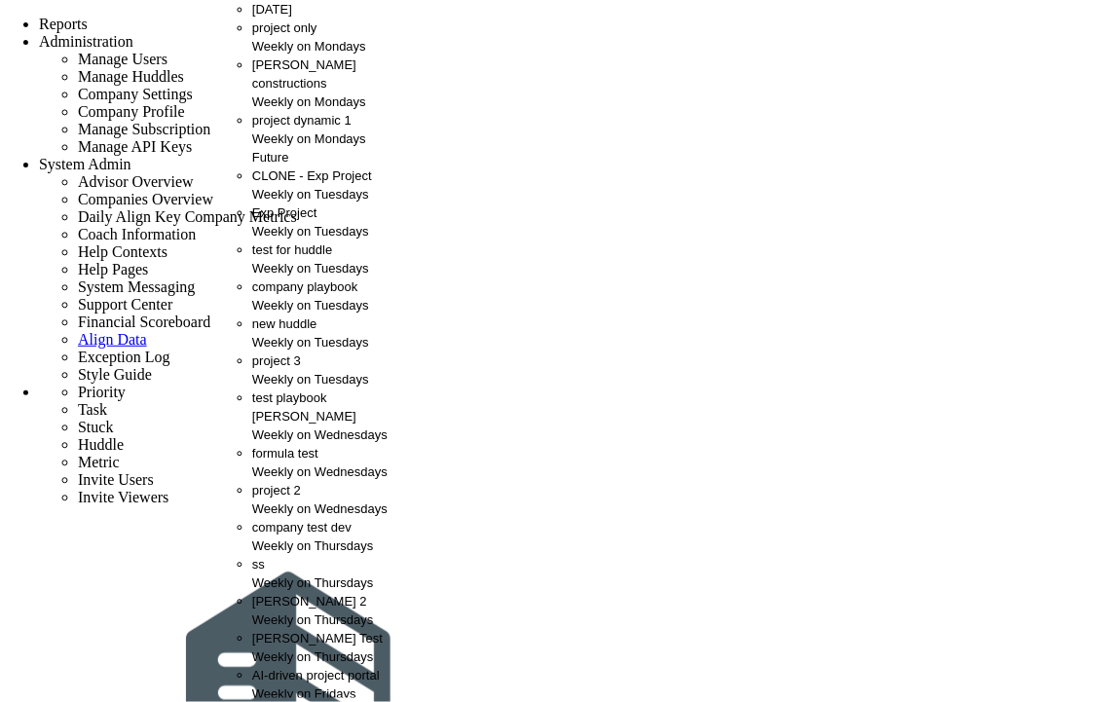
scroll to position [0, 0]
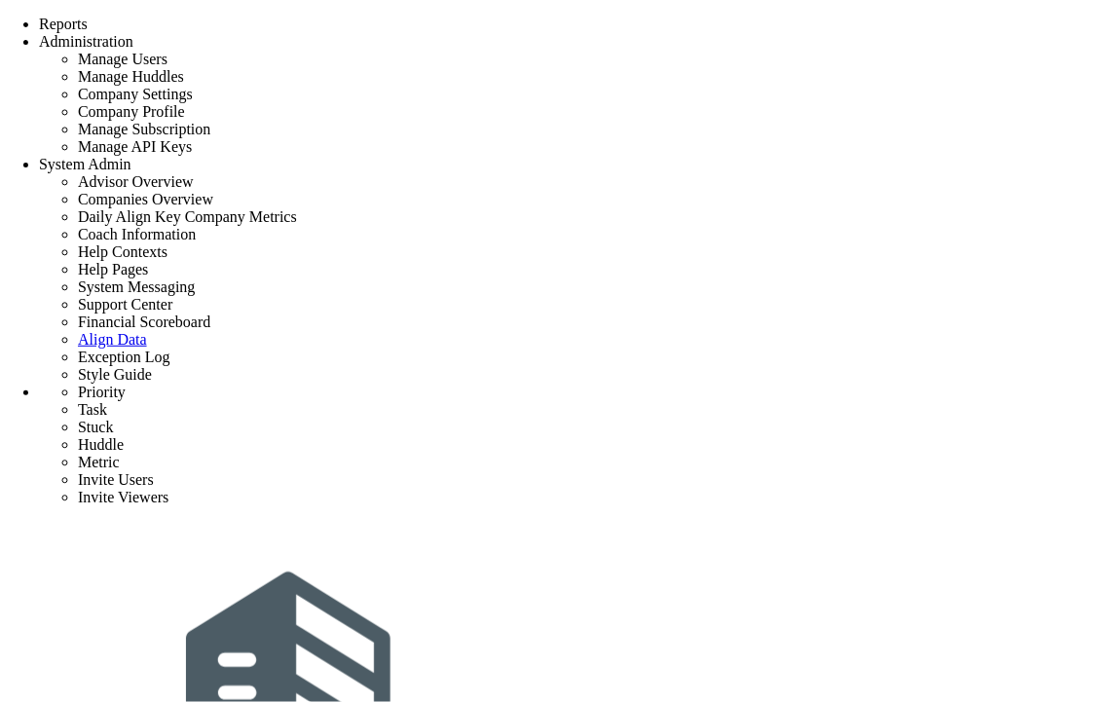
type input "test"
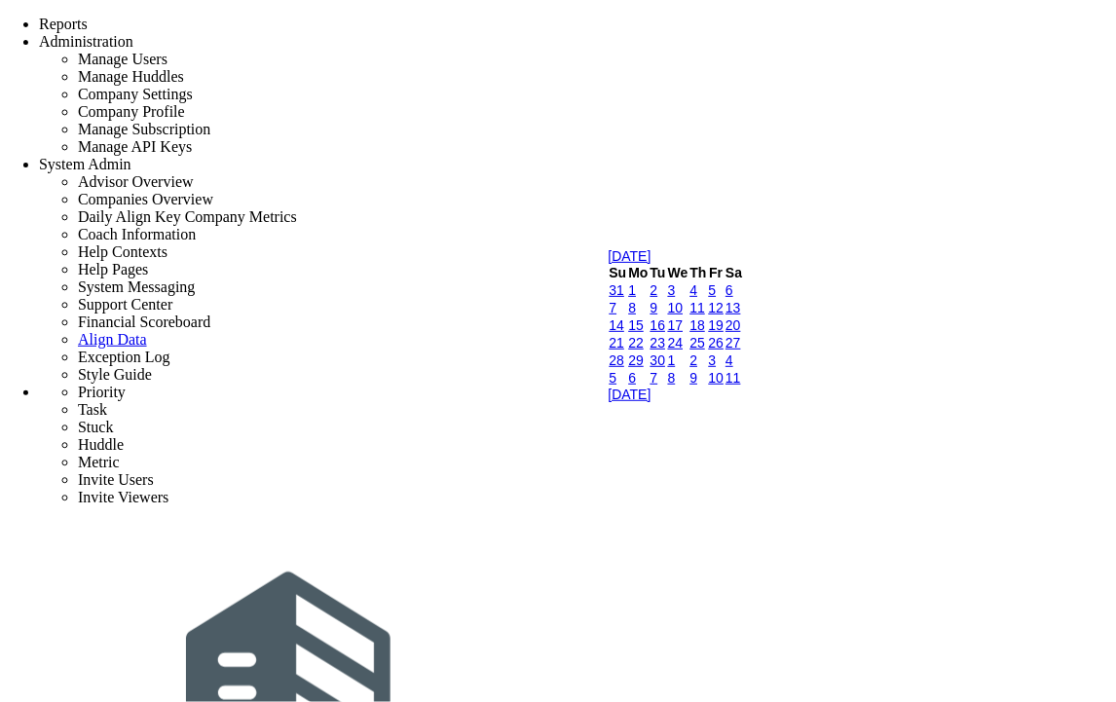
click at [724, 315] on link "12" at bounding box center [717, 308] width 16 height 16
type input "[DATE]"
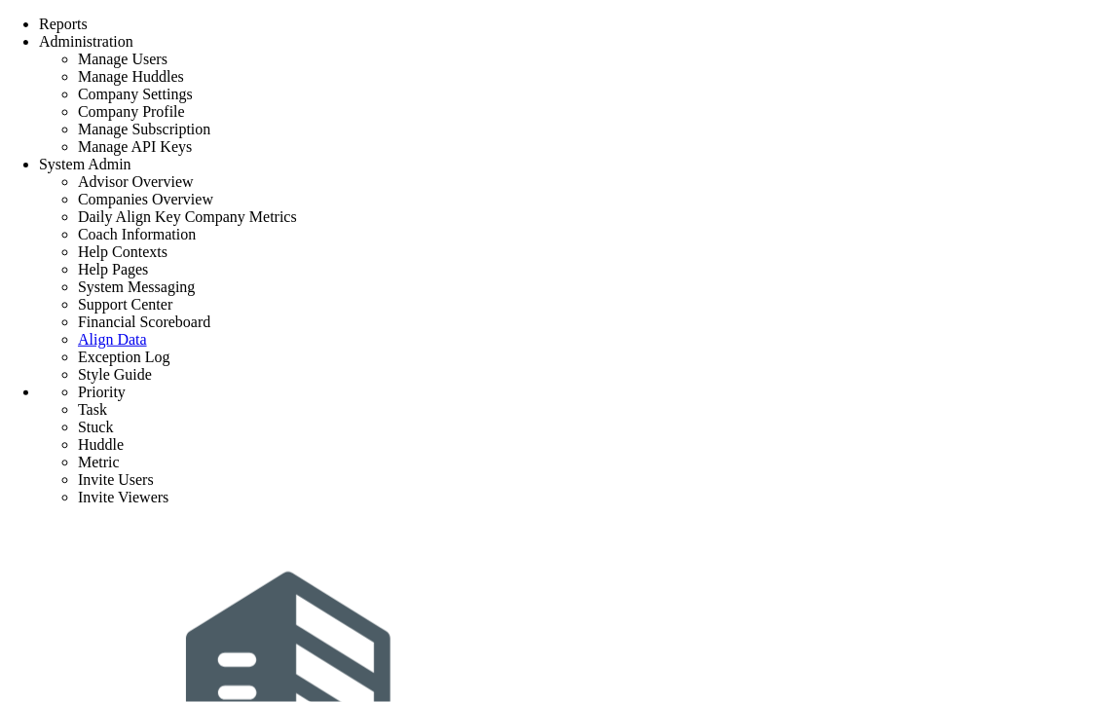
type input "d"
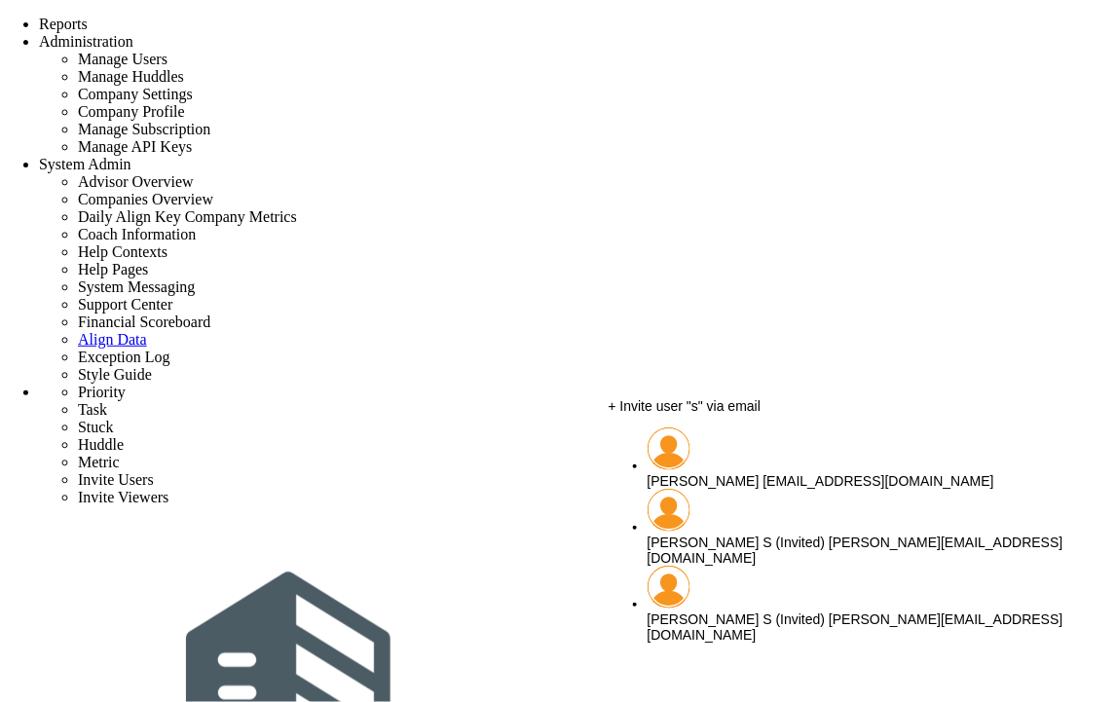
click at [759, 473] on span "[PERSON_NAME]" at bounding box center [703, 481] width 112 height 16
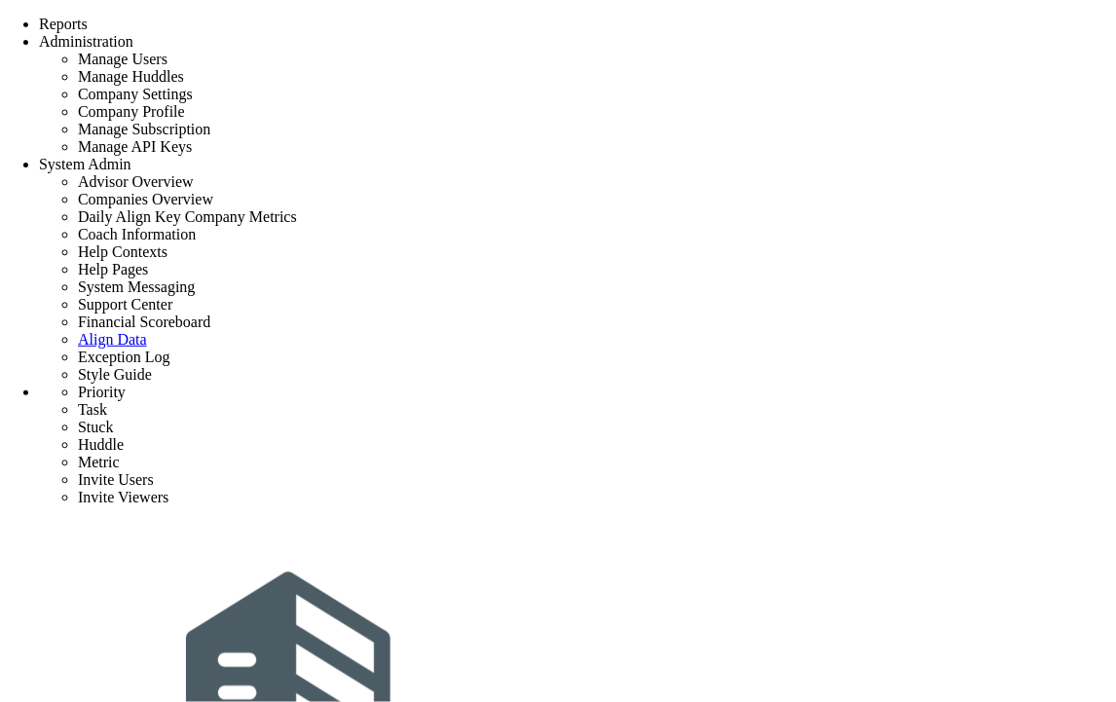
type input "[PERSON_NAME]"
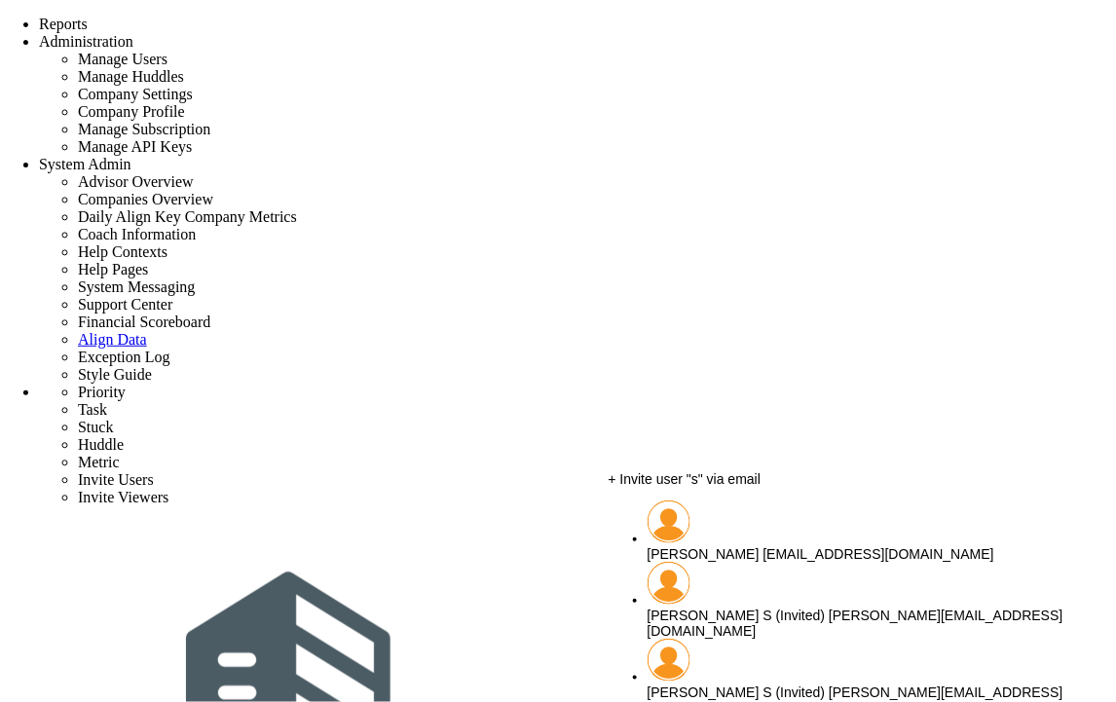
click at [752, 546] on span "[PERSON_NAME]" at bounding box center [703, 554] width 112 height 16
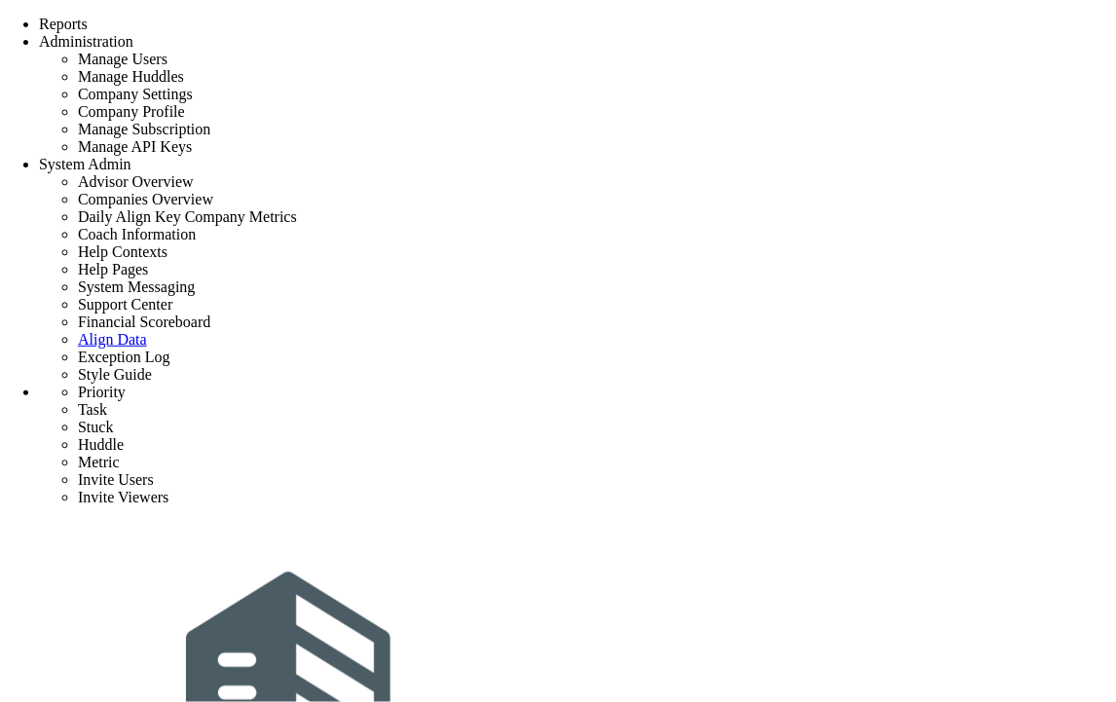
type input "[PERSON_NAME]"
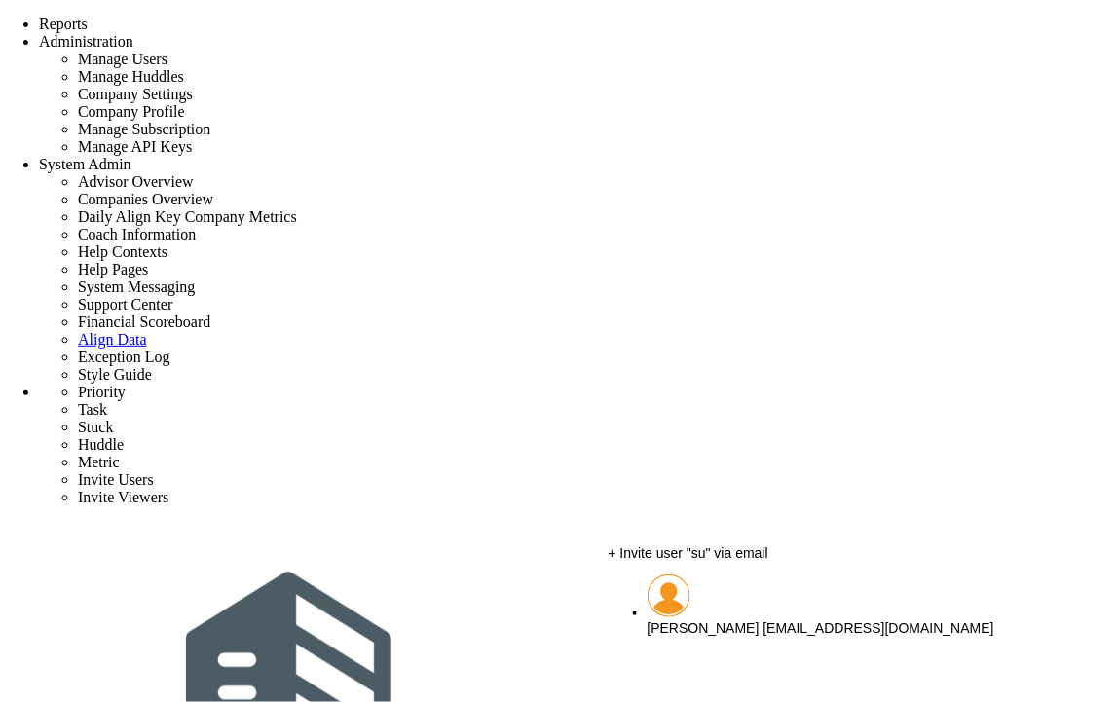
click at [740, 620] on span "[PERSON_NAME]" at bounding box center [703, 628] width 112 height 16
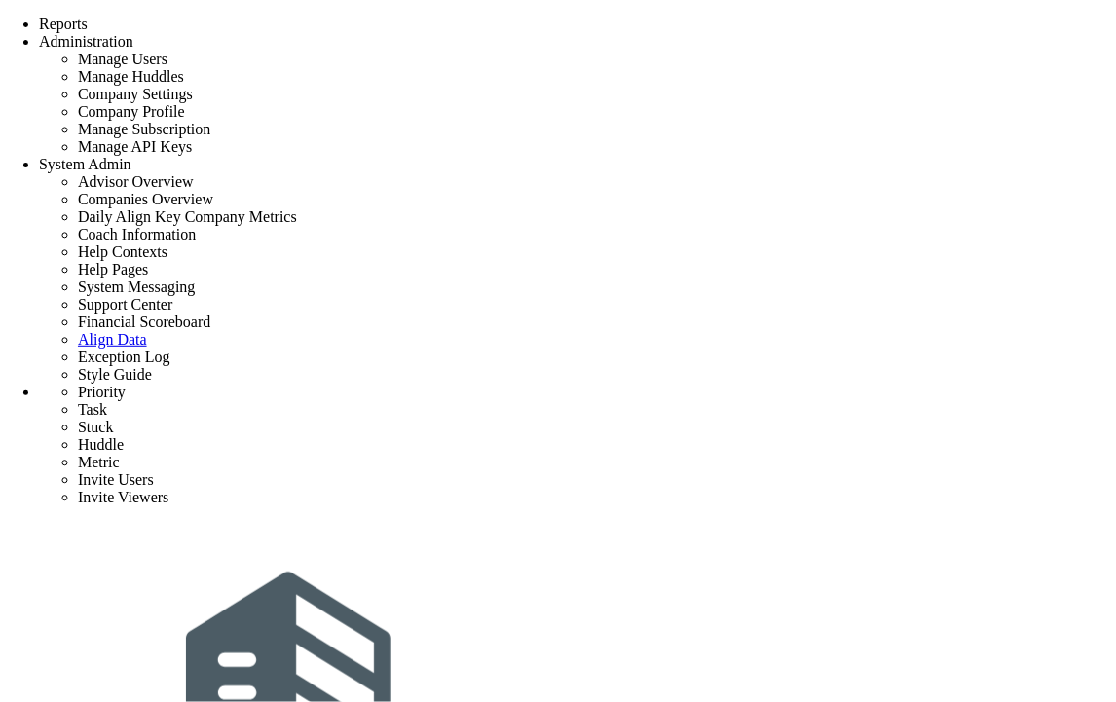
type input "[PERSON_NAME]"
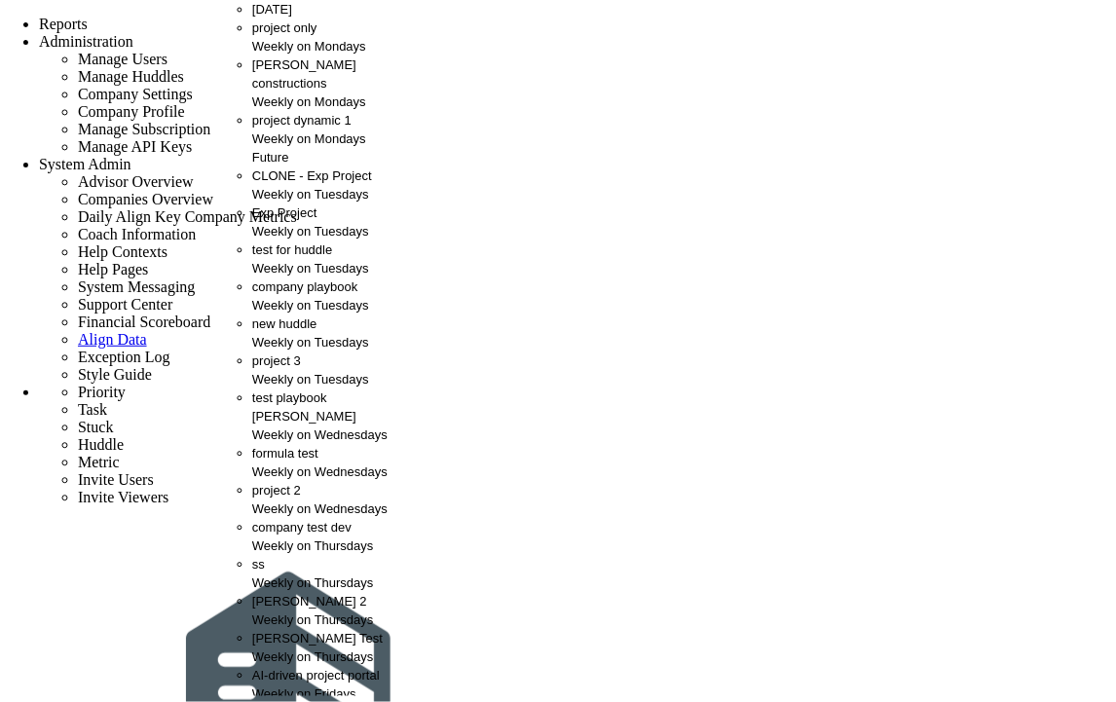
scroll to position [0, 0]
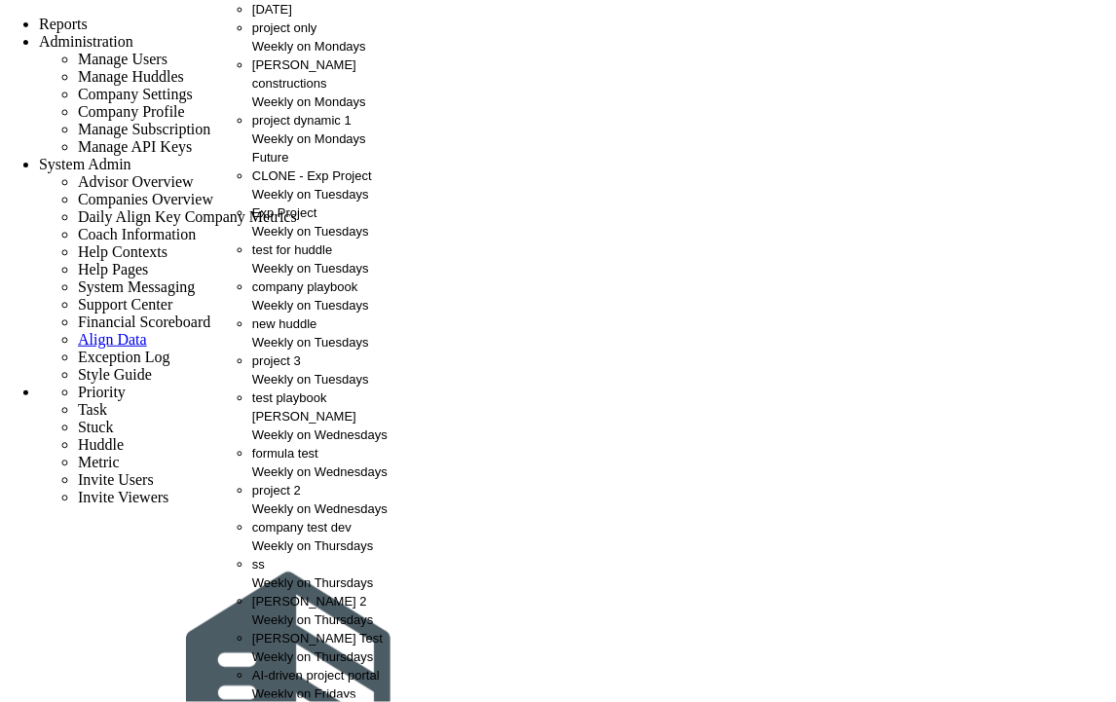
scroll to position [672, 0]
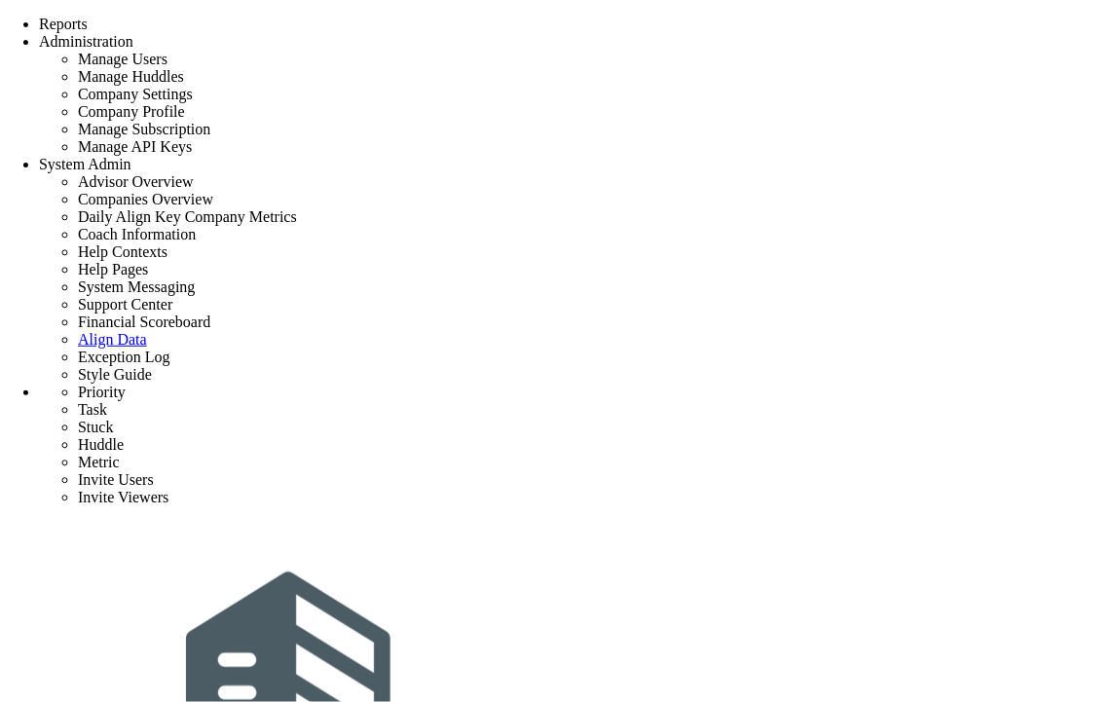
click at [267, 17] on span "Tasks" at bounding box center [268, 9] width 32 height 15
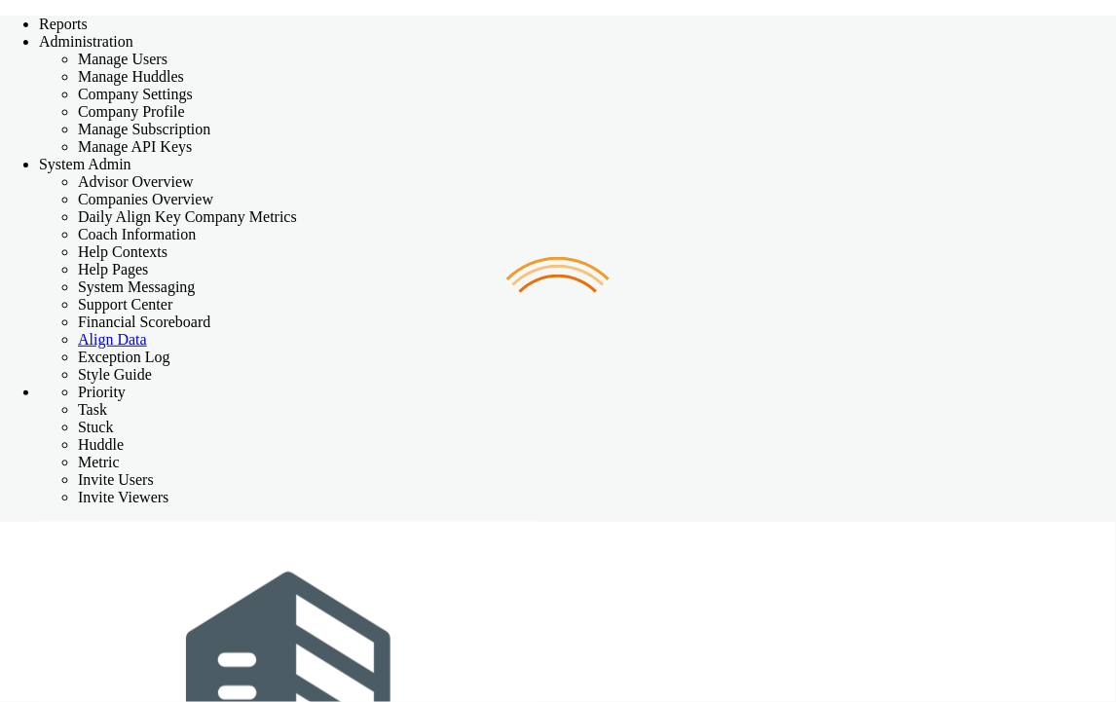
checkbox input "false"
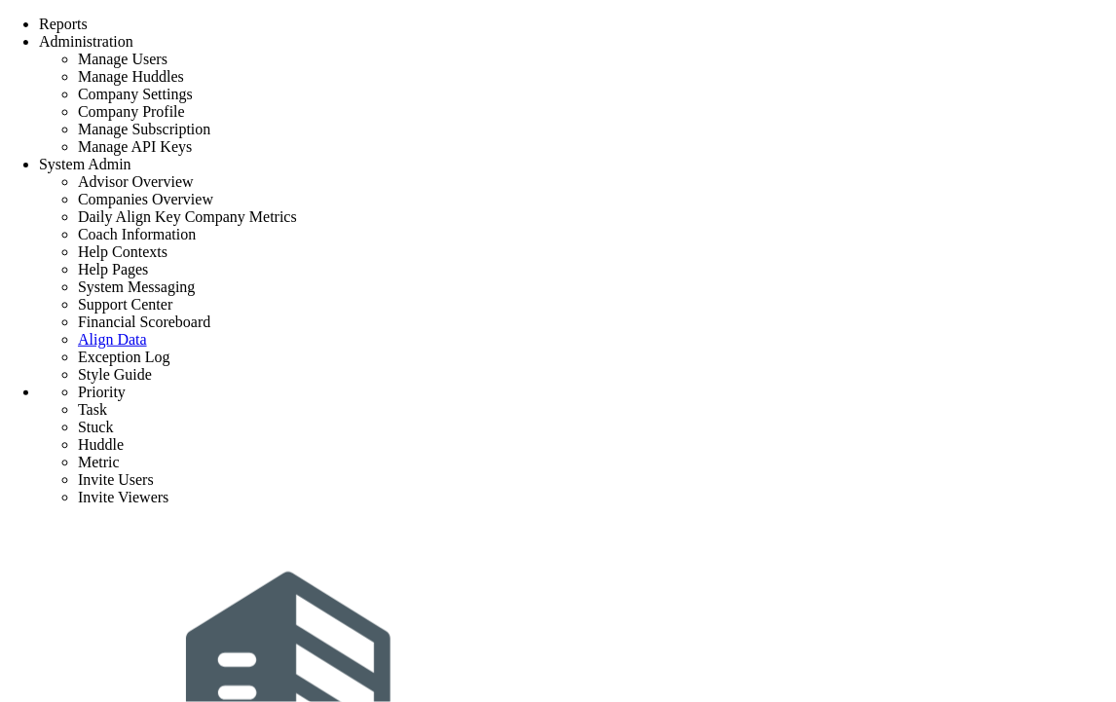
scroll to position [519, 0]
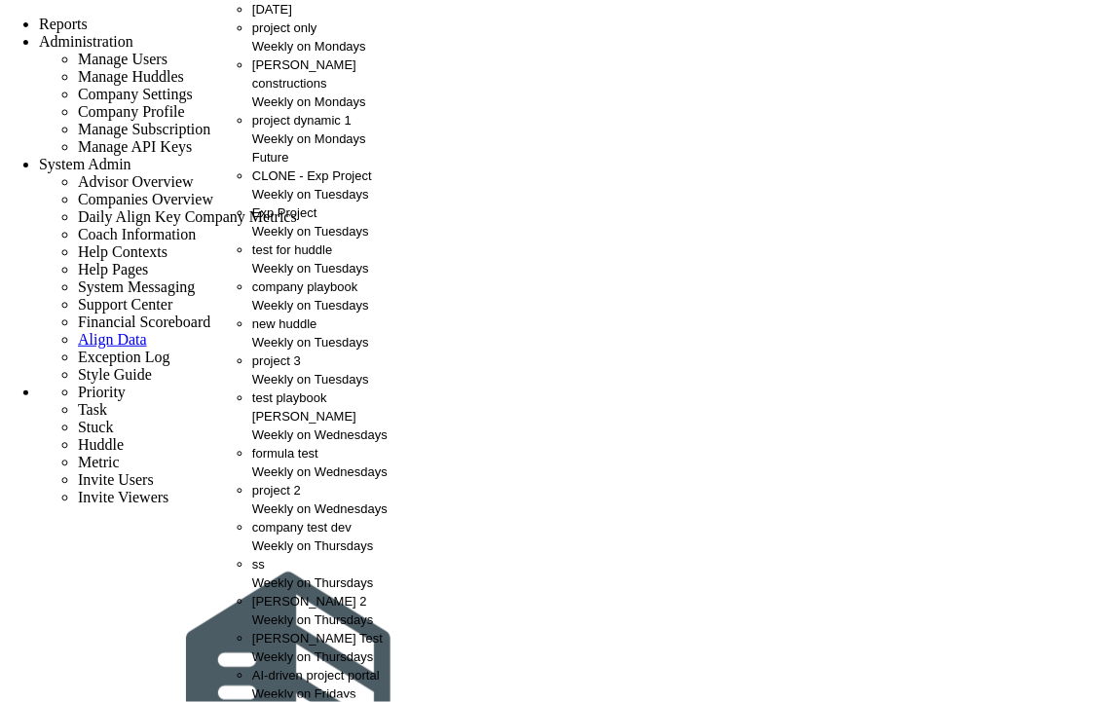
scroll to position [672, 0]
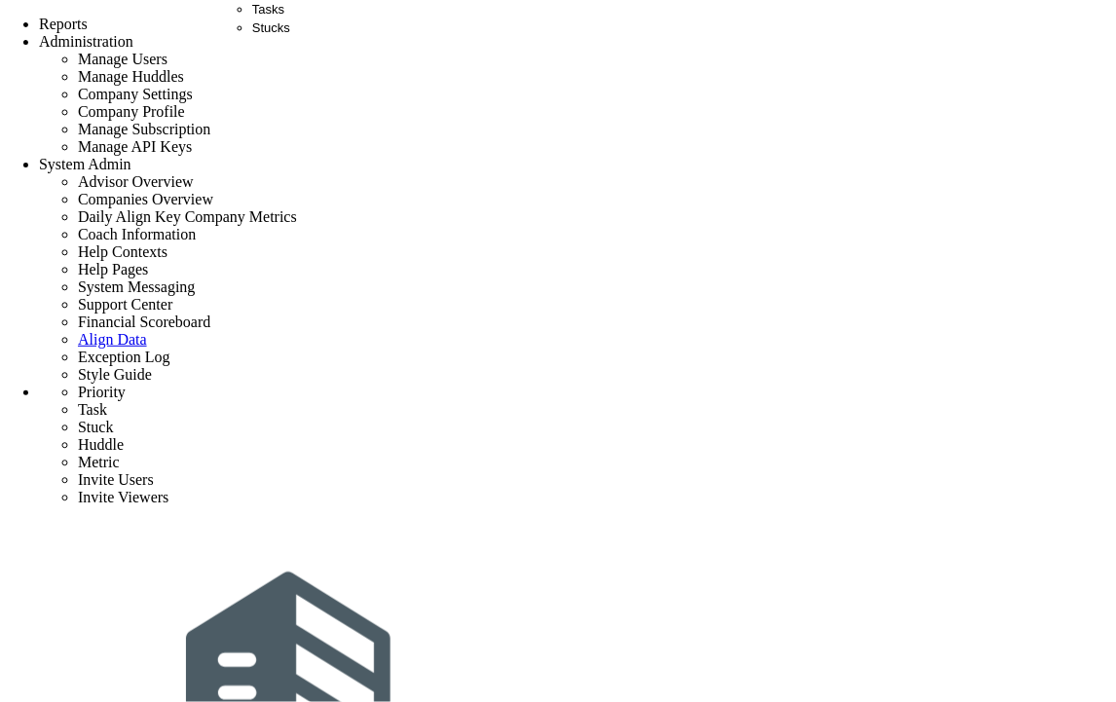
click at [271, 17] on span "Tasks" at bounding box center [268, 9] width 32 height 15
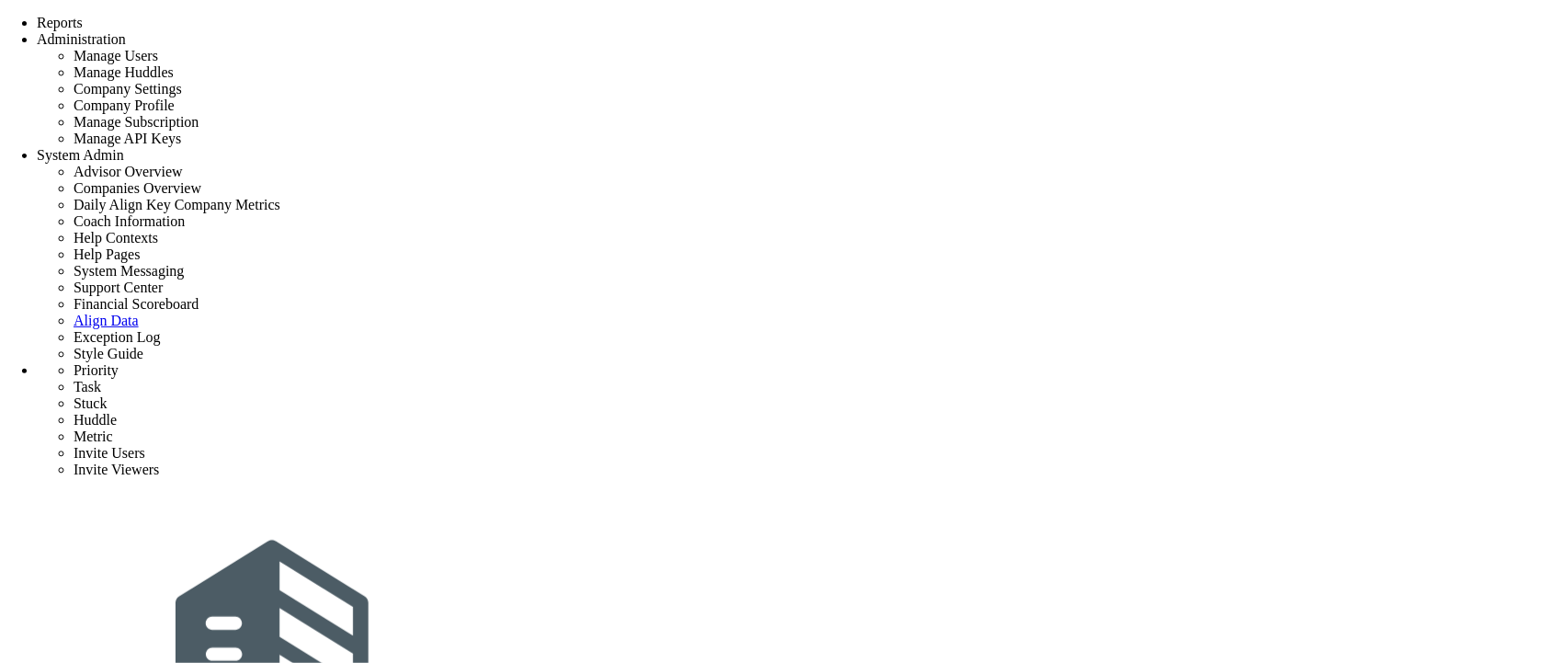
scroll to position [429, 0]
click at [249, 16] on span "Tasks" at bounding box center [253, 8] width 30 height 14
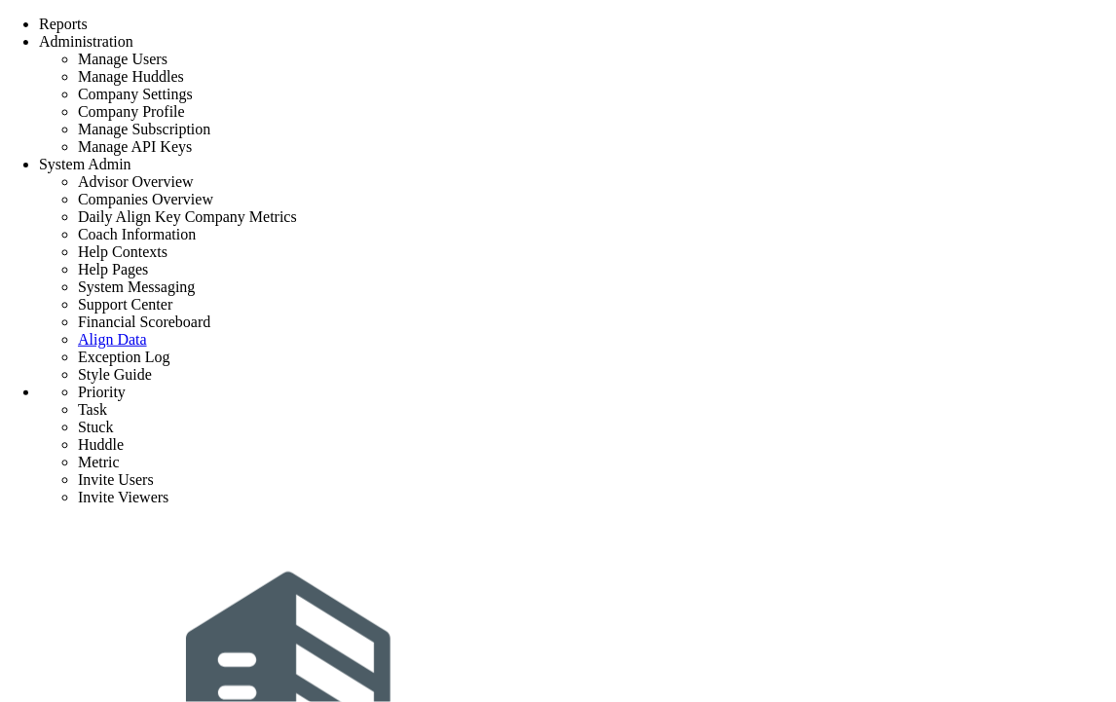
scroll to position [454, 0]
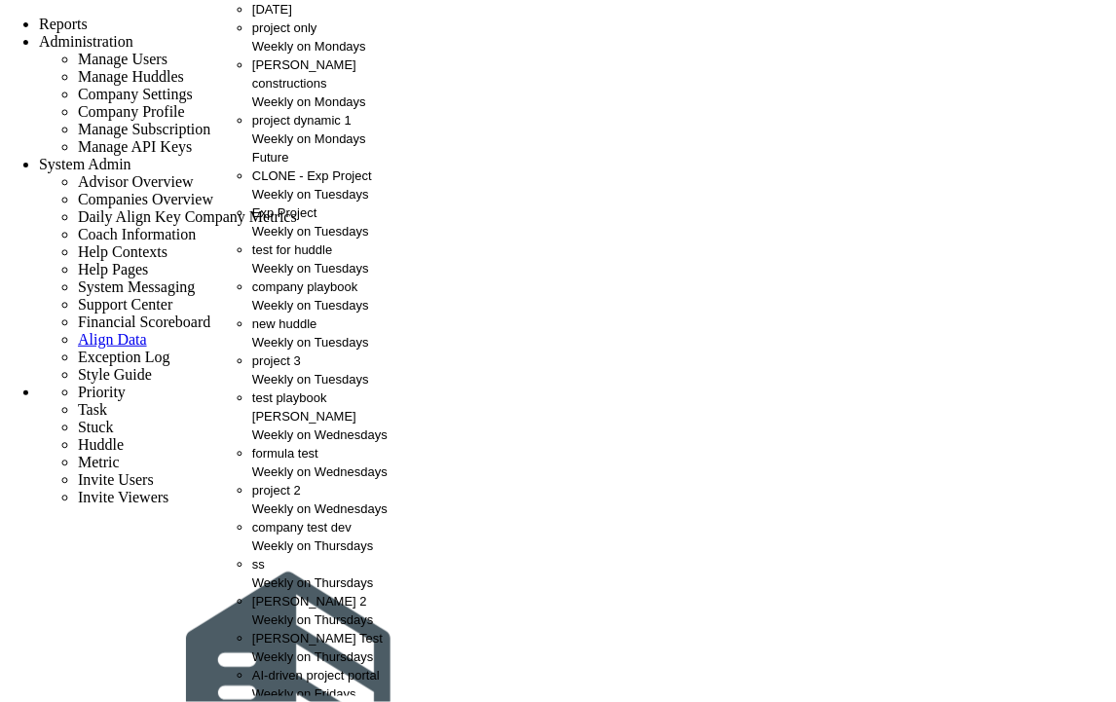
scroll to position [0, 0]
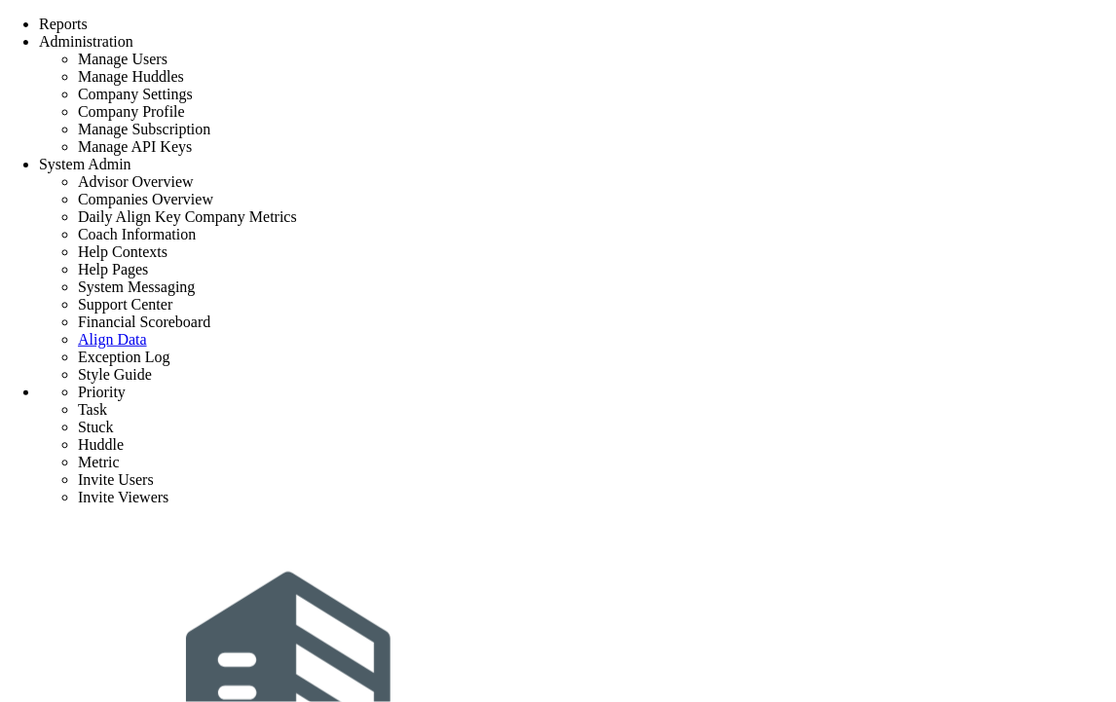
scroll to position [454, 0]
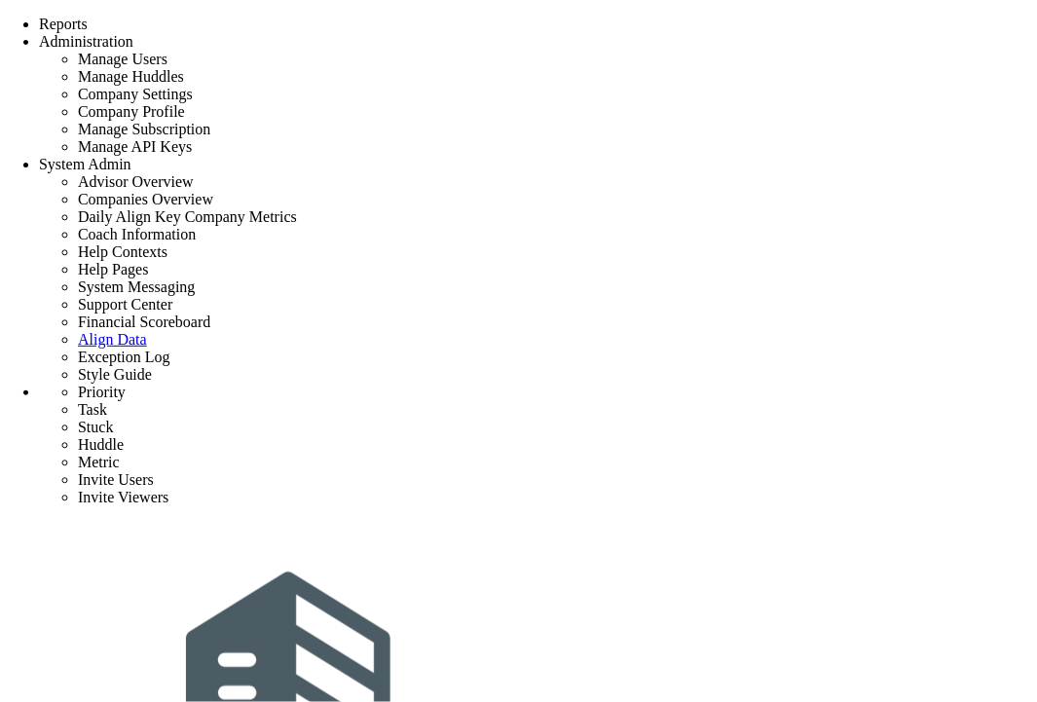
scroll to position [454, 0]
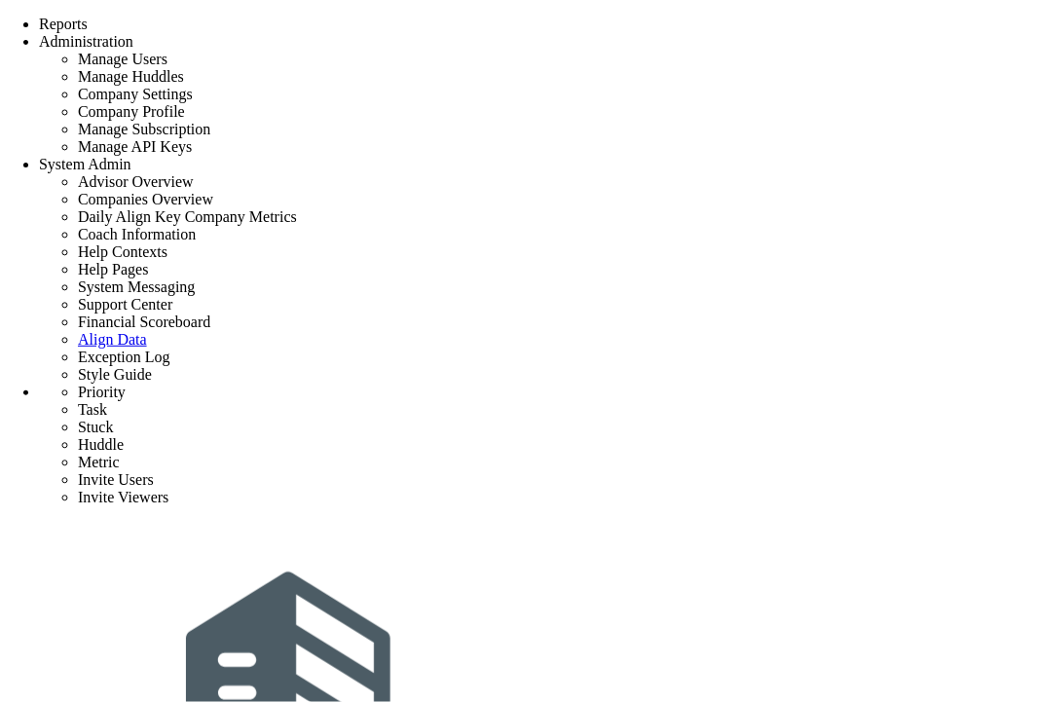
scroll to position [454, 0]
drag, startPoint x: 958, startPoint y: 549, endPoint x: 731, endPoint y: 637, distance: 243.2
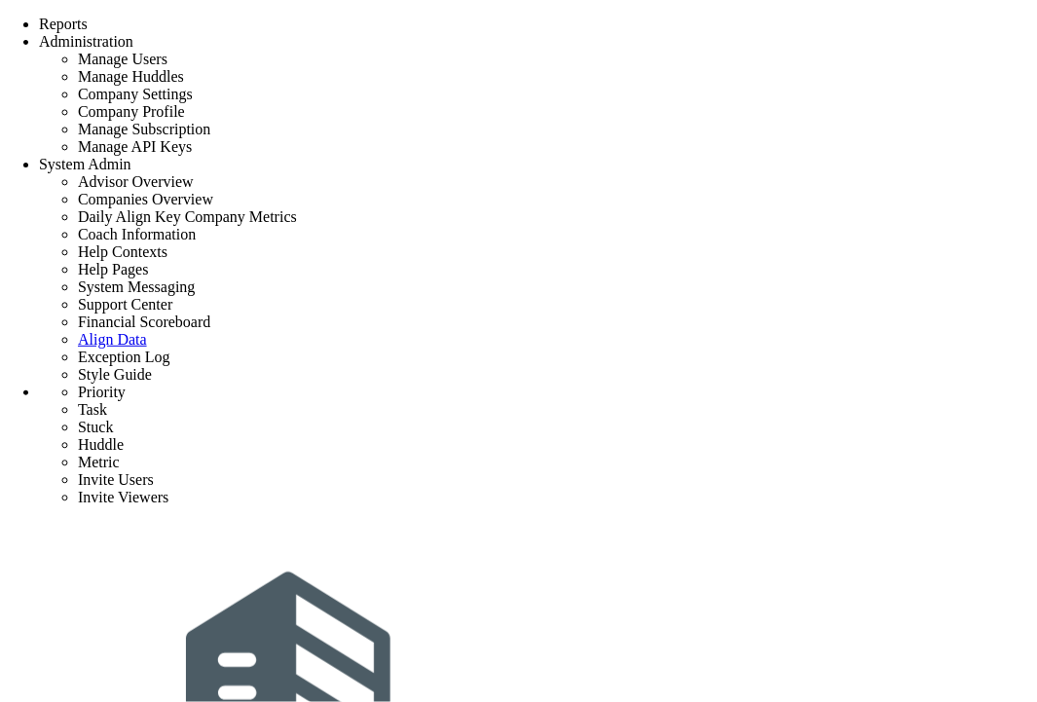
scroll to position [387, 0]
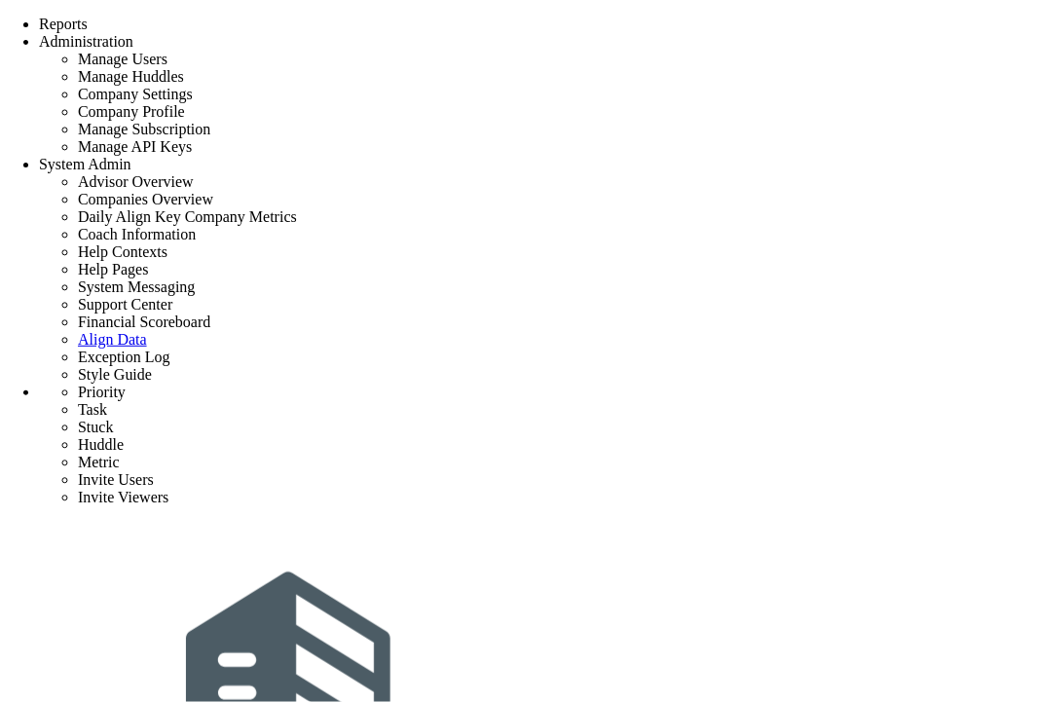
drag, startPoint x: 278, startPoint y: 299, endPoint x: 178, endPoint y: 100, distance: 222.5
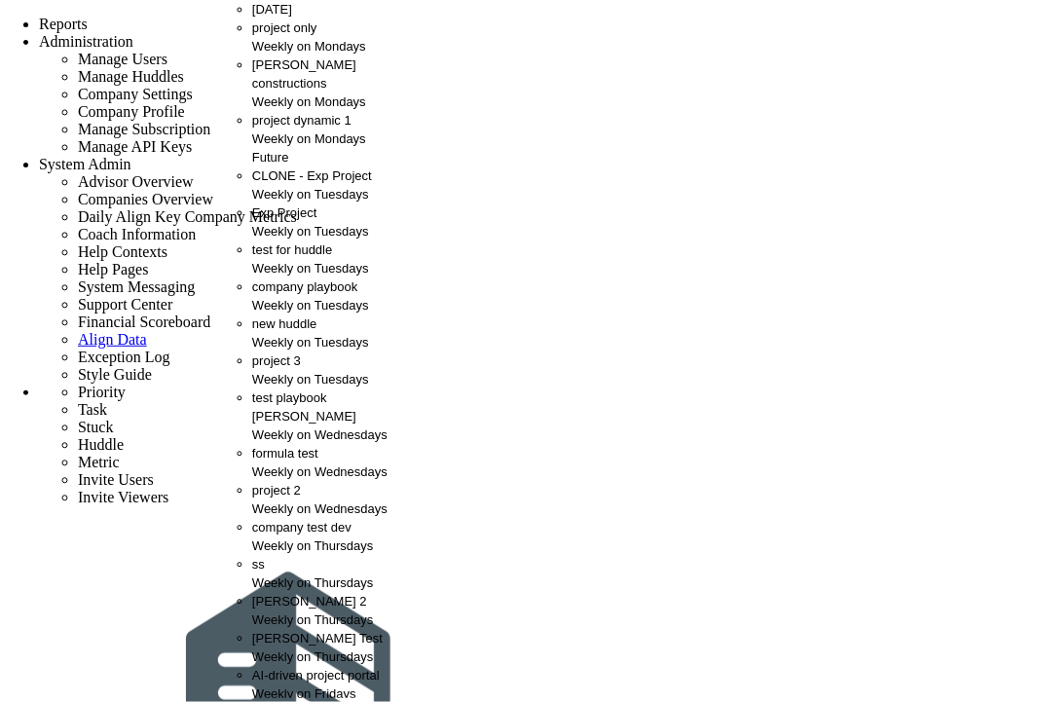
scroll to position [0, 0]
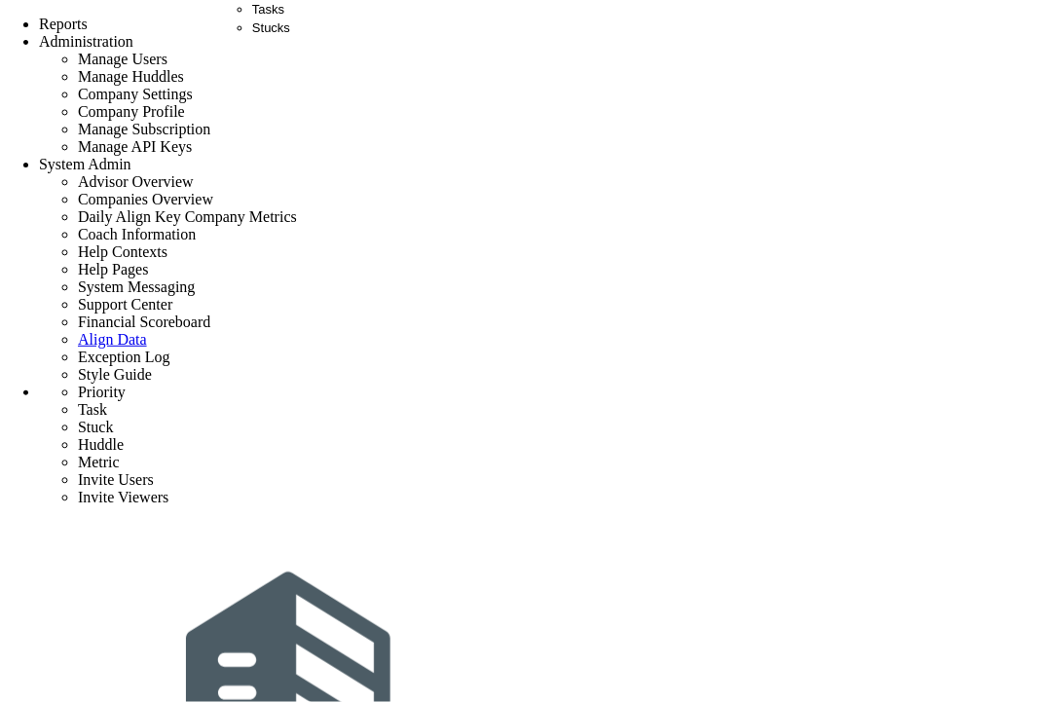
click at [268, 17] on span "Tasks" at bounding box center [268, 9] width 32 height 15
